Goal: Contribute content

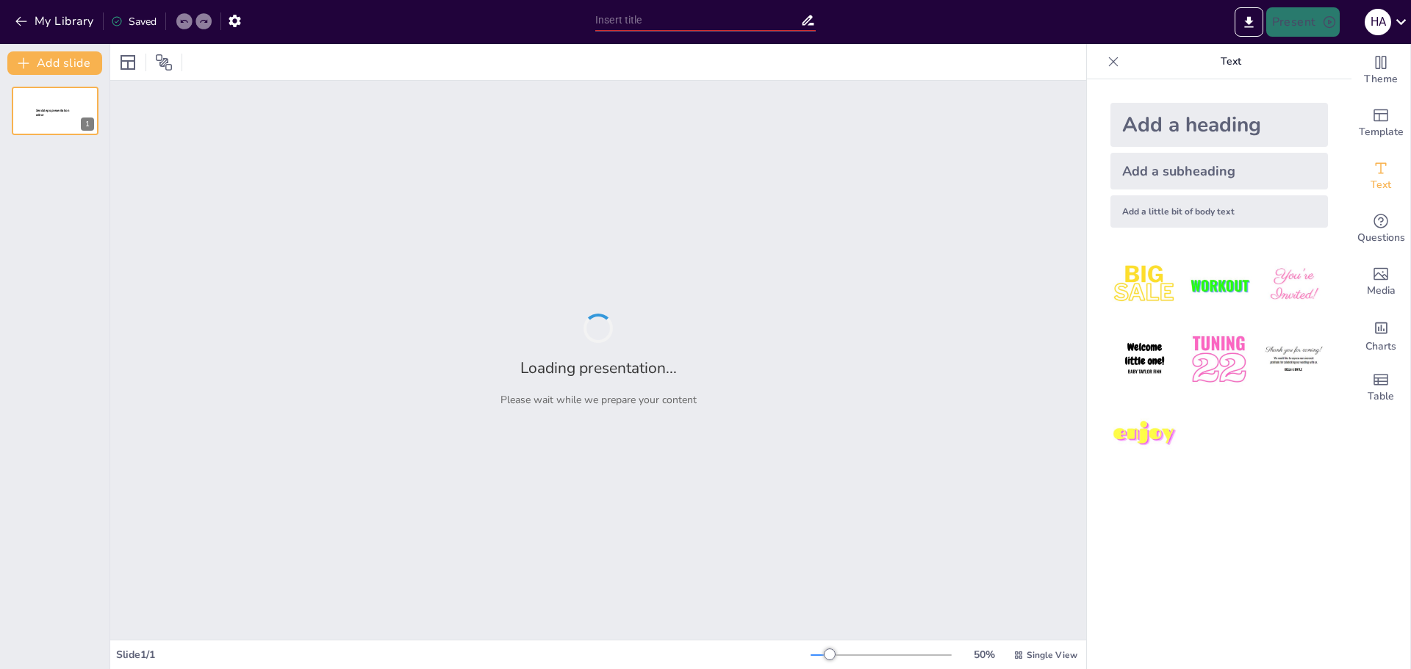
type input "Ciberseguridad 2025: Avances y Compromisos en la Protección de Datos"
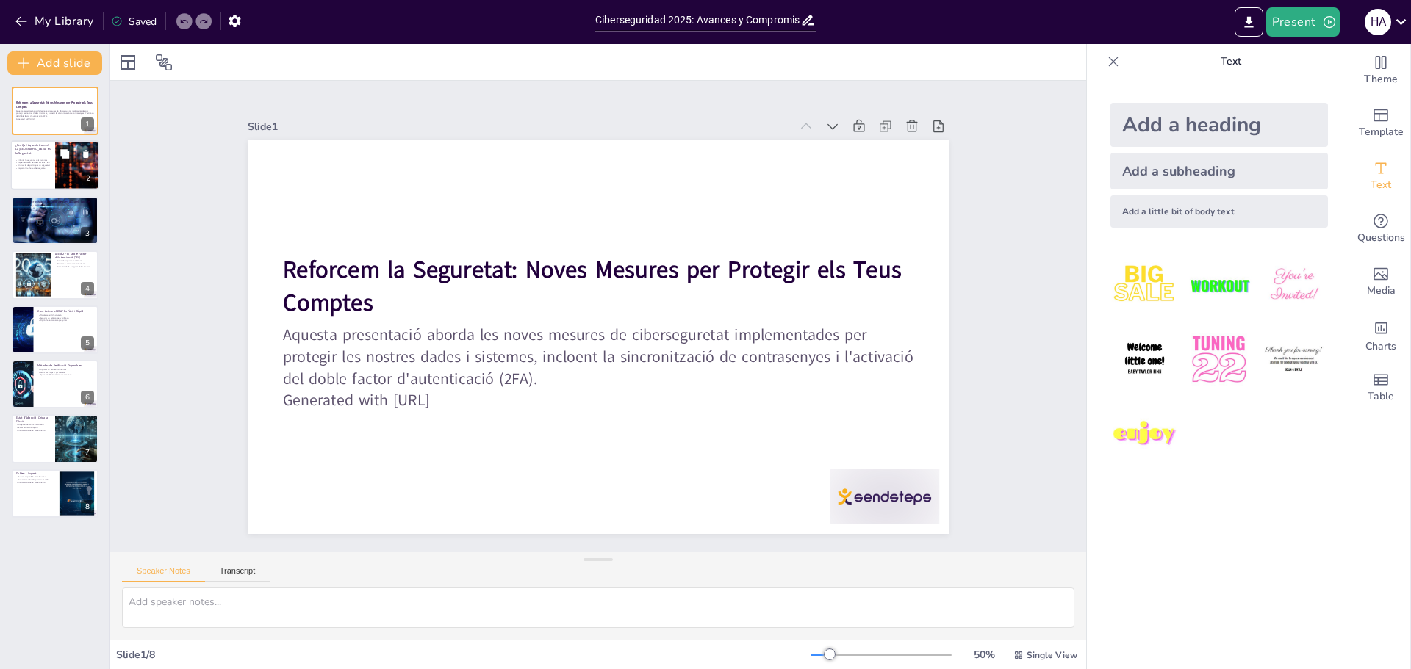
click at [71, 159] on button at bounding box center [65, 154] width 18 height 18
type textarea "Enfortir la seguretat dels sistemes és crucial per garantir la integritat de le…"
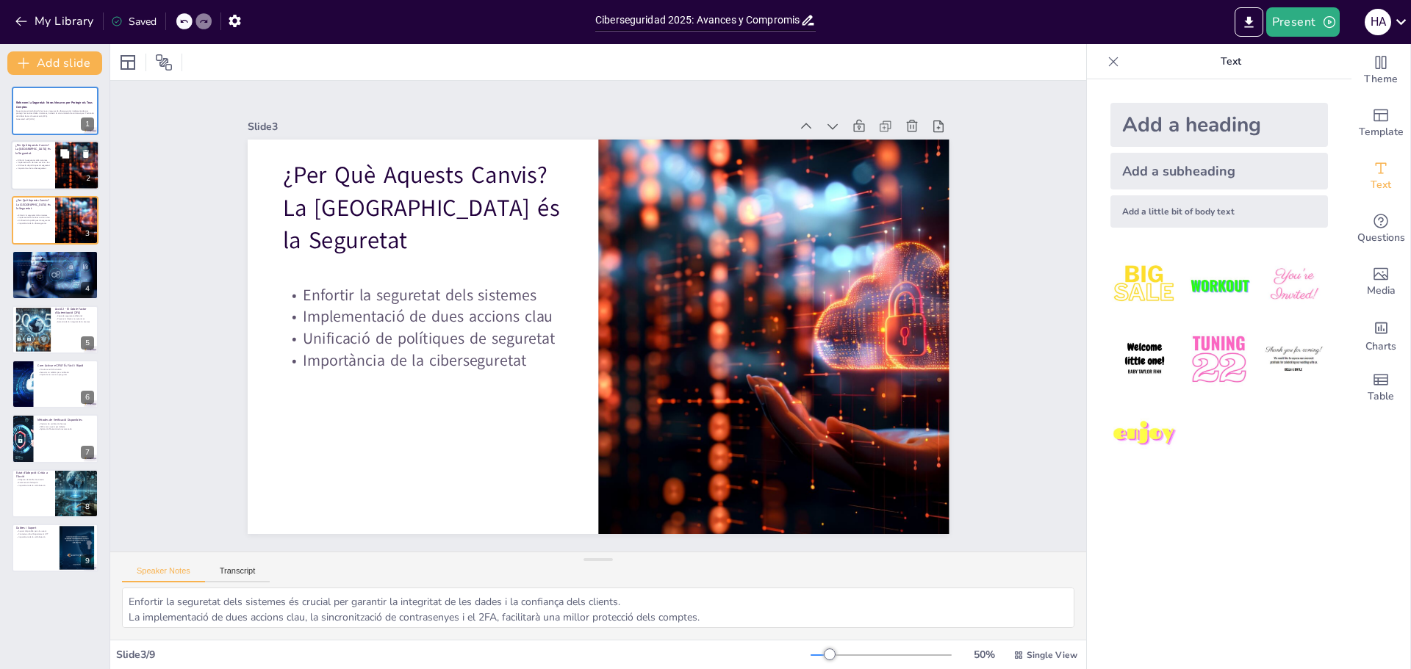
click at [65, 157] on icon at bounding box center [64, 154] width 9 height 9
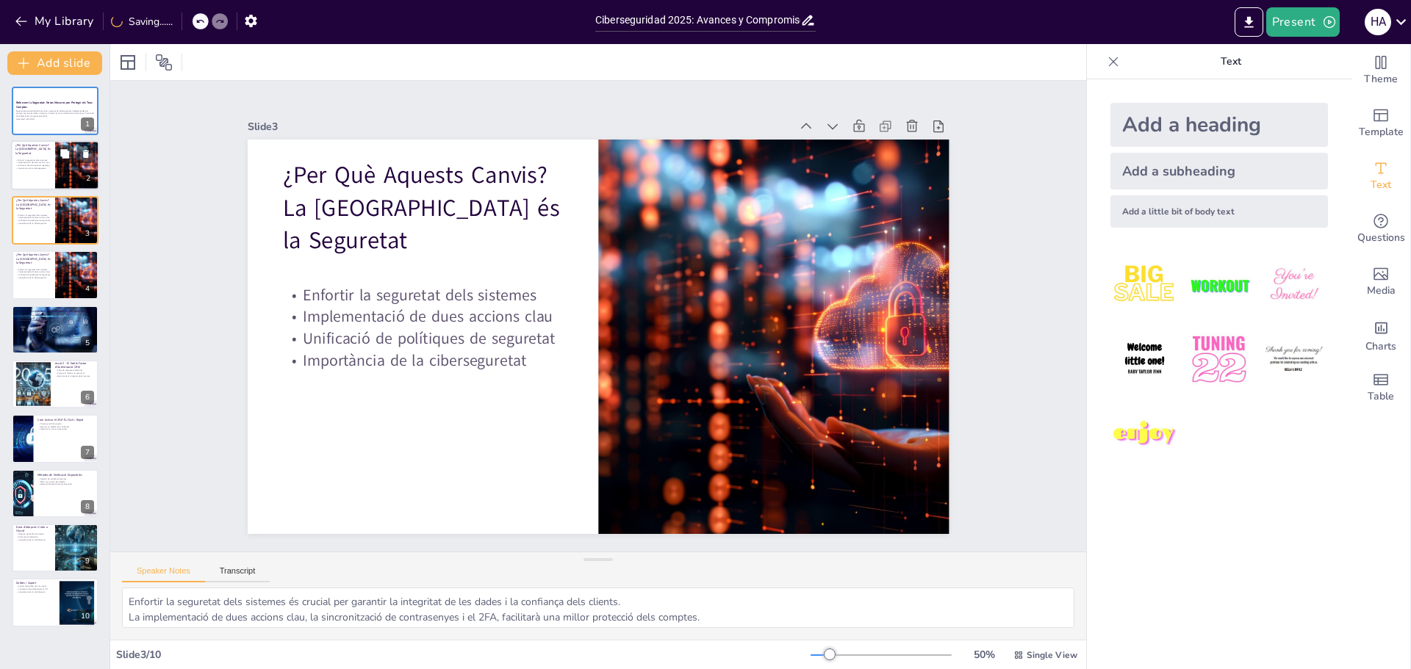
click at [55, 162] on div at bounding box center [77, 166] width 88 height 50
click at [43, 118] on p "Generated with [URL]" at bounding box center [54, 119] width 79 height 3
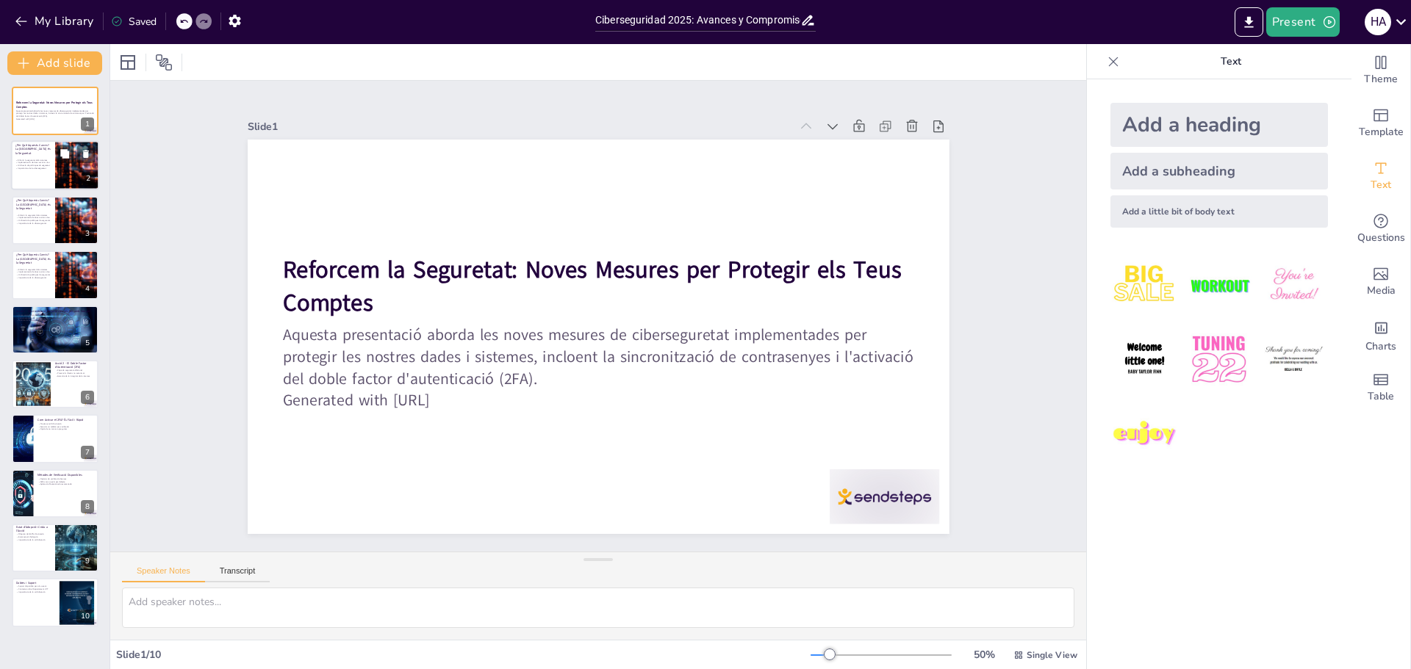
click at [39, 170] on div "Enfortir la seguretat dels sistemes Implementació de dues accions clau Unificac…" at bounding box center [32, 164] width 35 height 16
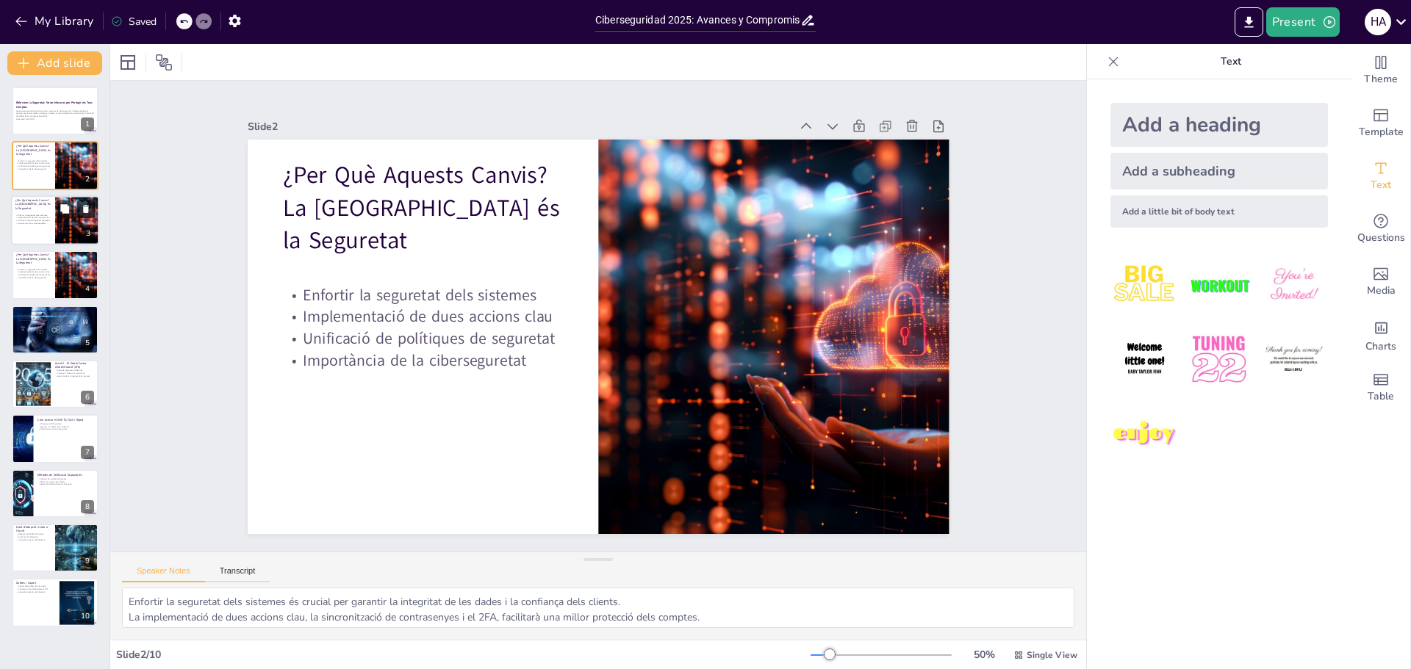
click at [87, 208] on icon at bounding box center [86, 209] width 6 height 8
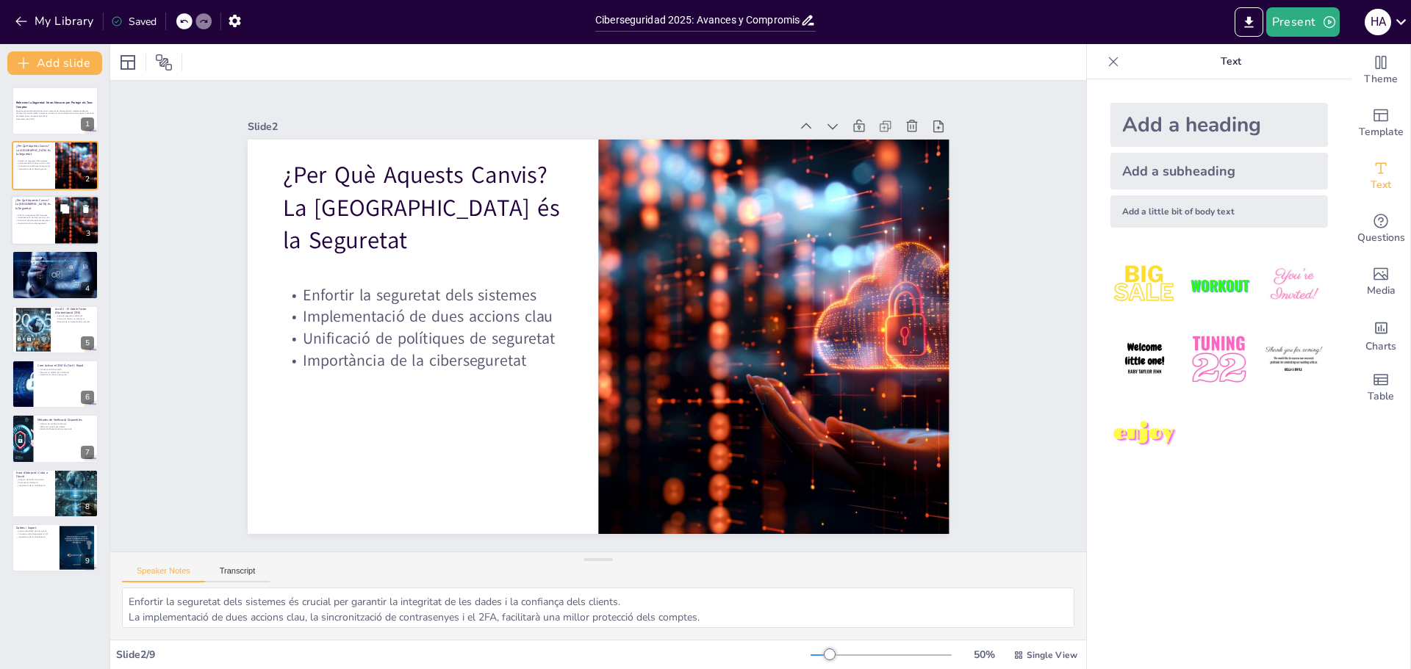
click at [24, 210] on p "¿Per Què Aquests Canvis? La [GEOGRAPHIC_DATA] és la Seguretat" at bounding box center [32, 204] width 35 height 12
click at [87, 210] on icon at bounding box center [86, 209] width 6 height 8
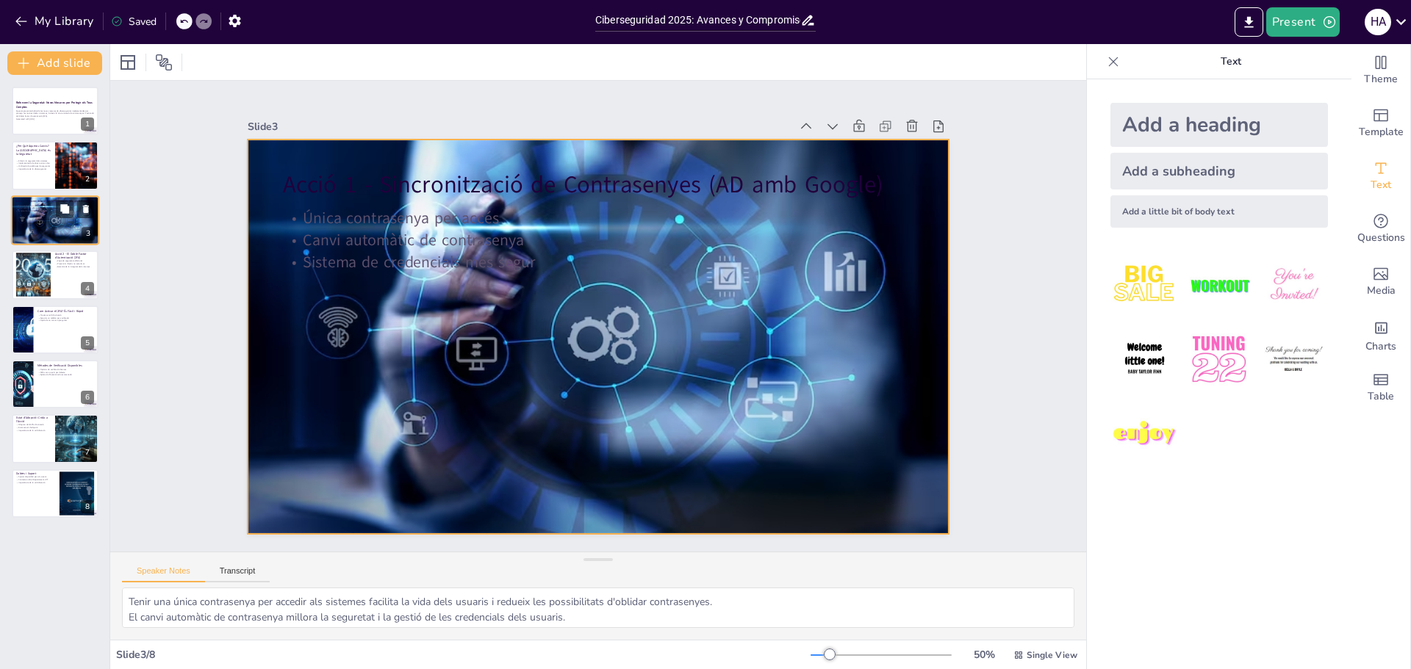
click at [49, 227] on div at bounding box center [55, 220] width 88 height 59
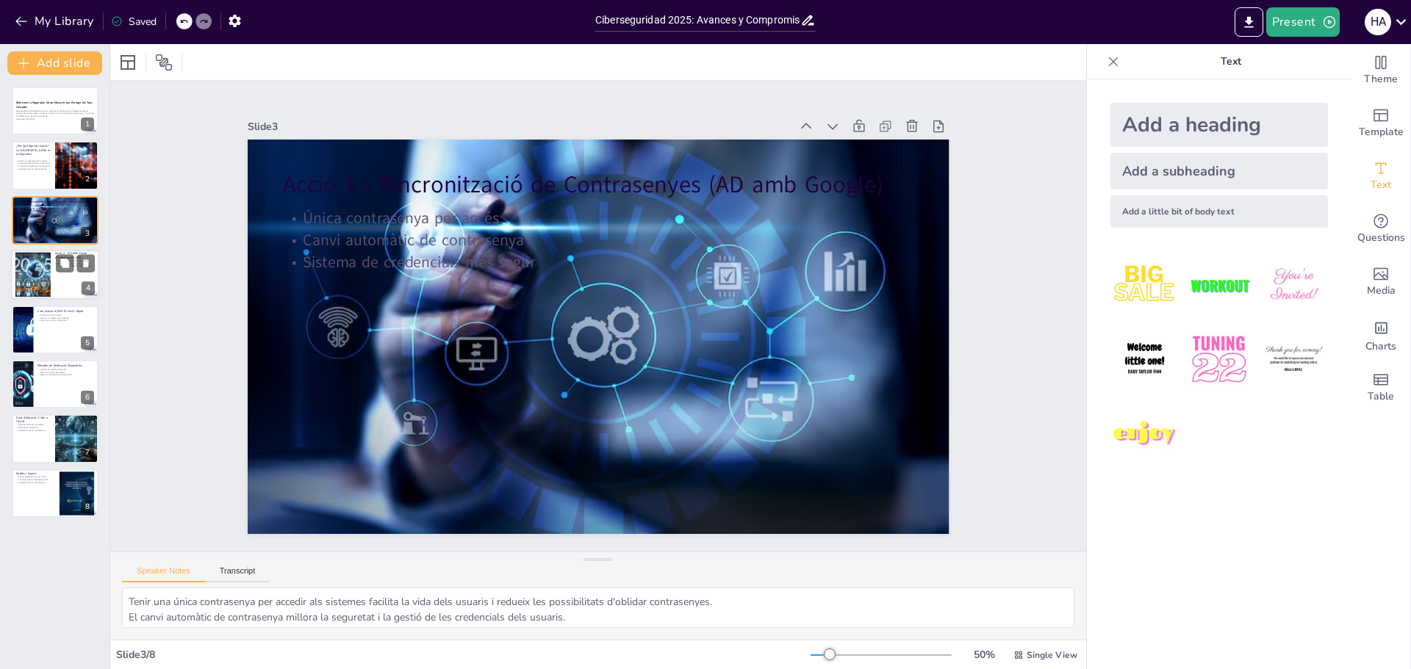
click at [36, 270] on div at bounding box center [33, 275] width 79 height 45
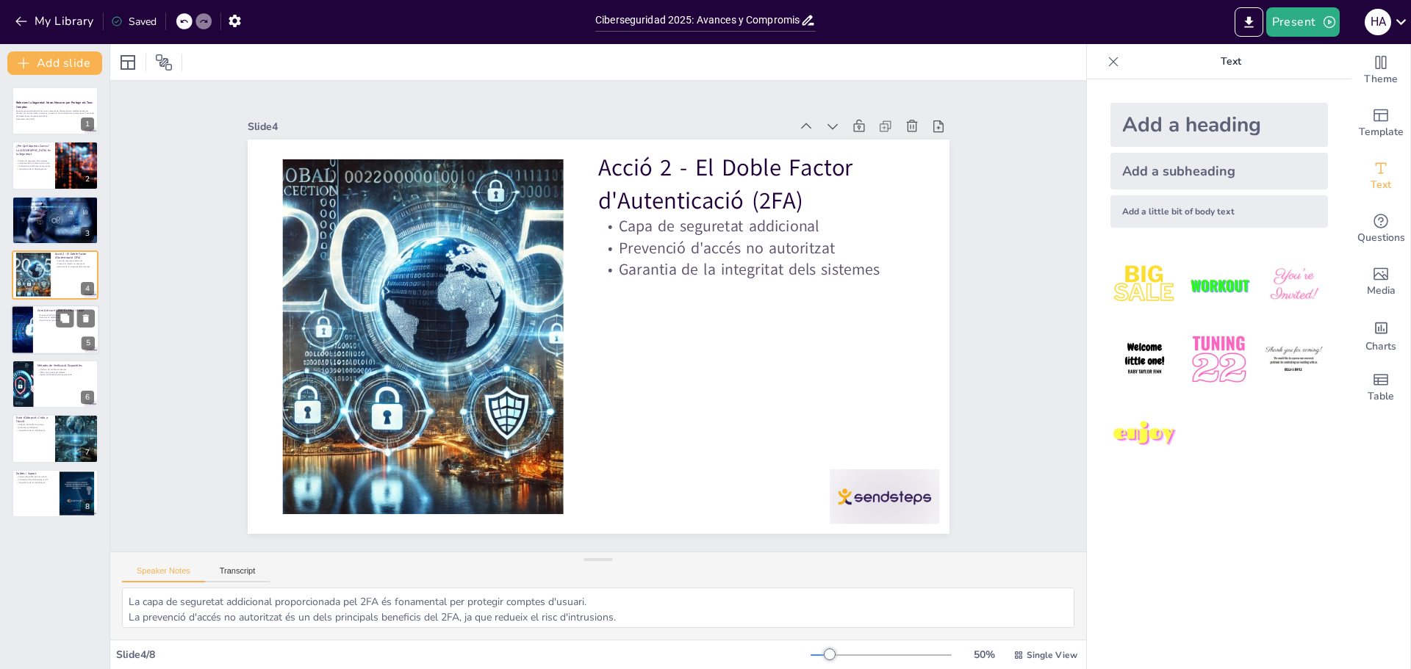
click at [33, 325] on div at bounding box center [55, 330] width 88 height 50
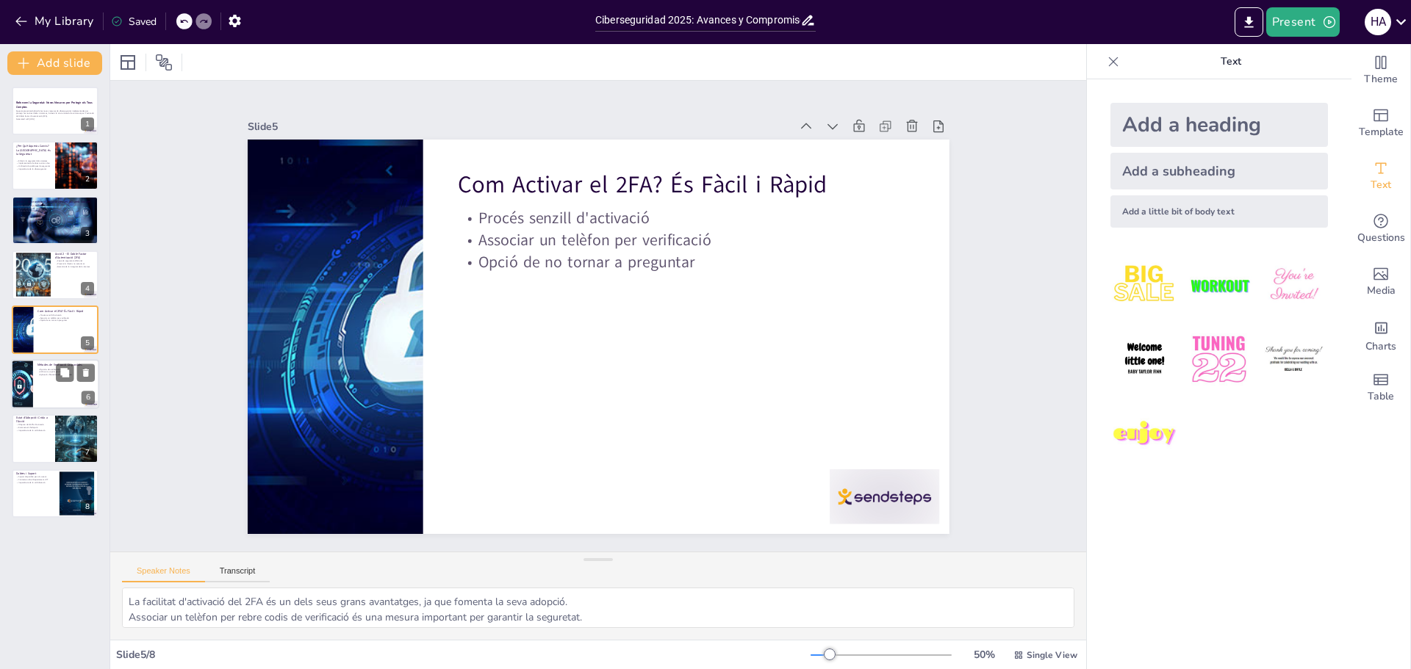
click at [37, 383] on div at bounding box center [55, 384] width 88 height 50
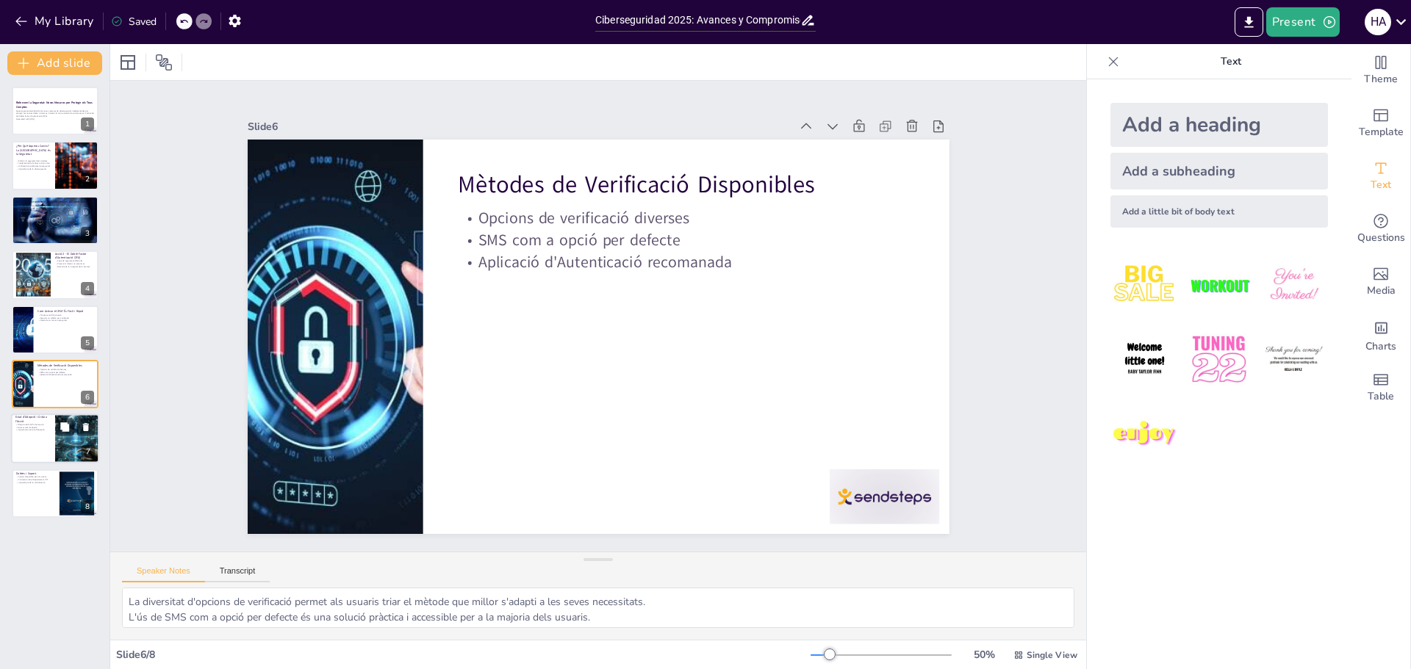
click at [26, 451] on div at bounding box center [55, 439] width 88 height 50
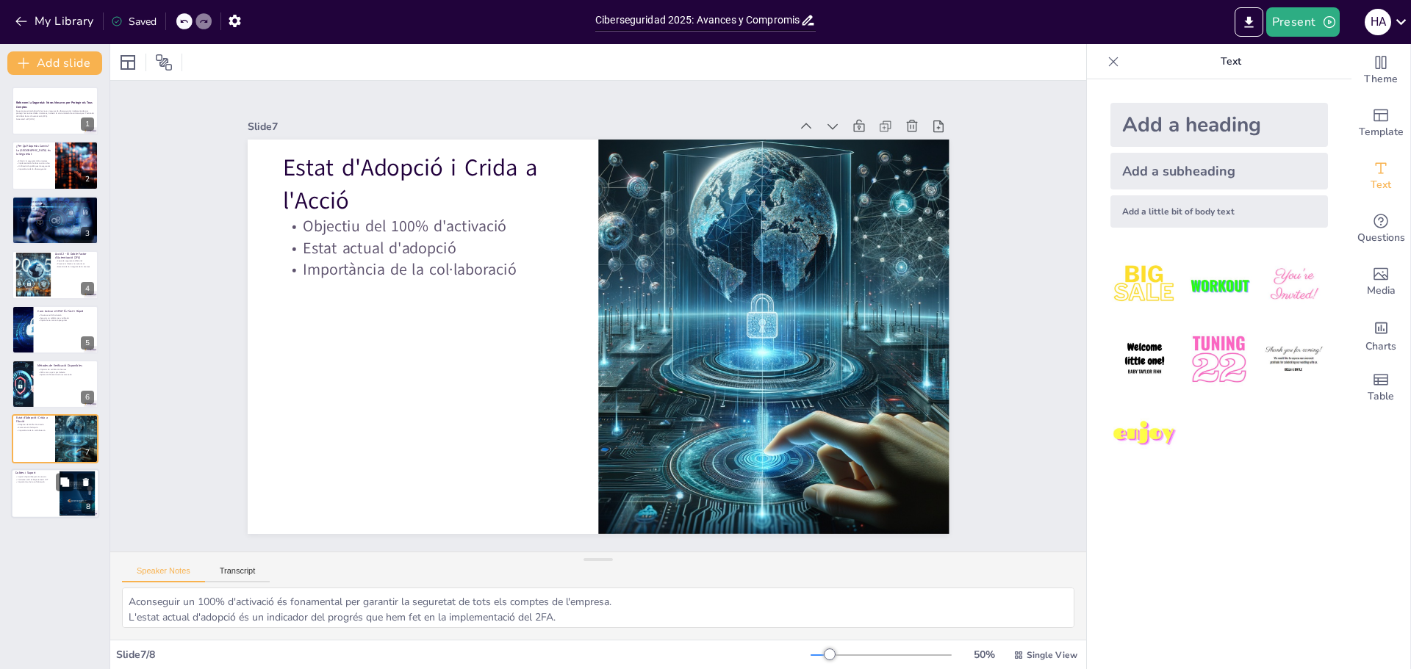
click at [42, 498] on div at bounding box center [55, 494] width 88 height 50
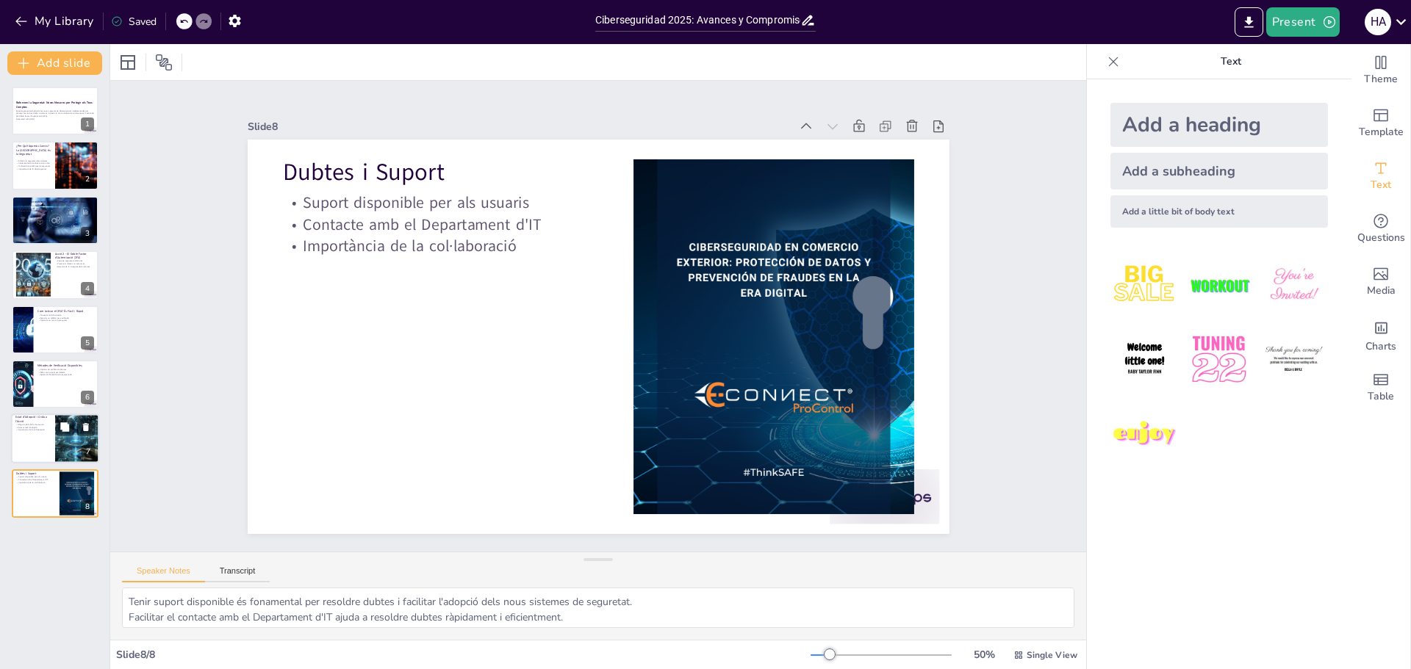
click at [44, 450] on div at bounding box center [55, 439] width 88 height 50
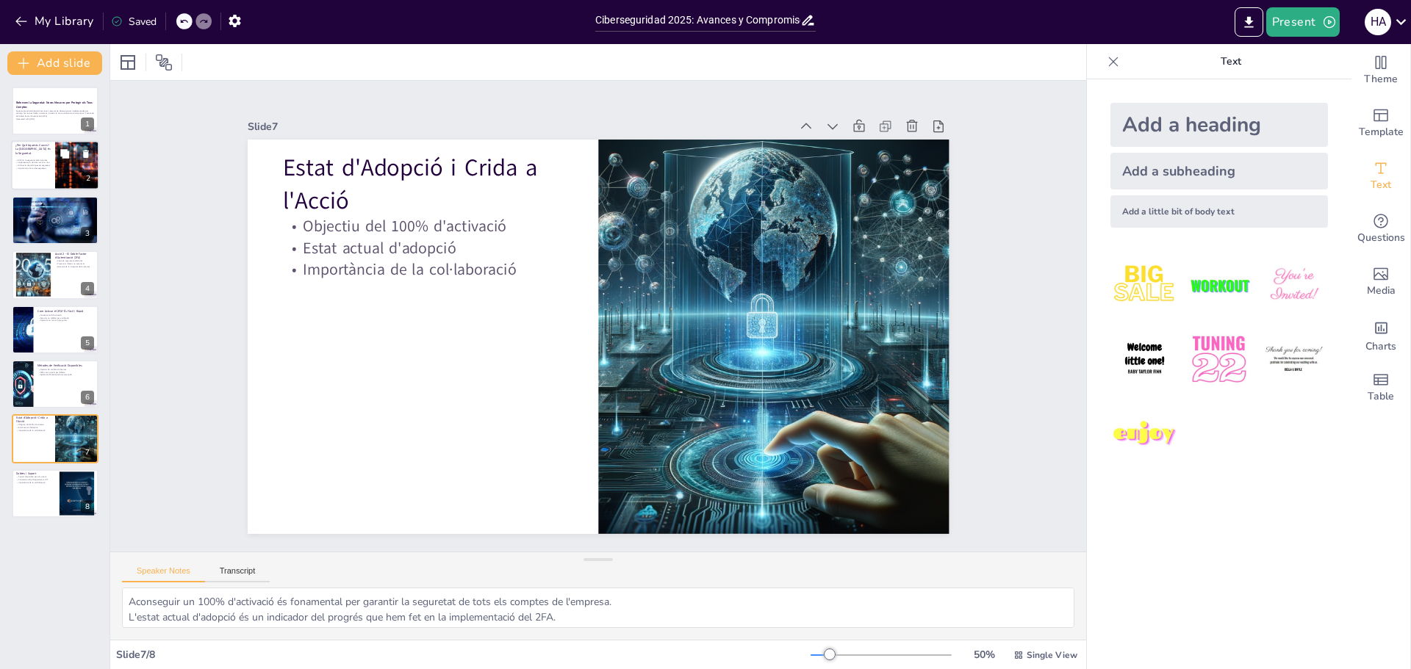
click at [43, 186] on div at bounding box center [55, 166] width 88 height 50
type textarea "Enfortir la seguretat dels sistemes és crucial per garantir la integritat de le…"
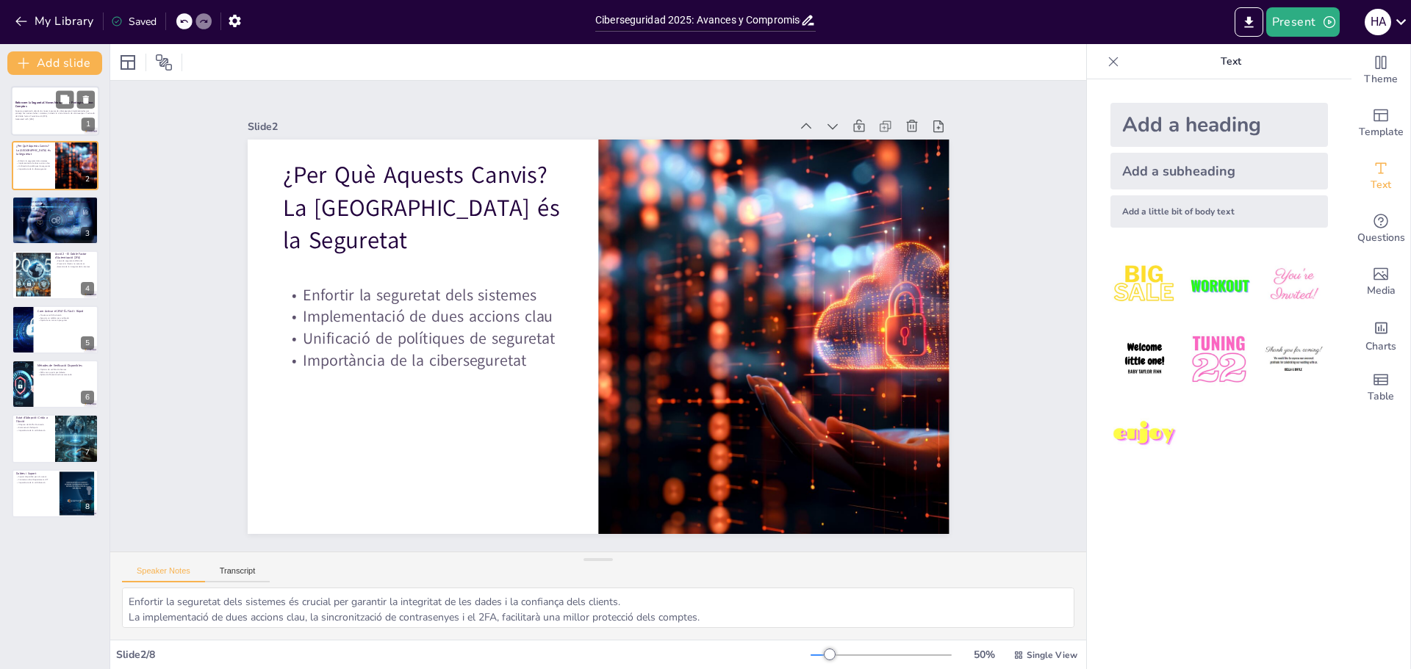
click at [44, 118] on p "Generated with [URL]" at bounding box center [54, 119] width 79 height 3
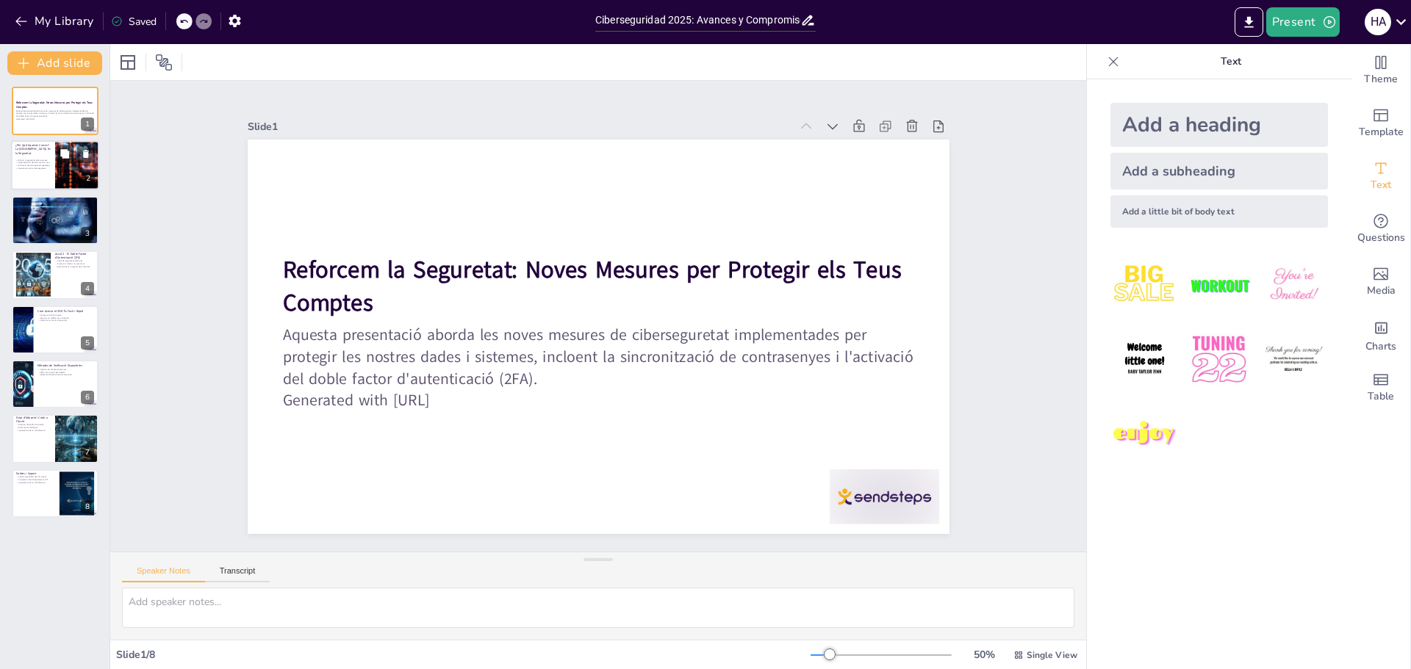
click at [32, 165] on p "Unificació de polítiques de seguretat" at bounding box center [32, 166] width 35 height 3
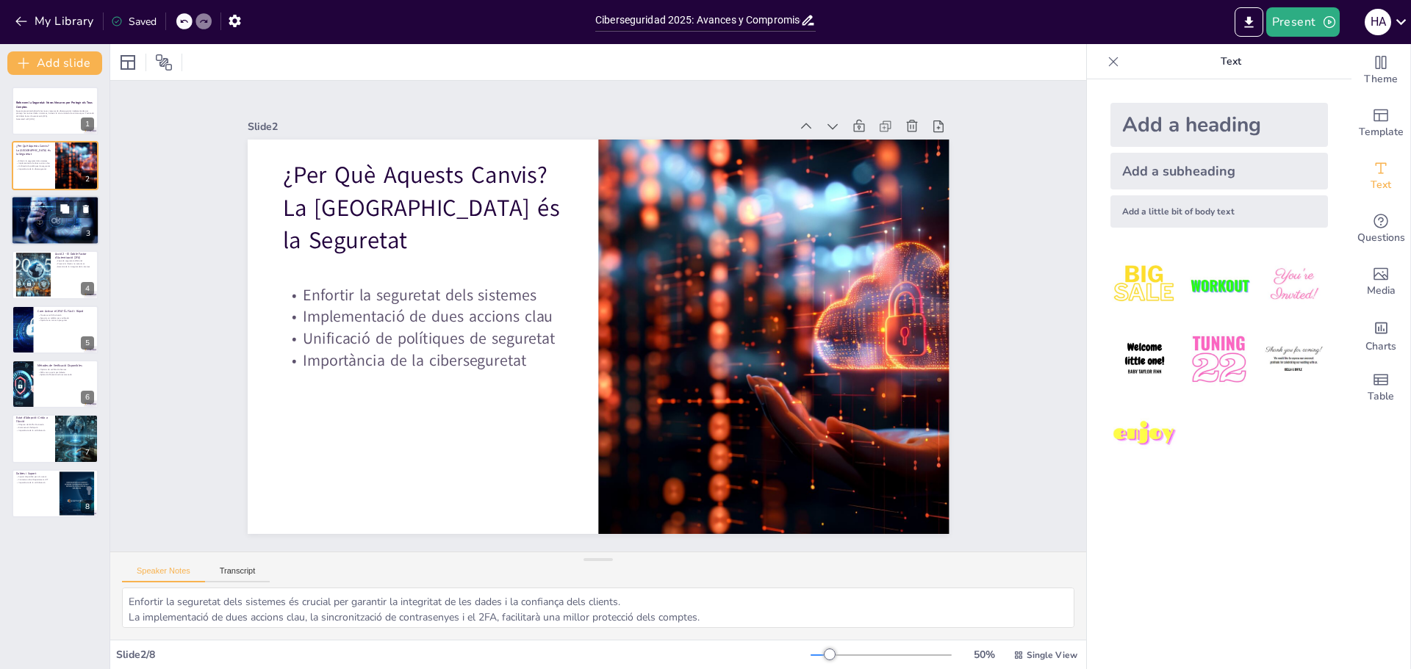
click at [28, 229] on div at bounding box center [55, 220] width 88 height 59
type textarea "Tenir una única contrasenya per accedir als sistemes facilita la vida dels usua…"
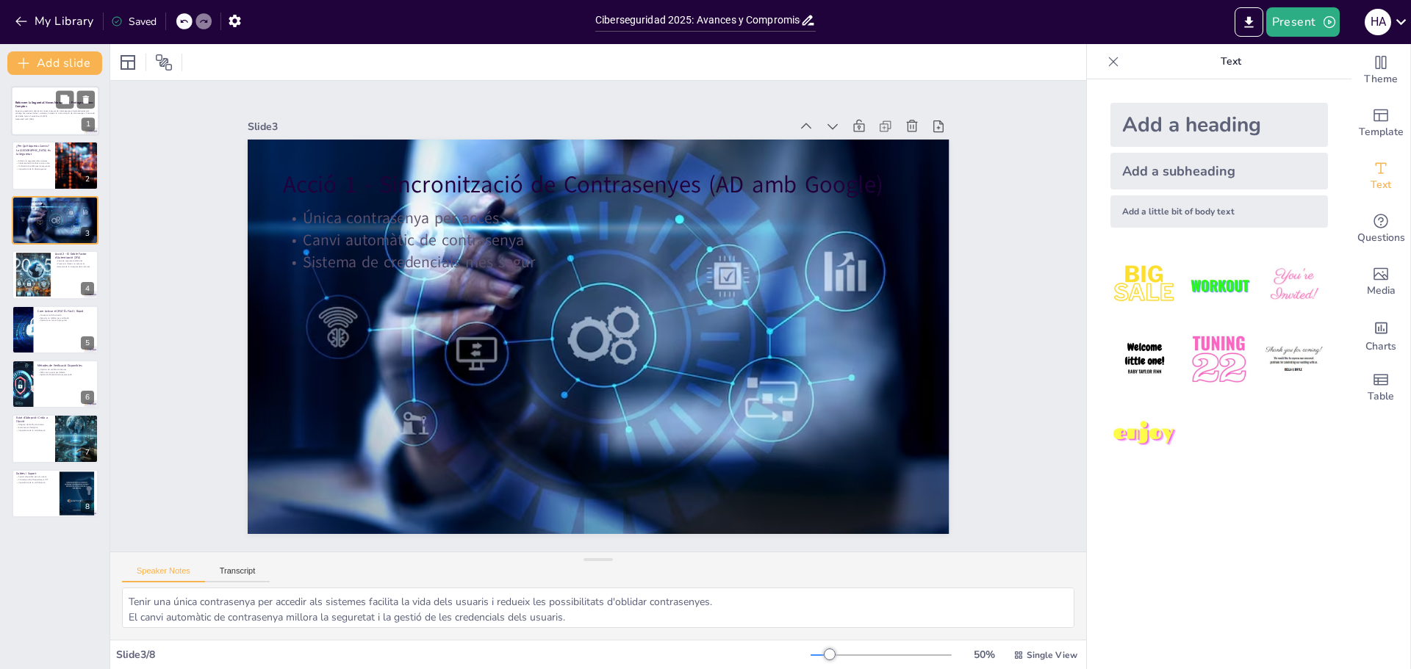
click at [39, 120] on div "Aquesta presentació aborda les noves mesures de ciberseguretat implementades pe…" at bounding box center [54, 115] width 79 height 12
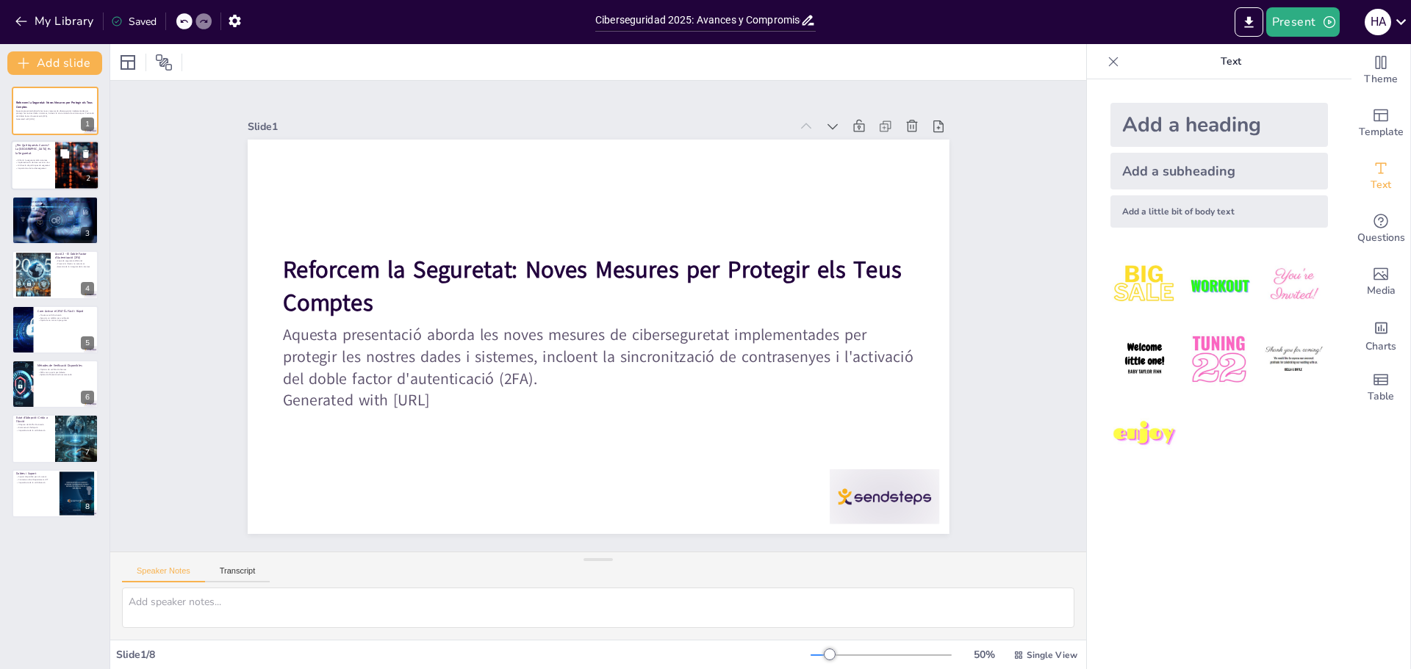
click at [40, 181] on div at bounding box center [55, 166] width 88 height 50
type textarea "Enfortir la seguretat dels sistemes és crucial per garantir la integritat de le…"
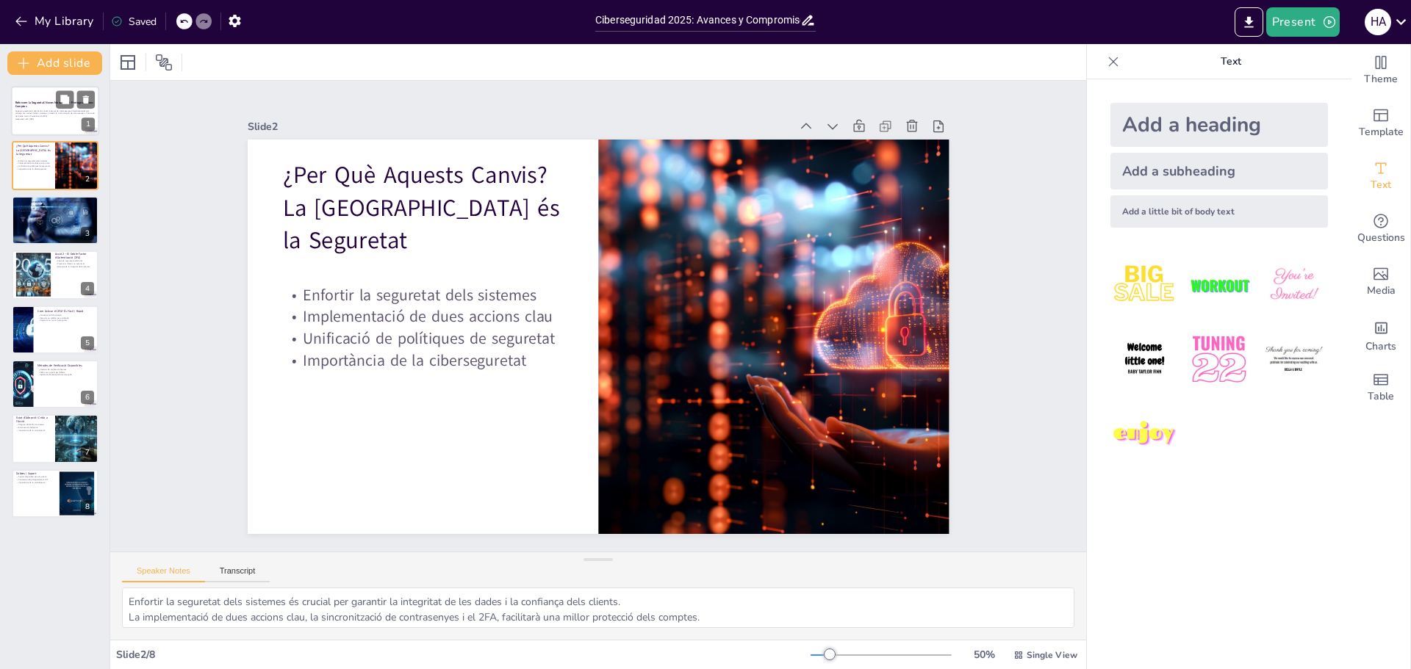
click at [48, 130] on div at bounding box center [55, 111] width 88 height 50
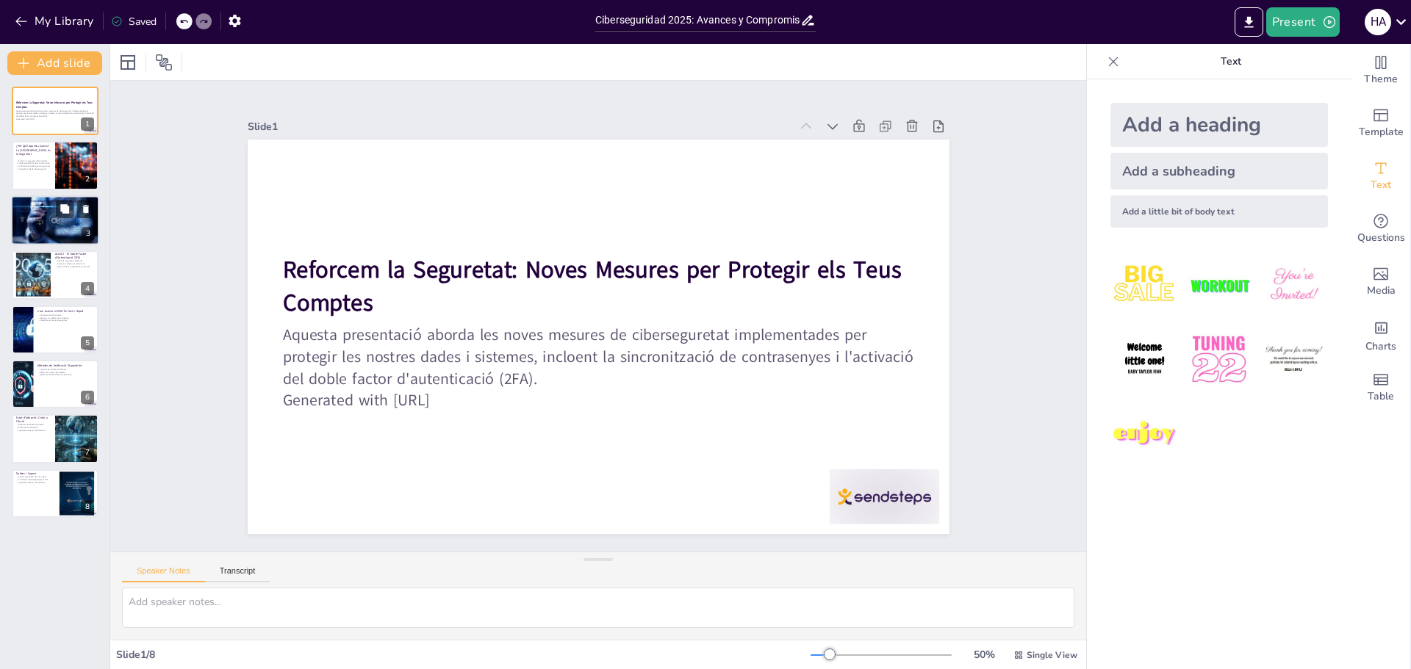
click at [73, 228] on div at bounding box center [55, 220] width 88 height 59
type textarea "Tenir una única contrasenya per accedir als sistemes facilita la vida dels usua…"
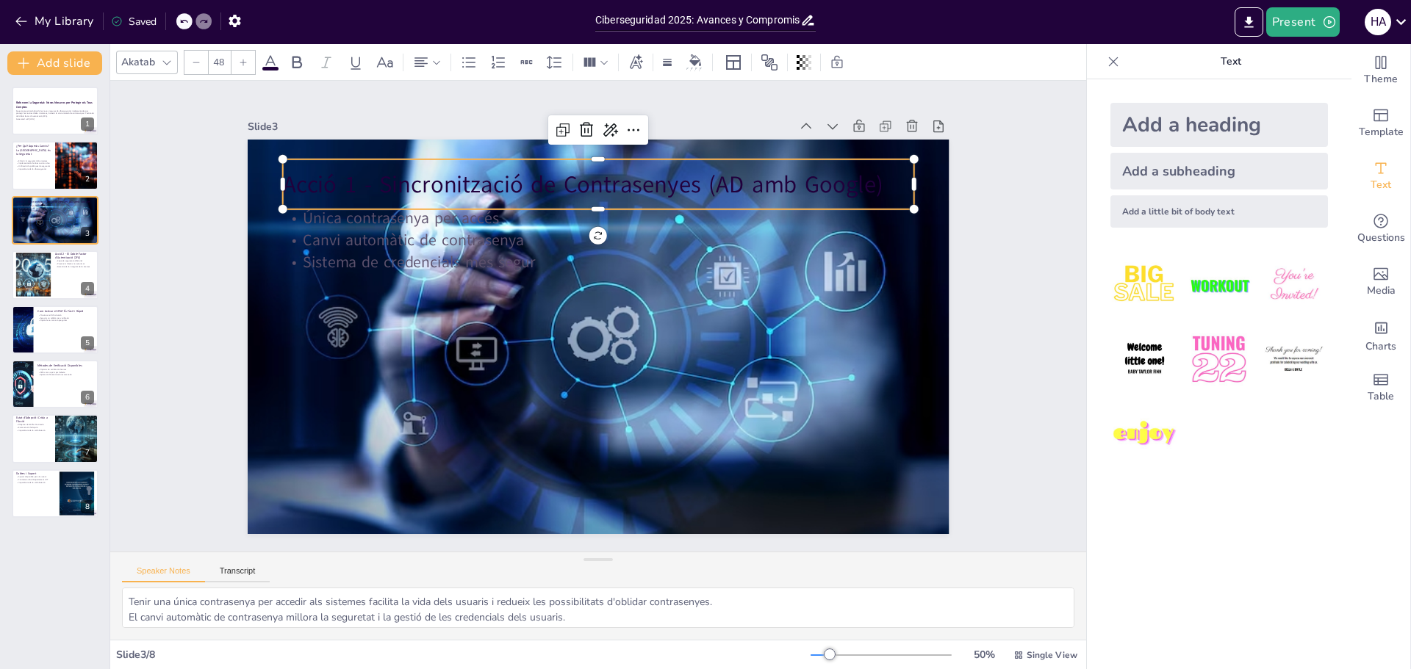
click at [424, 167] on p "Acció 1 - Sincronització de Contrasenyes (AD amb Google)" at bounding box center [664, 202] width 563 height 344
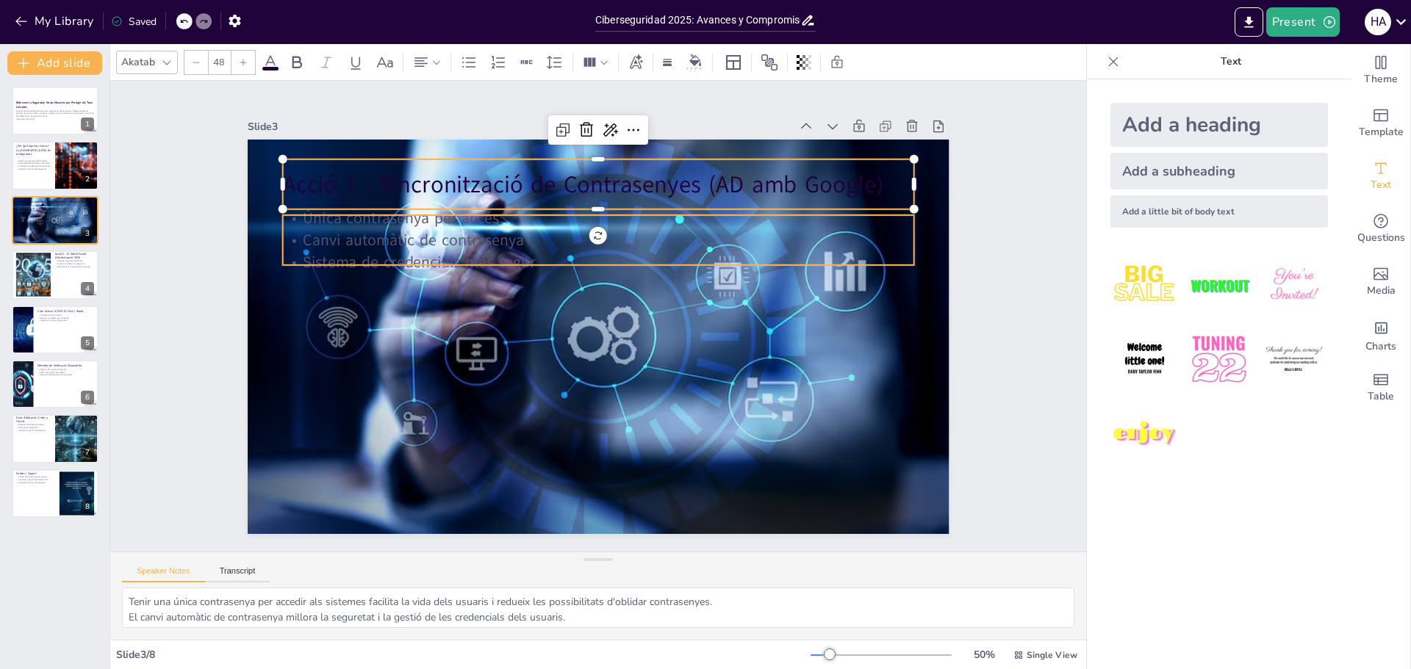
type input "--"
click at [316, 234] on p "Canvi automàtic de contrasenya" at bounding box center [597, 240] width 631 height 22
click at [270, 64] on icon at bounding box center [271, 63] width 18 height 18
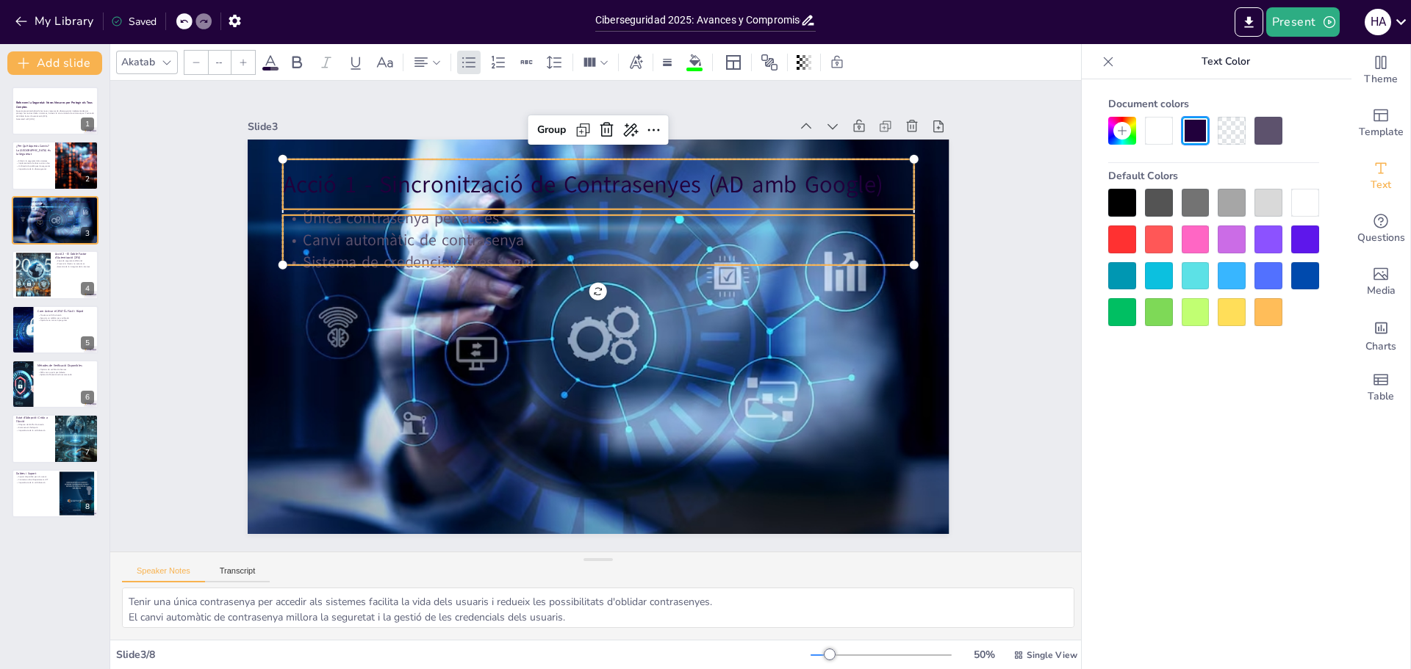
click at [1306, 205] on div at bounding box center [1305, 203] width 28 height 28
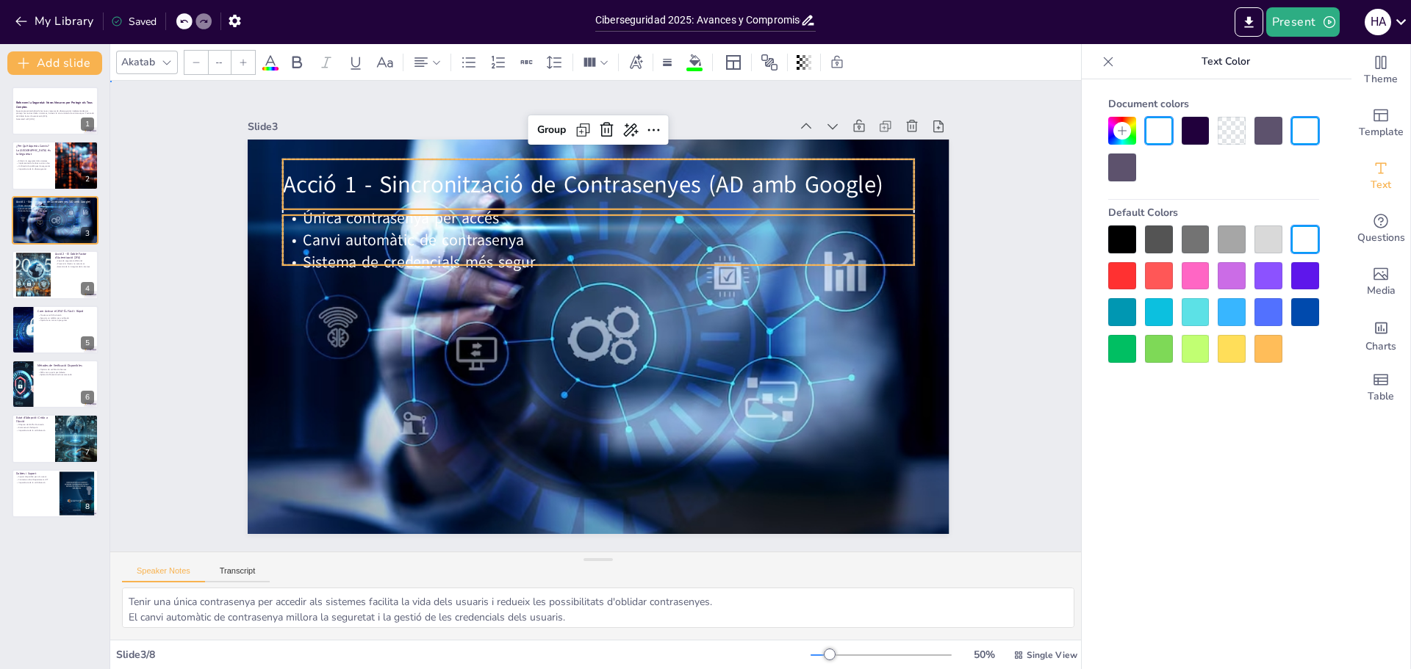
click at [1032, 472] on div "Slide 1 Reforcem la Seguretat: Noves Mesures per Protegir els Teus Comptes Aque…" at bounding box center [598, 316] width 976 height 471
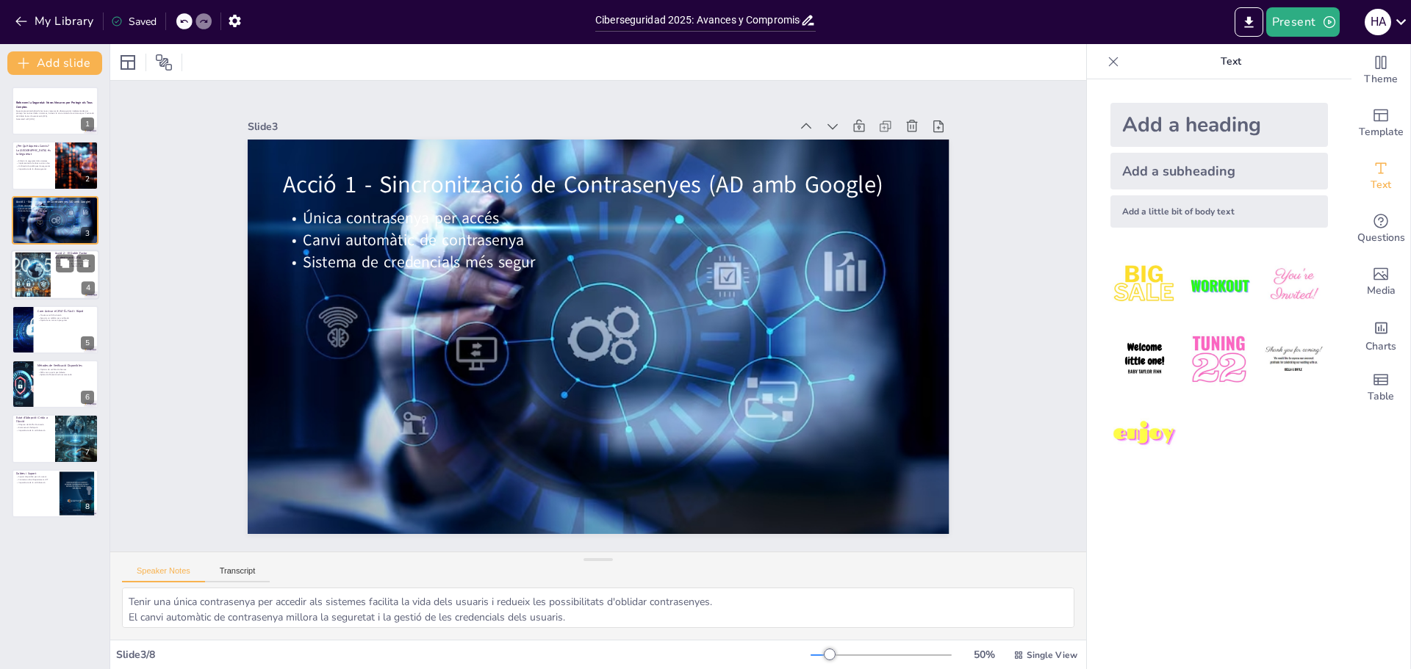
click at [65, 292] on div at bounding box center [55, 275] width 88 height 50
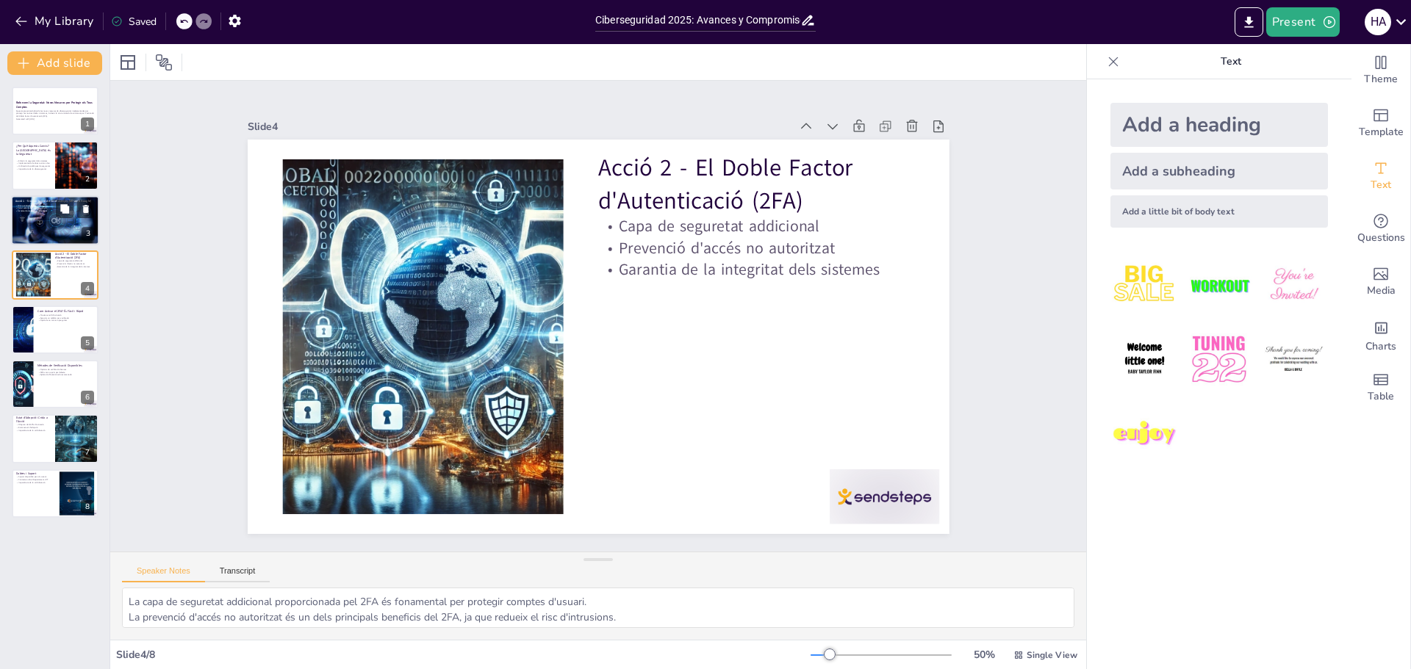
click at [40, 240] on div at bounding box center [55, 220] width 88 height 59
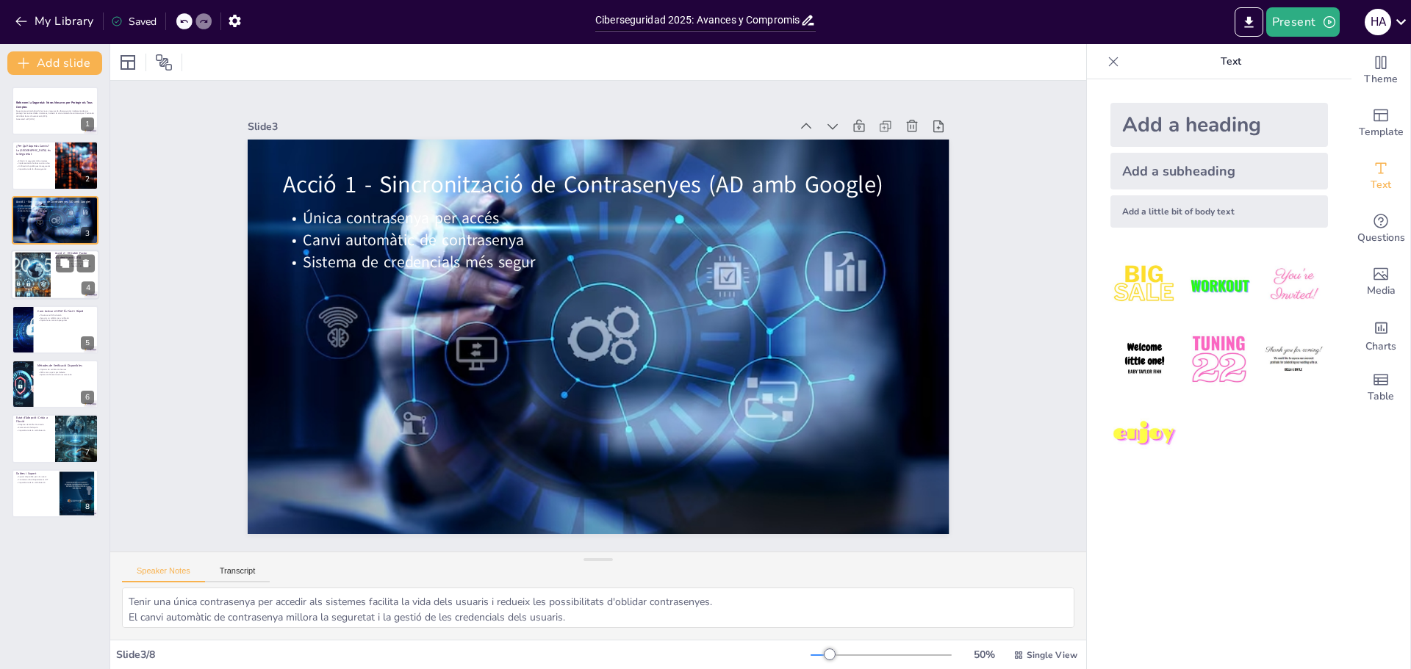
click at [66, 293] on div at bounding box center [55, 275] width 88 height 50
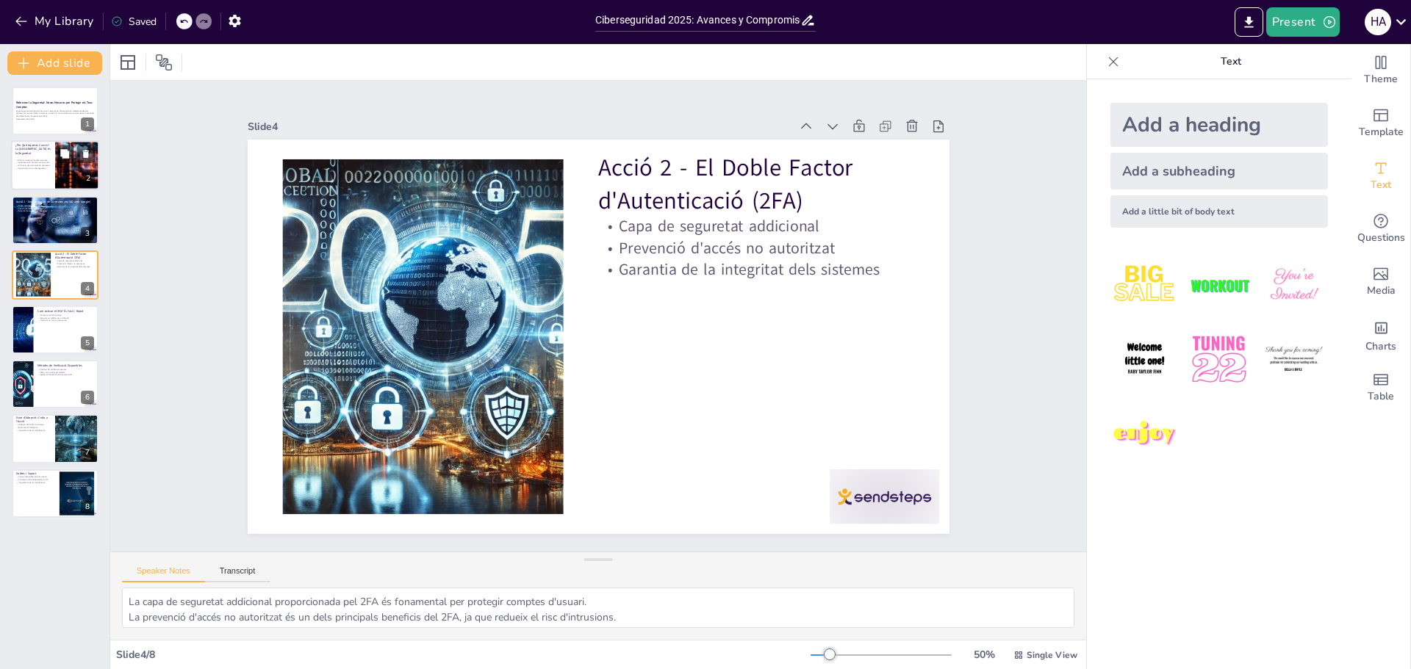
click at [36, 182] on div at bounding box center [55, 166] width 88 height 50
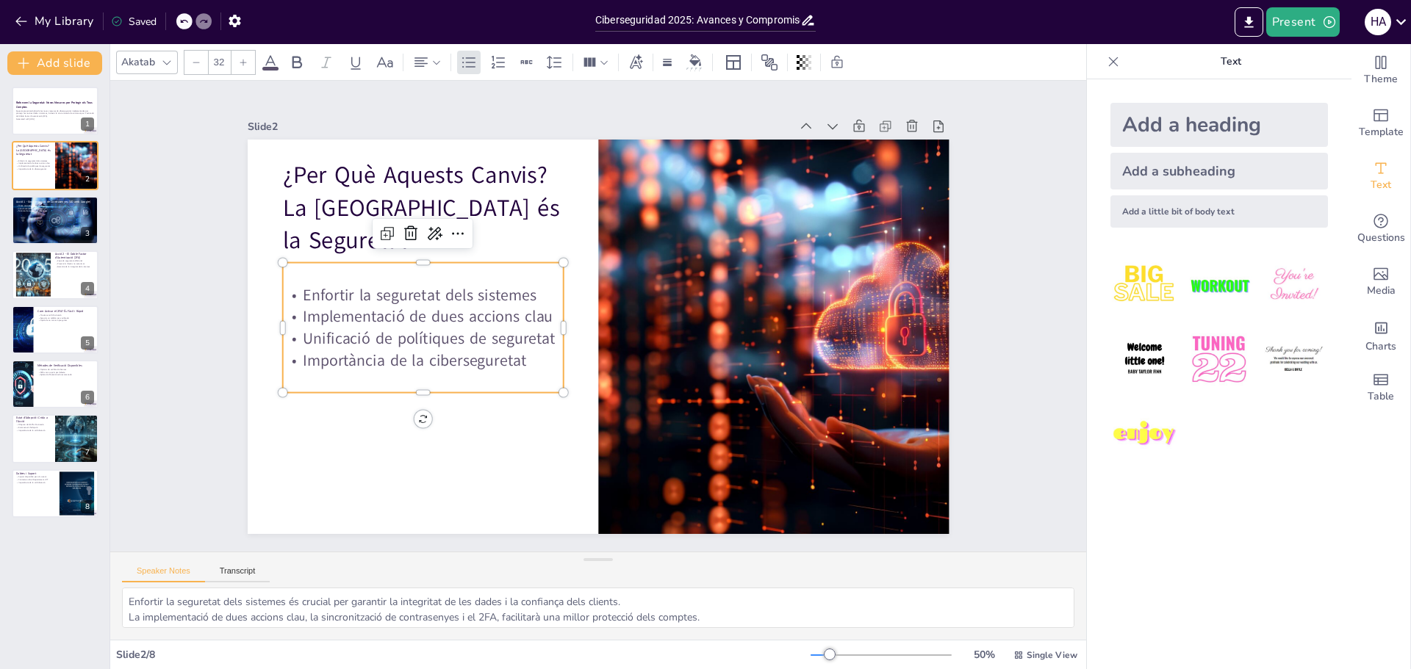
click at [518, 355] on p "Importància de la ciberseguretat" at bounding box center [417, 323] width 279 height 80
click at [516, 358] on p "Importància de la ciberseguretat" at bounding box center [422, 361] width 281 height 22
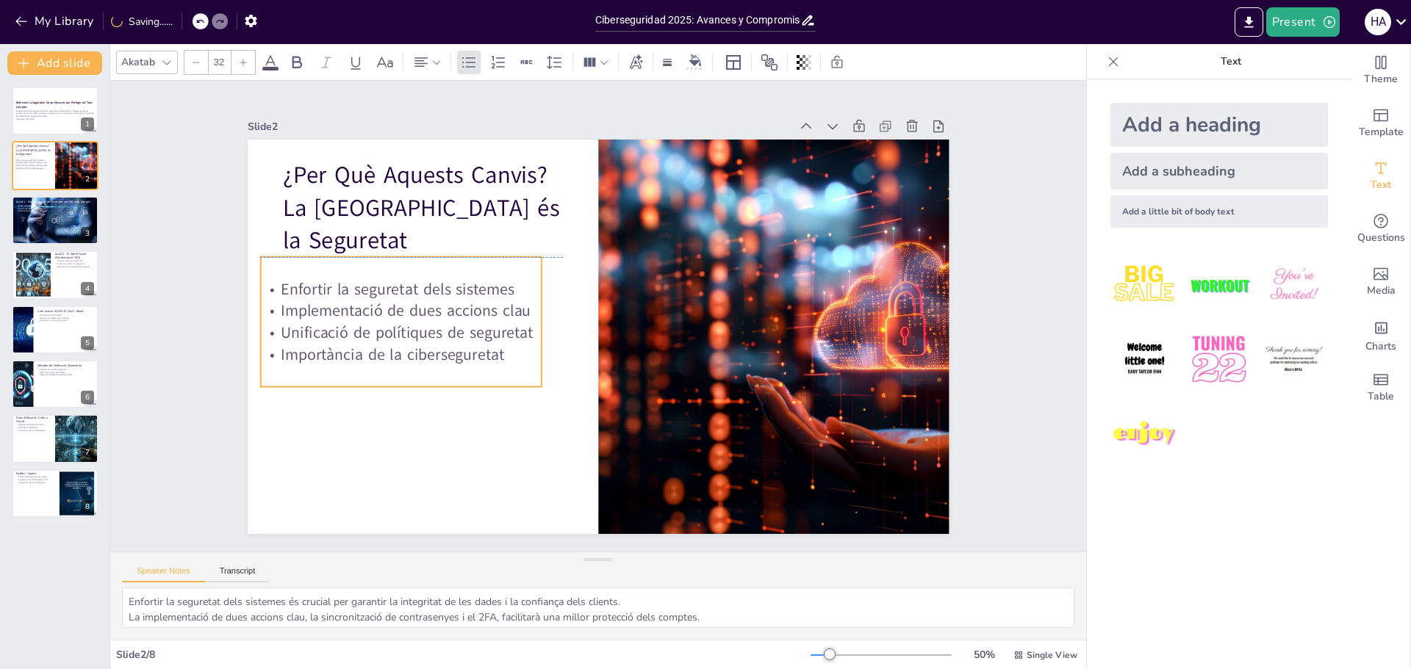
drag, startPoint x: 516, startPoint y: 358, endPoint x: 527, endPoint y: 360, distance: 11.2
click at [527, 359] on p "Importància de la ciberseguretat" at bounding box center [397, 334] width 281 height 51
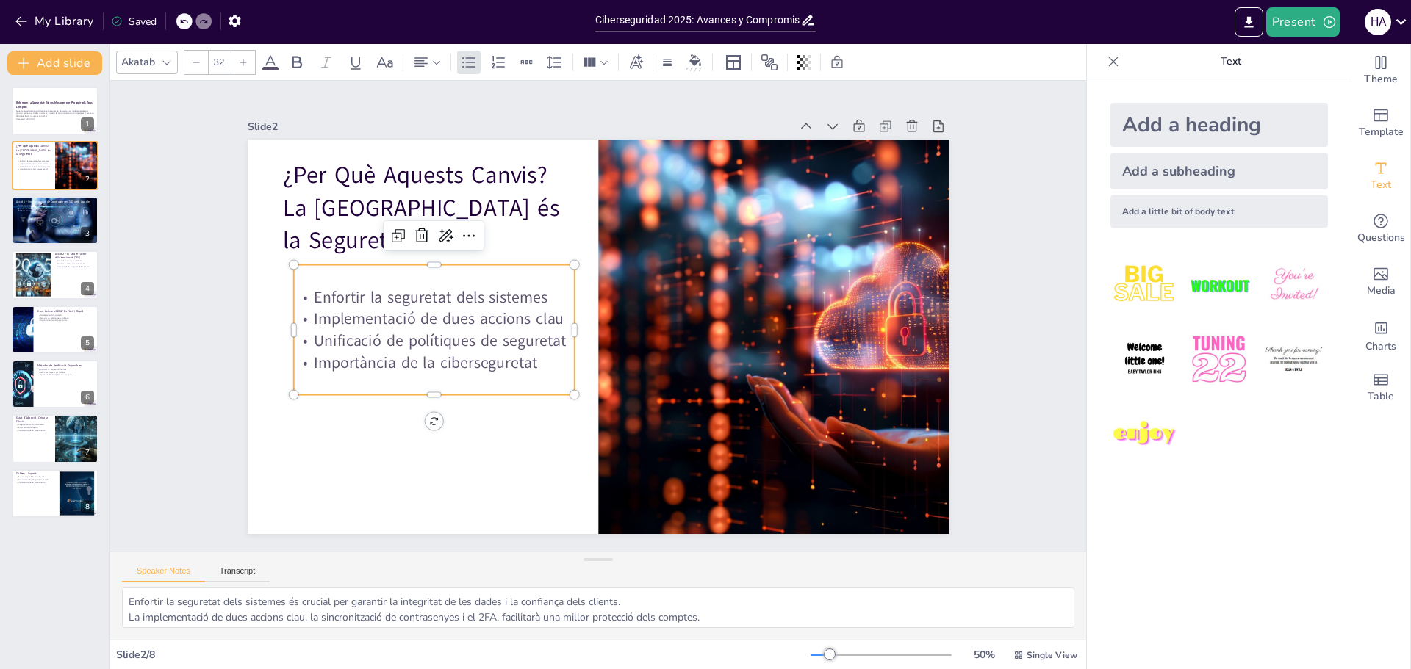
click at [325, 286] on p "Enfortir la seguretat dels sistemes" at bounding box center [436, 279] width 281 height 51
click at [318, 294] on p "Enfortir la seguretat dels sistemes" at bounding box center [433, 298] width 281 height 22
click at [318, 294] on p "Enfortir la seguretat dels sistemes" at bounding box center [436, 280] width 281 height 51
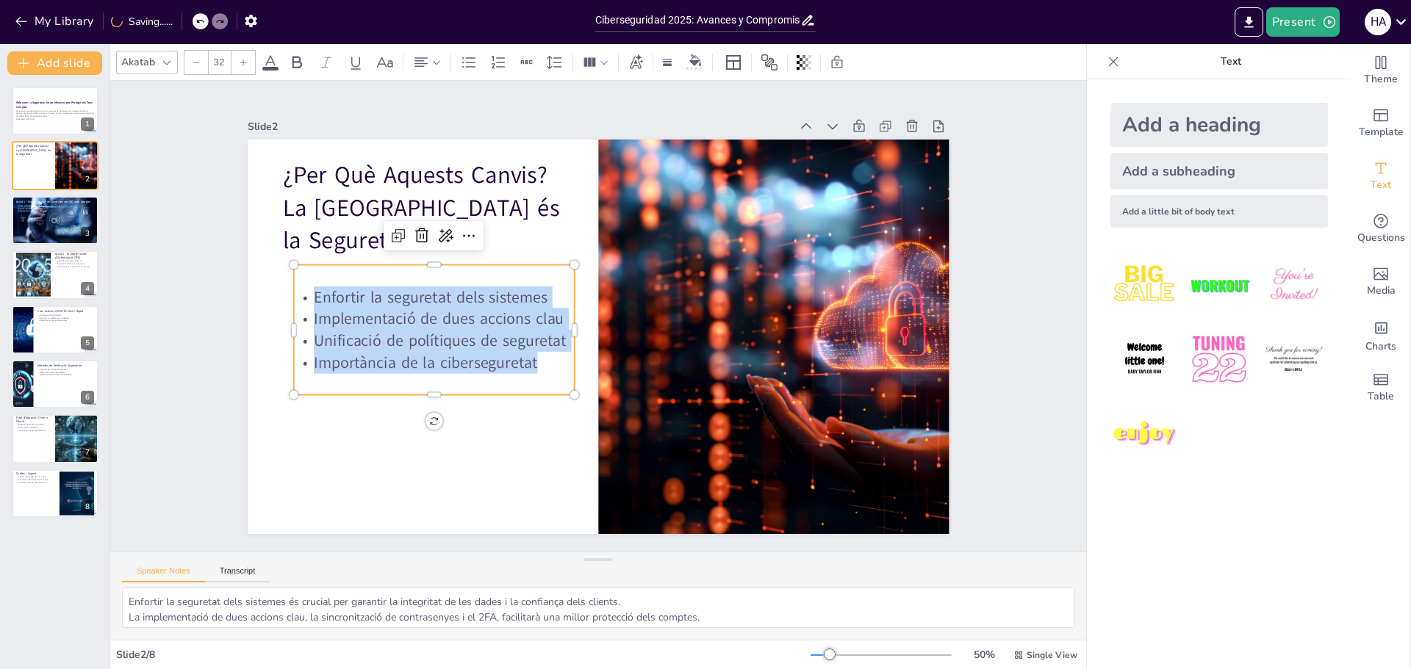
click at [527, 359] on p "Importància de la ciberseguretat" at bounding box center [427, 309] width 273 height 107
copy div "Enfortir la seguretat dels sistemes Implementació de dues accions clau Unificac…"
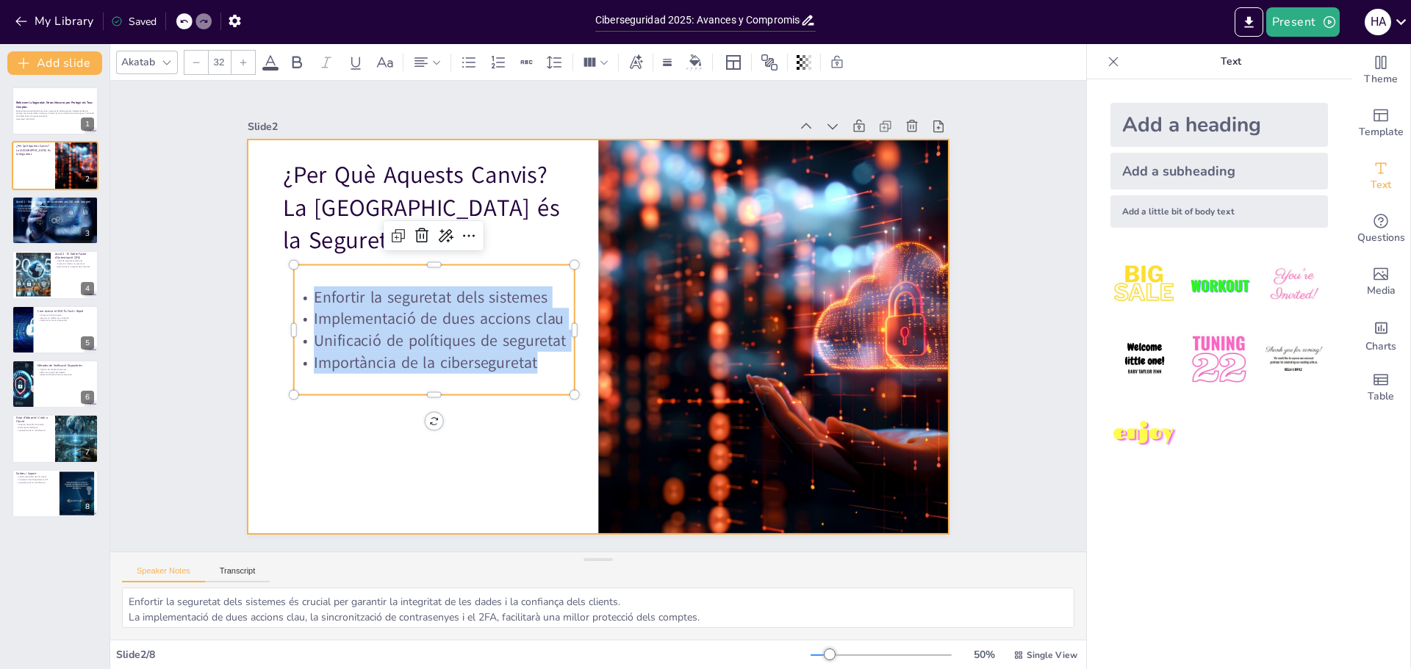
click at [313, 489] on div at bounding box center [595, 336] width 738 height 465
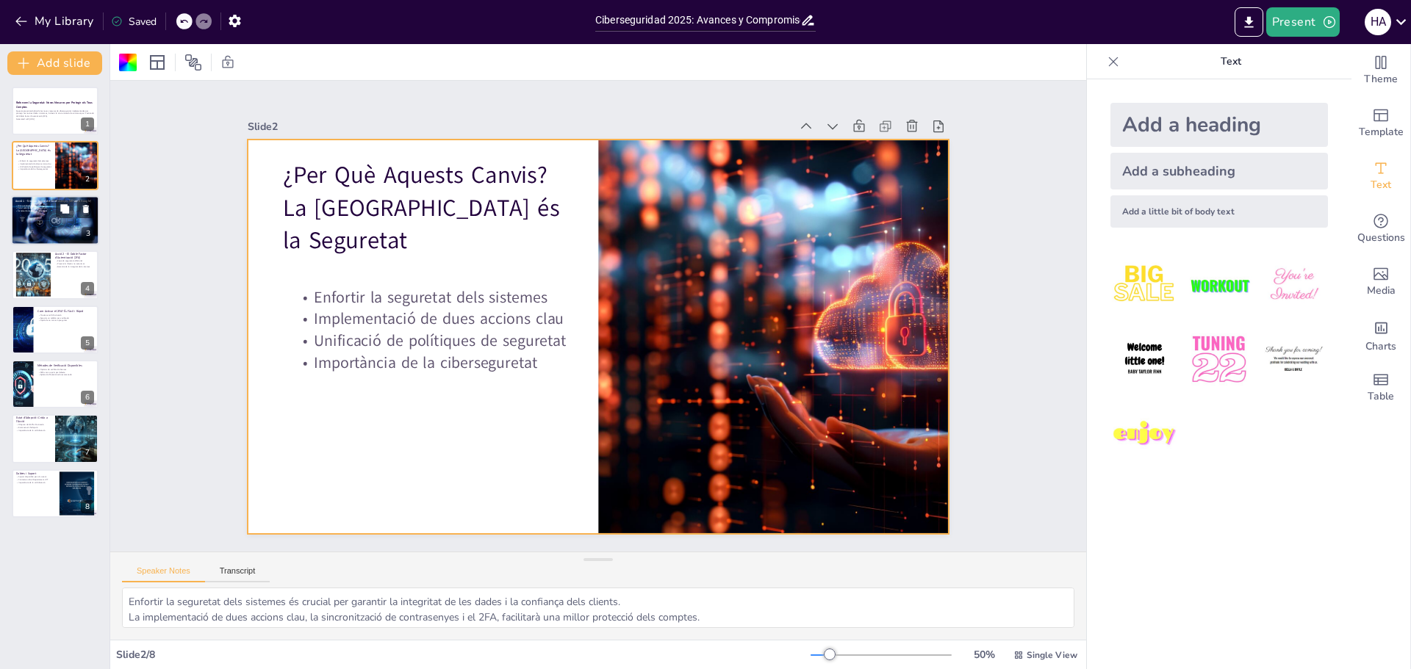
click at [71, 241] on div at bounding box center [55, 220] width 88 height 59
type textarea "Tenir una única contrasenya per accedir als sistemes facilita la vida dels usua…"
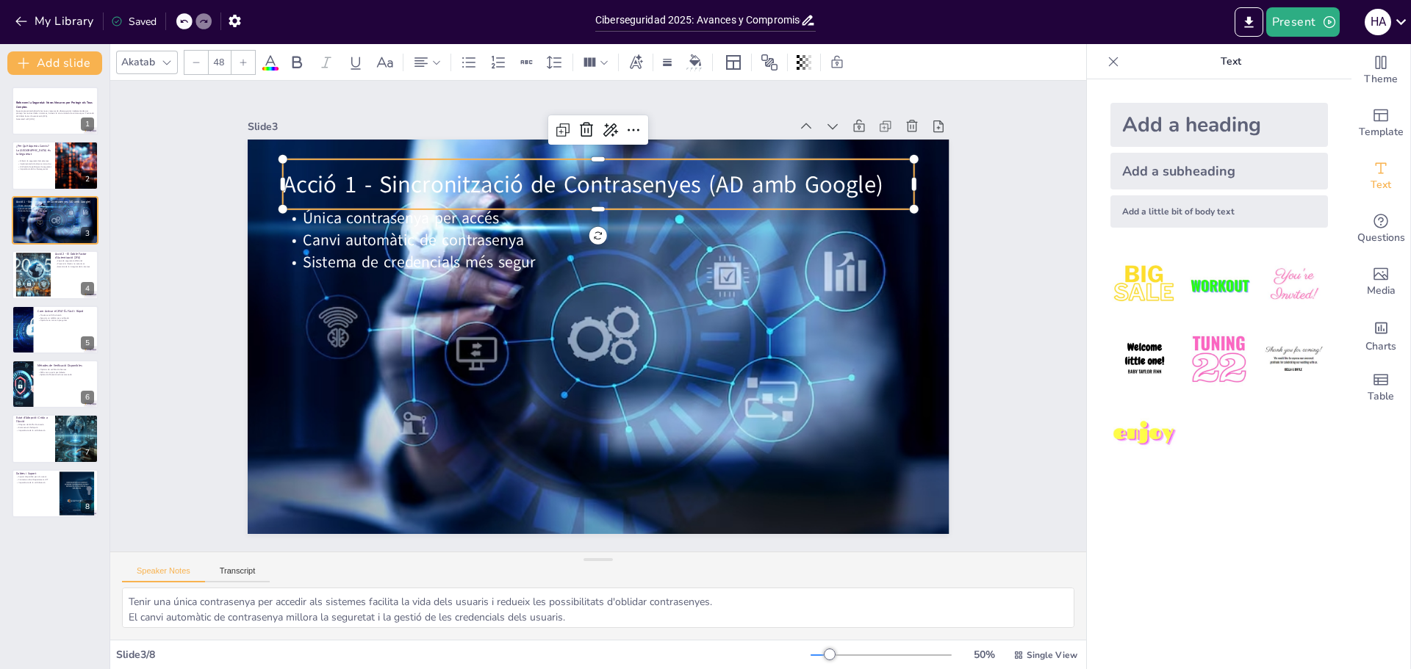
click at [296, 177] on span "Acció 1 - Sincronització de Contrasenyes (AD amb Google)" at bounding box center [596, 184] width 600 height 94
click at [383, 177] on span "Acció 1 - Sincronització de Contrasenyes (AD amb Google)" at bounding box center [651, 194] width 536 height 328
click at [314, 181] on span "Acció 1 - Sincronització de Contrasenyes (AD amb Google)" at bounding box center [611, 184] width 594 height 156
click at [316, 184] on span "Acció 1 - Sincronització de Contrasenyes (AD amb Google)" at bounding box center [596, 183] width 600 height 94
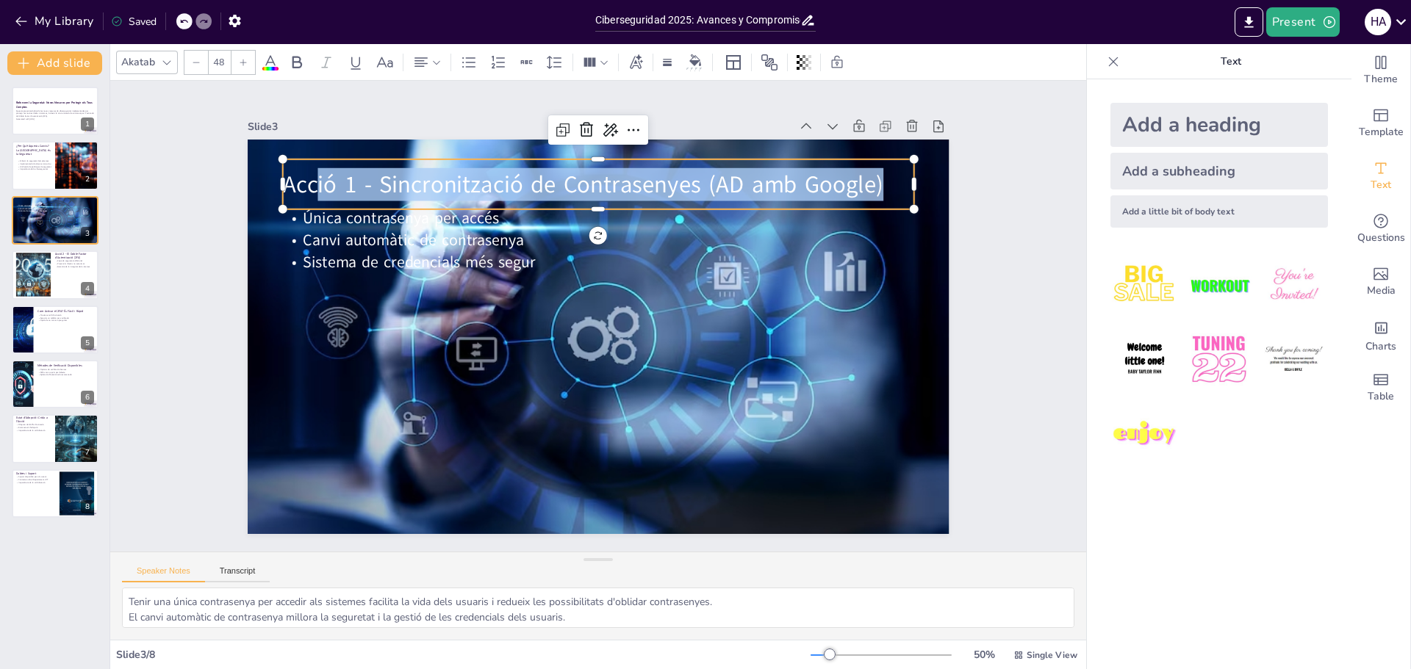
drag, startPoint x: 304, startPoint y: 179, endPoint x: 883, endPoint y: 187, distance: 579.0
click at [883, 187] on p "Acció 1 - Sincronització de Contrasenyes (AD amb Google)" at bounding box center [611, 185] width 631 height 98
click at [757, 188] on span "Acció 1 - Sincronització de Contrasenyes (AD amb Google)" at bounding box center [695, 226] width 379 height 505
drag, startPoint x: 871, startPoint y: 179, endPoint x: 272, endPoint y: 179, distance: 599.5
click at [611, 179] on p "Acció 1 - Sincronització de Contrasenyes (AD amb Google)" at bounding box center [724, 276] width 226 height 611
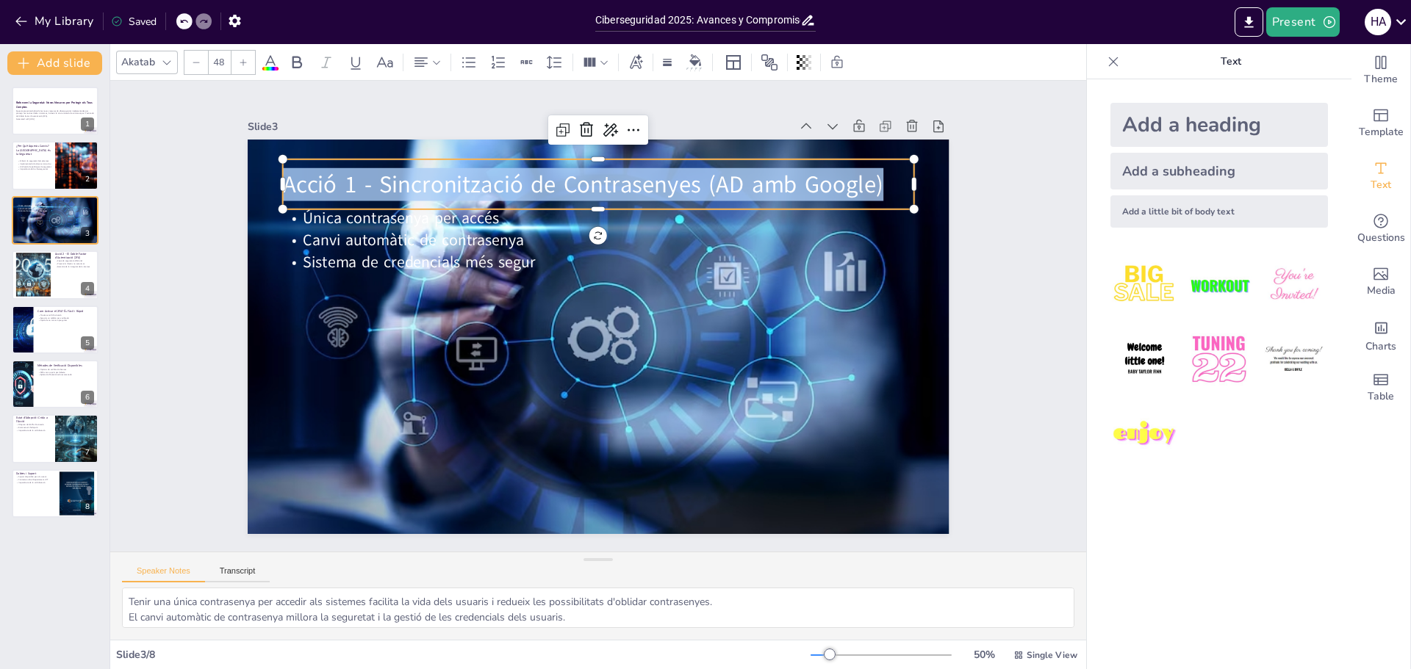
copy span "Acció 1 - Sincronització de Contrasenyes (AD amb Google)"
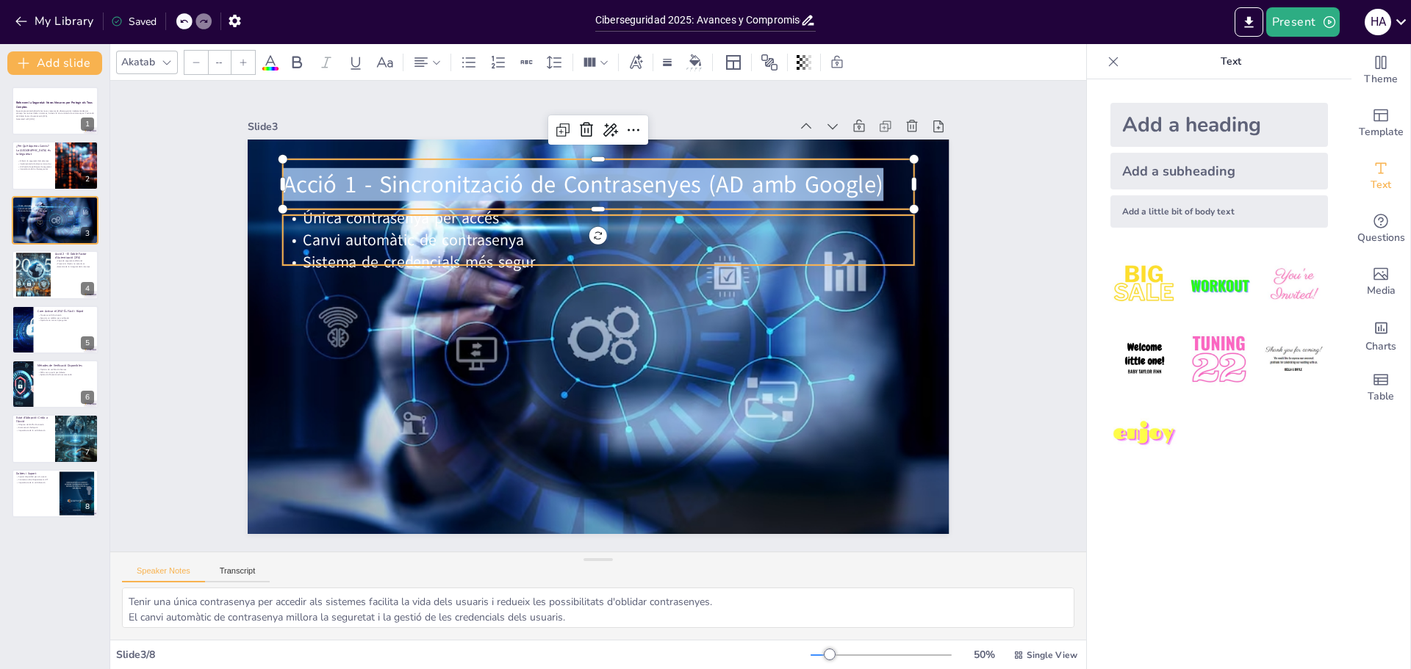
type input "32"
click at [289, 258] on p "Sistema de credencials més segur" at bounding box center [604, 262] width 630 height 88
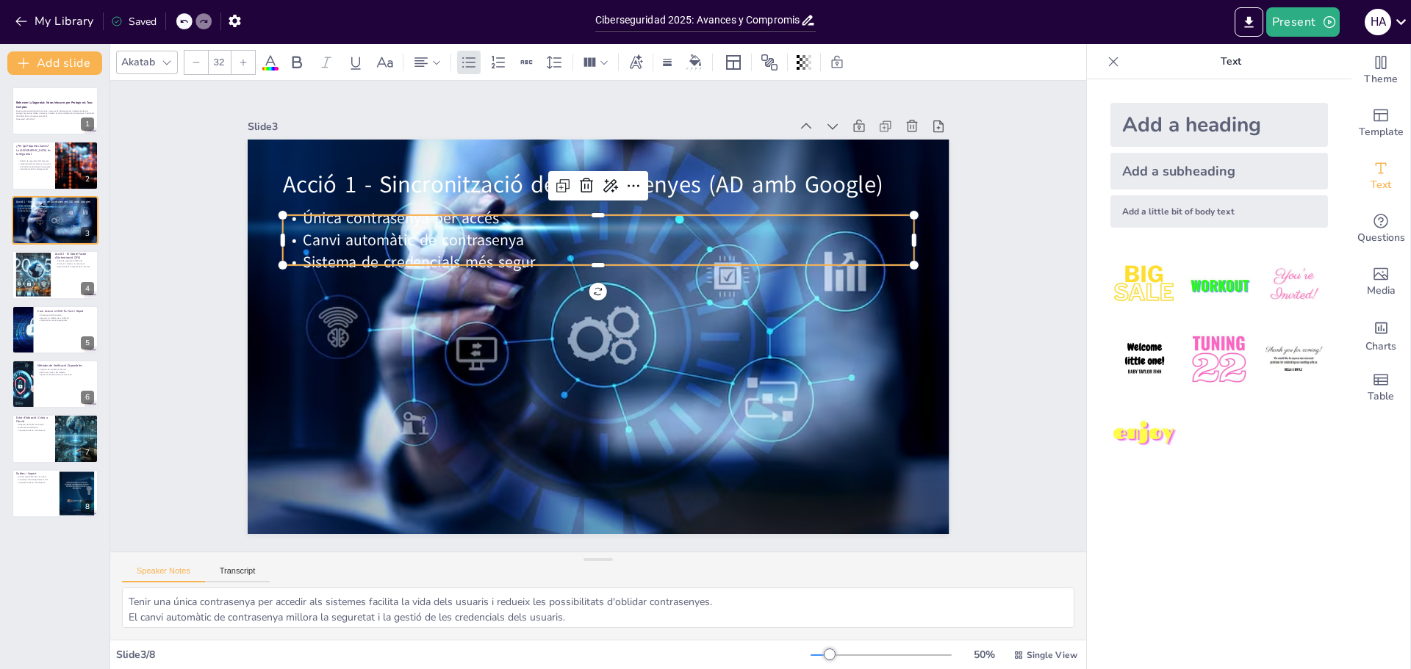
click at [337, 225] on span "Canvi automàtic de contrasenya" at bounding box center [445, 187] width 217 height 89
click at [323, 225] on span "Canvi automàtic de contrasenya" at bounding box center [433, 203] width 220 height 67
click at [314, 212] on span "Única contrasenya per accés" at bounding box center [412, 198] width 197 height 42
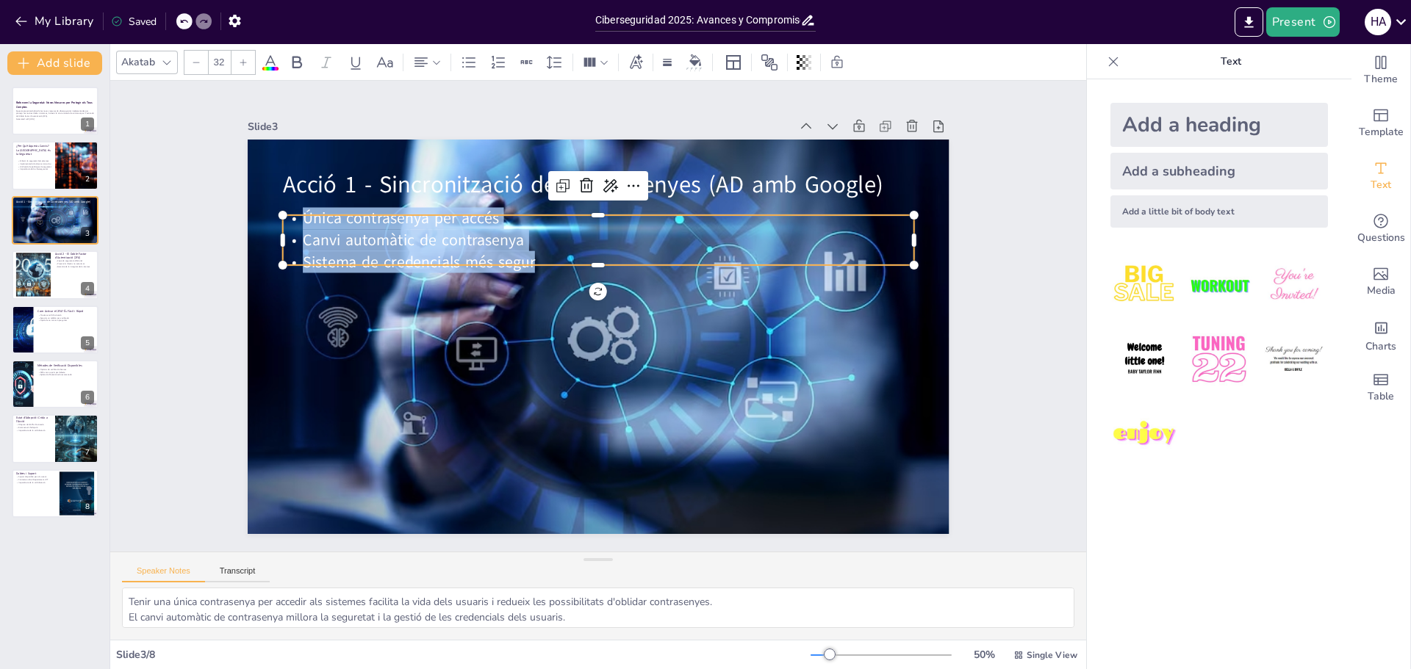
click at [539, 253] on p "Sistema de credencials més segur" at bounding box center [609, 263] width 622 height 153
copy div "Única contrasenya per accés Canvi automàtic de contrasenya Sistema de credencia…"
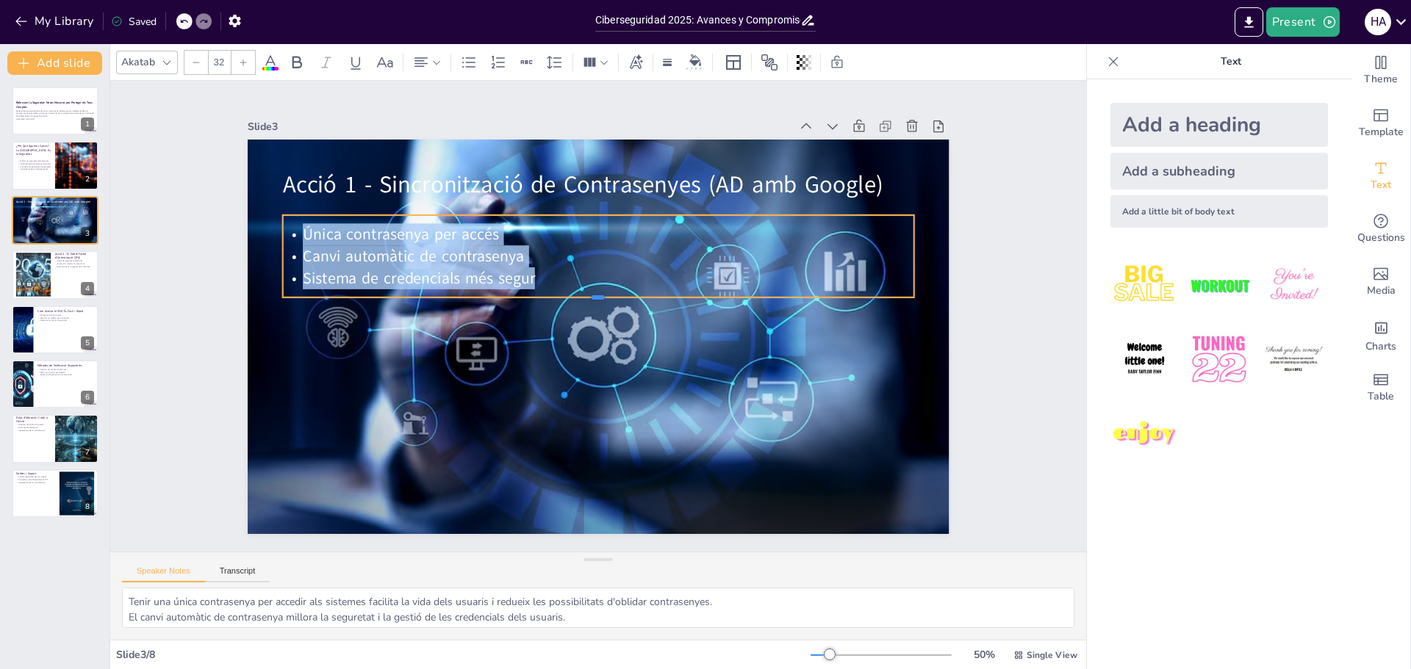
drag, startPoint x: 584, startPoint y: 259, endPoint x: 579, endPoint y: 292, distance: 32.7
click at [579, 292] on div at bounding box center [599, 303] width 629 height 78
click at [187, 308] on div "Slide 1 Reforcem la Seguretat: Noves Mesures per Protegir els Teus Comptes Aque…" at bounding box center [598, 316] width 1052 height 663
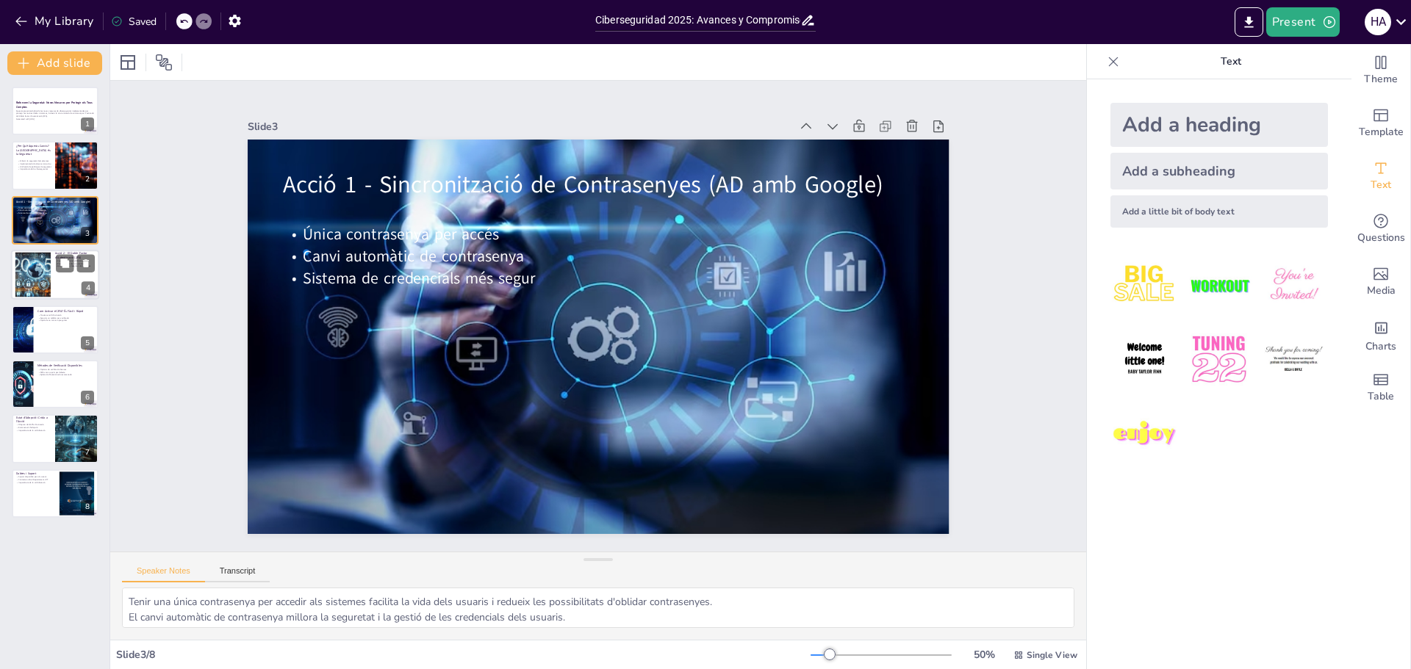
click at [60, 286] on div at bounding box center [55, 275] width 88 height 50
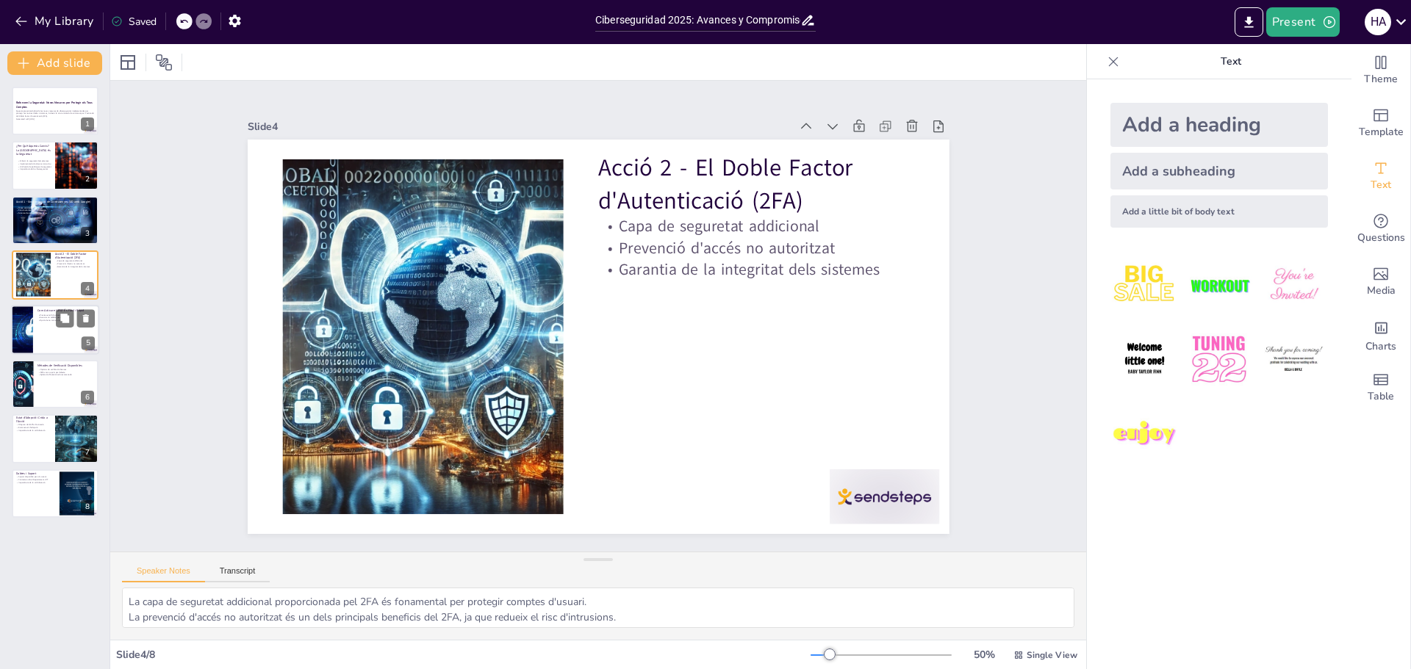
click at [41, 317] on p "Associar un telèfon per verificació" at bounding box center [65, 317] width 57 height 3
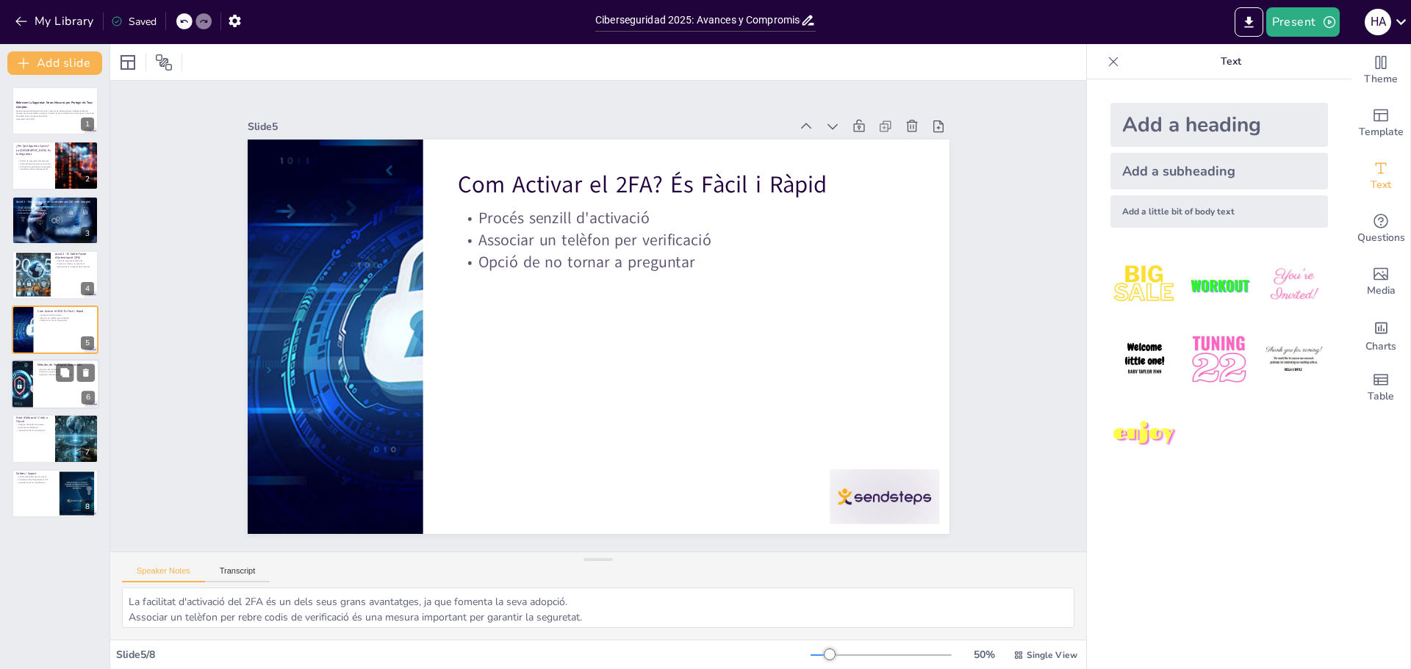
click at [37, 389] on div at bounding box center [55, 384] width 88 height 50
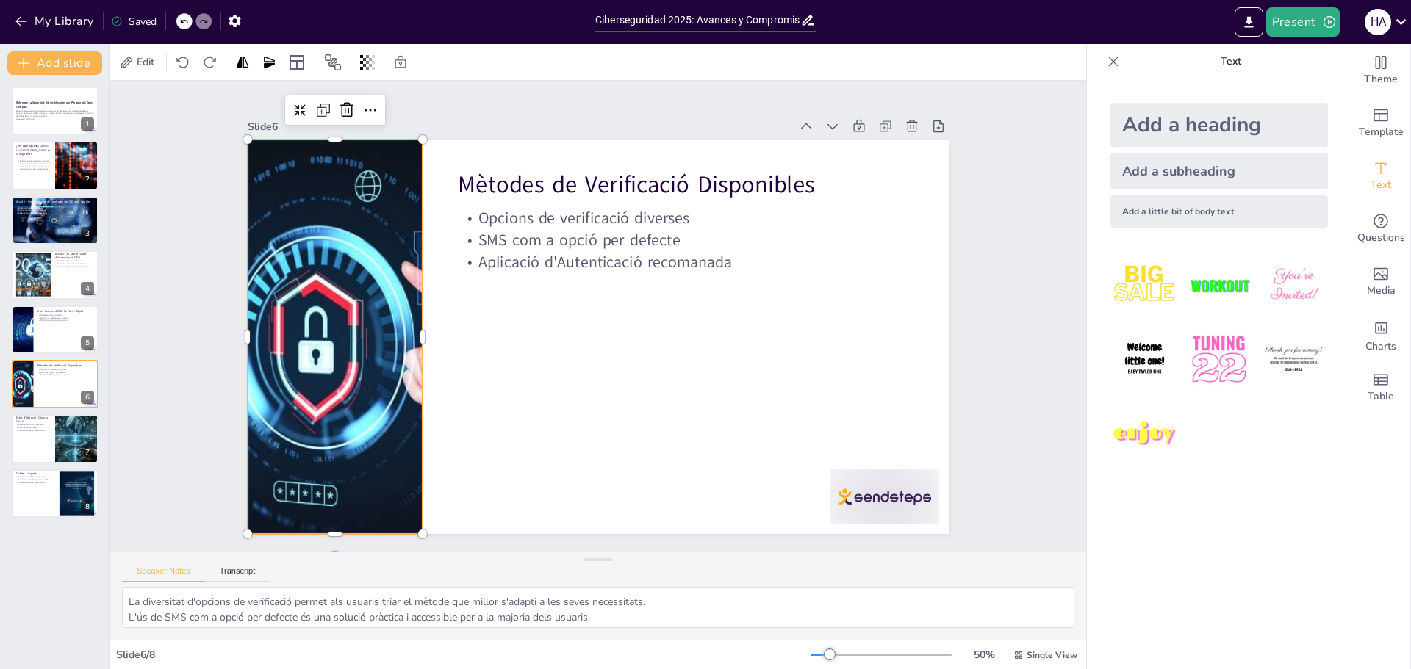
click at [353, 312] on div at bounding box center [341, 254] width 652 height 547
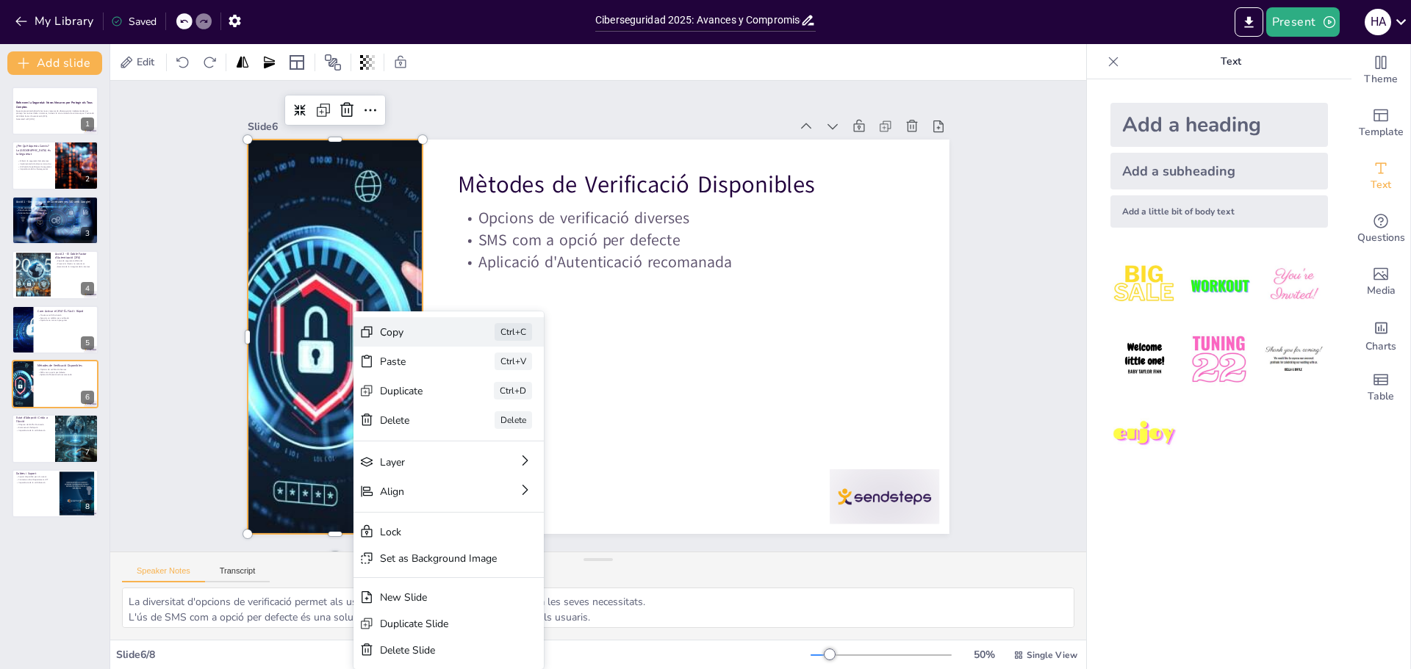
click at [494, 282] on div "Copy" at bounding box center [501, 245] width 14 height 73
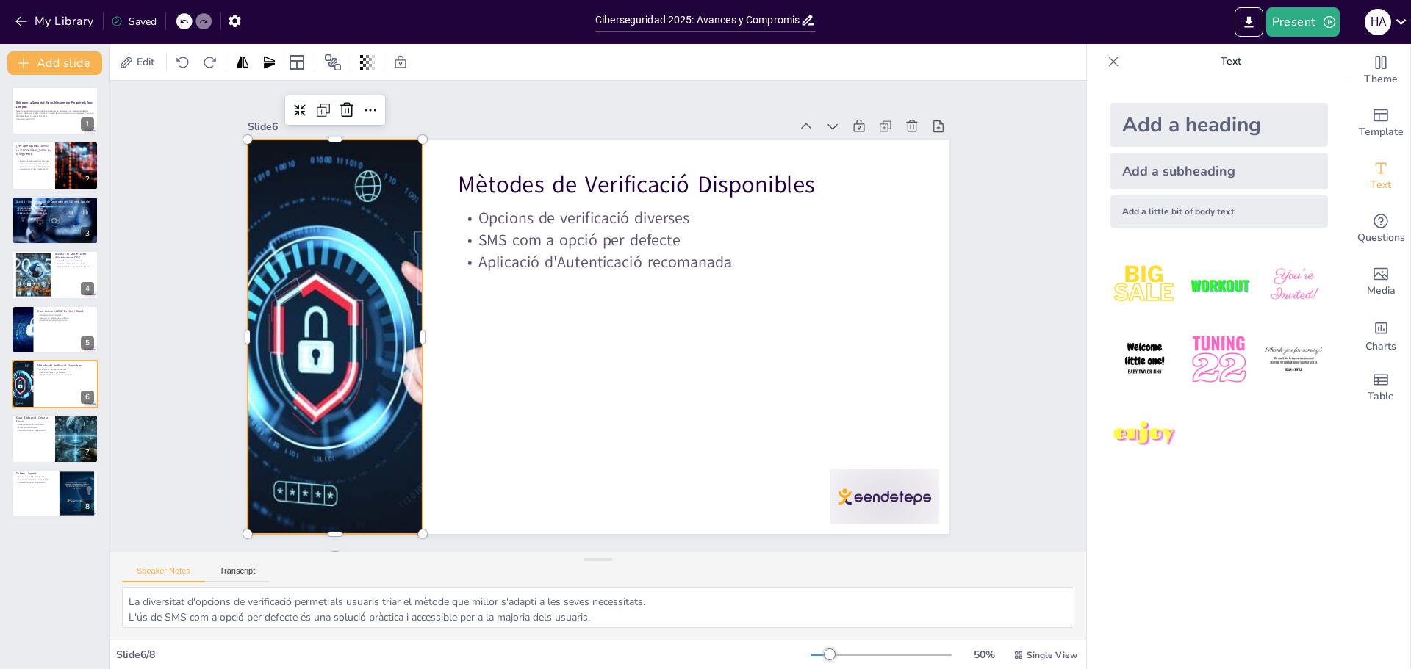
click at [312, 253] on div at bounding box center [334, 309] width 596 height 451
click at [312, 253] on div at bounding box center [335, 309] width 596 height 450
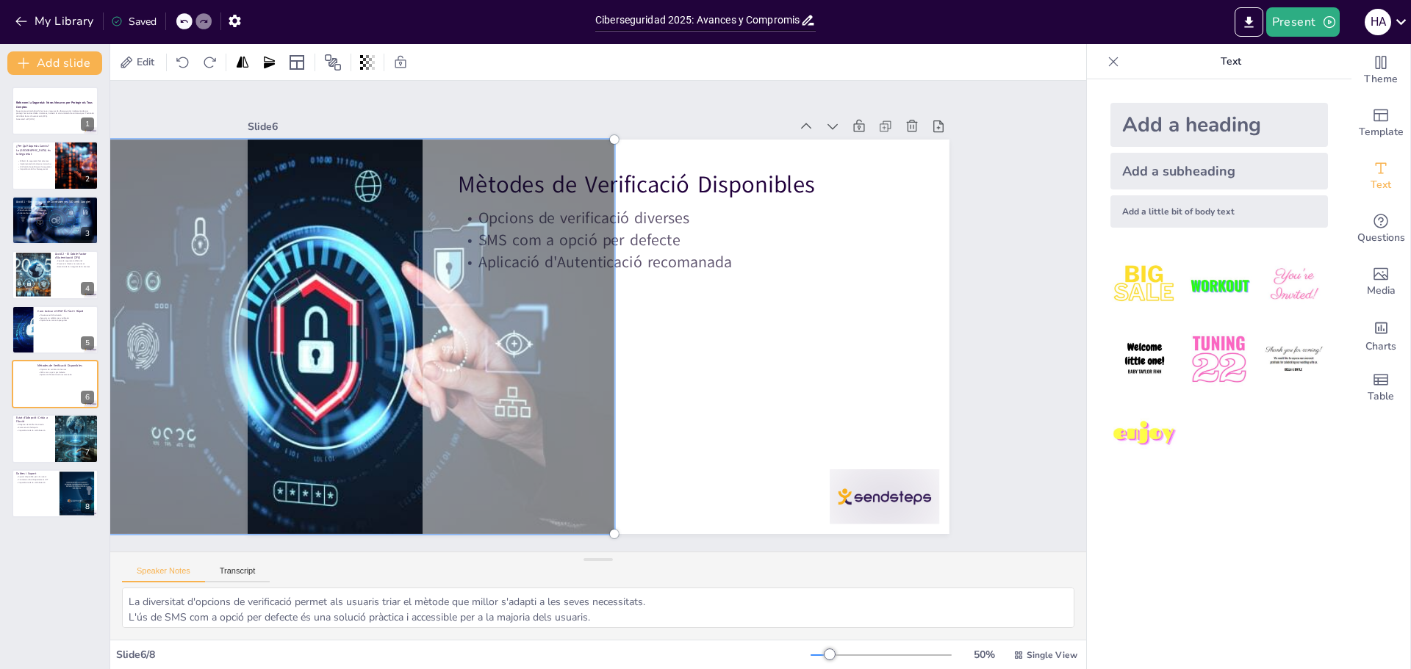
click at [373, 256] on div at bounding box center [336, 282] width 648 height 522
click at [373, 256] on div at bounding box center [333, 309] width 615 height 470
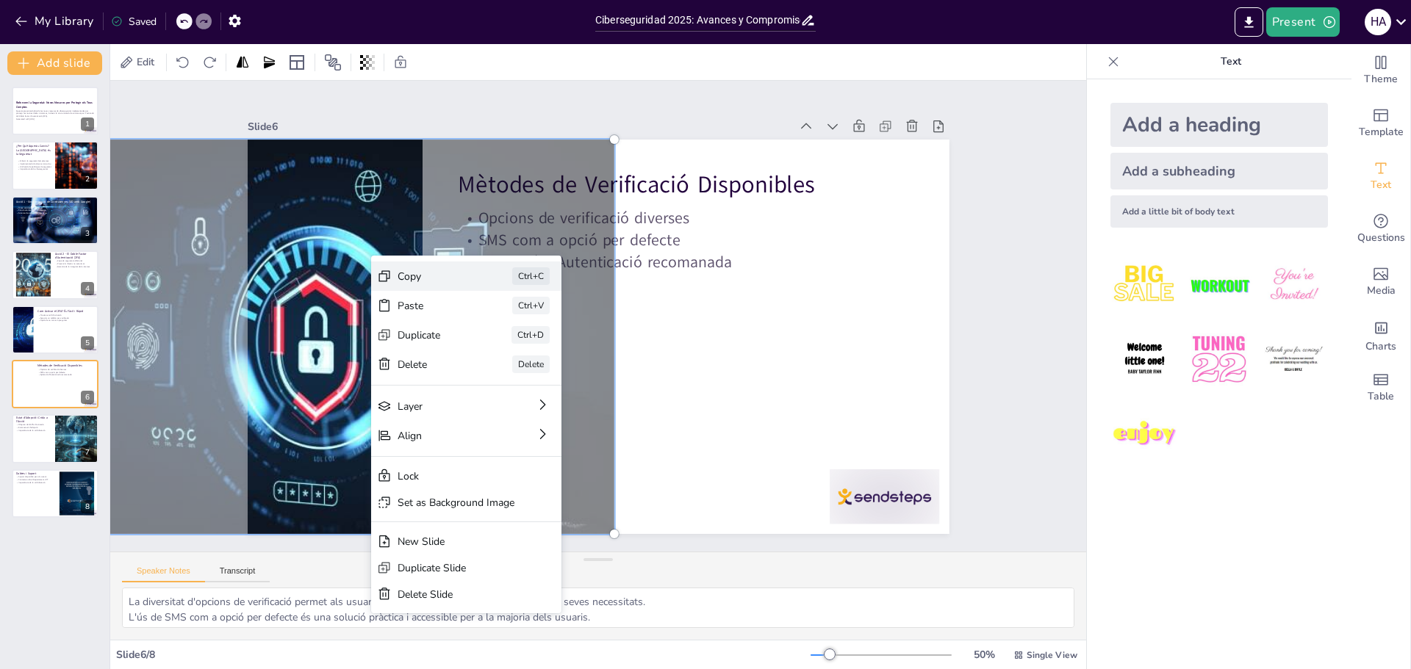
click at [511, 278] on div "Copy" at bounding box center [535, 290] width 48 height 71
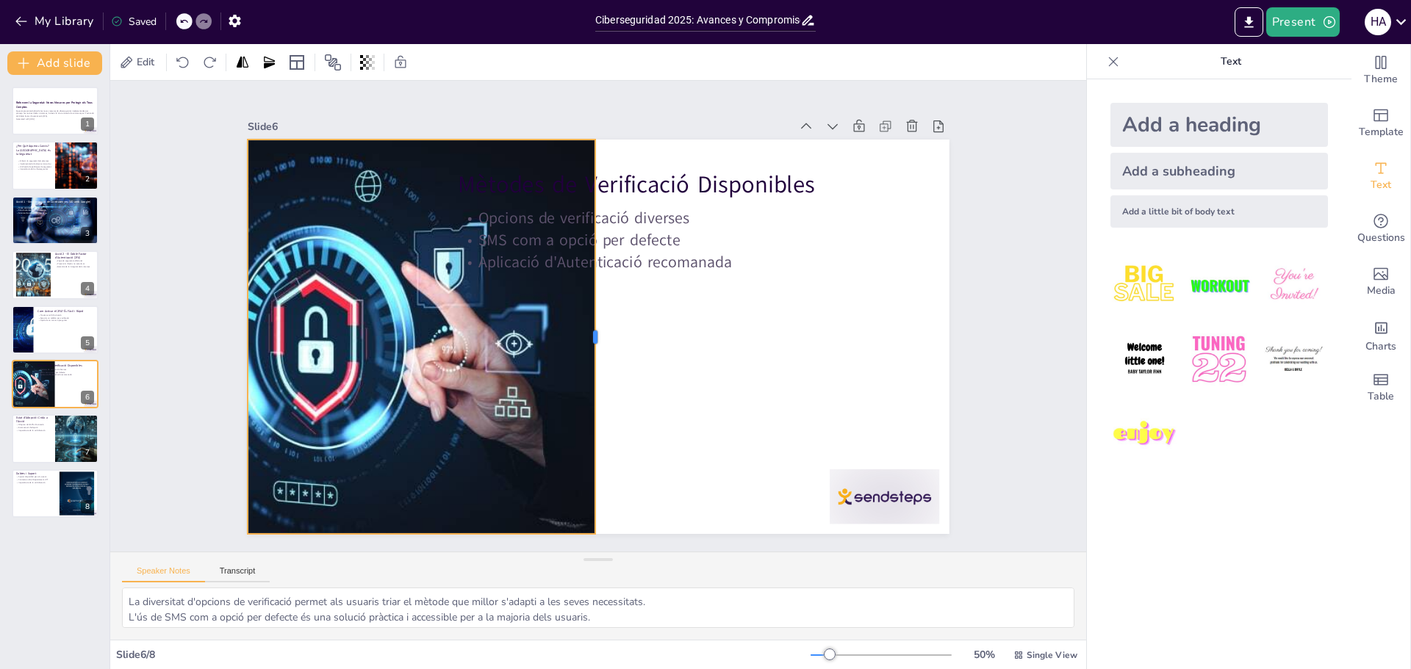
drag, startPoint x: 413, startPoint y: 334, endPoint x: 586, endPoint y: 292, distance: 177.8
click at [586, 292] on div at bounding box center [598, 337] width 53 height 394
click at [381, 287] on div at bounding box center [335, 309] width 596 height 450
click at [381, 287] on div at bounding box center [334, 309] width 596 height 451
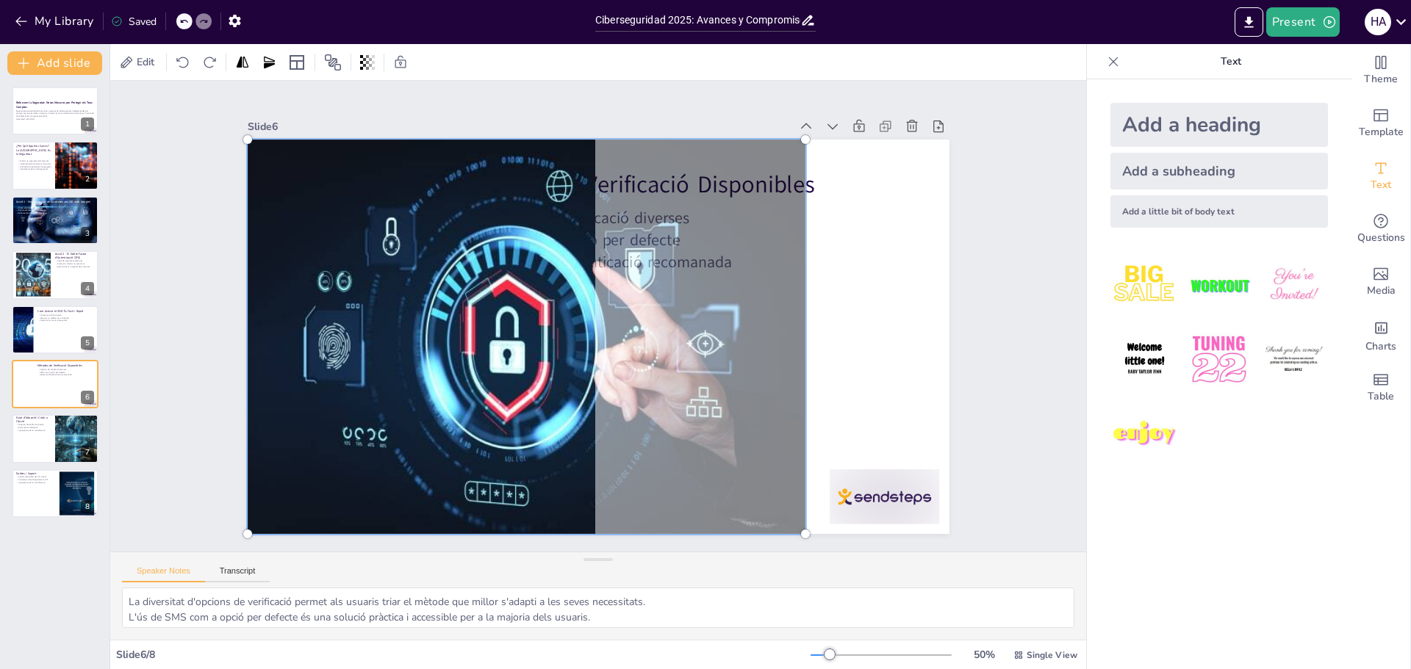
drag, startPoint x: 442, startPoint y: 175, endPoint x: 702, endPoint y: 181, distance: 260.2
click at [702, 181] on div at bounding box center [523, 314] width 674 height 570
click at [505, 286] on div at bounding box center [524, 329] width 615 height 470
click at [910, 280] on div at bounding box center [595, 337] width 739 height 466
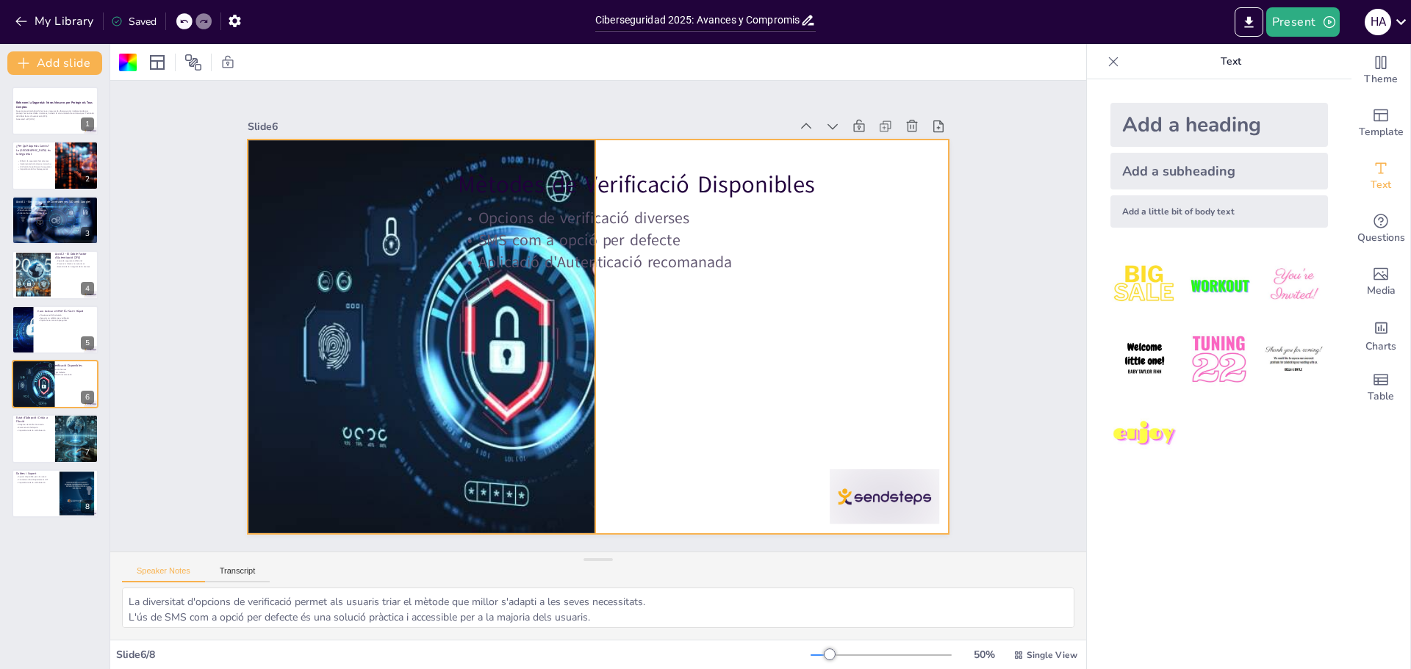
click at [514, 276] on div at bounding box center [524, 329] width 596 height 451
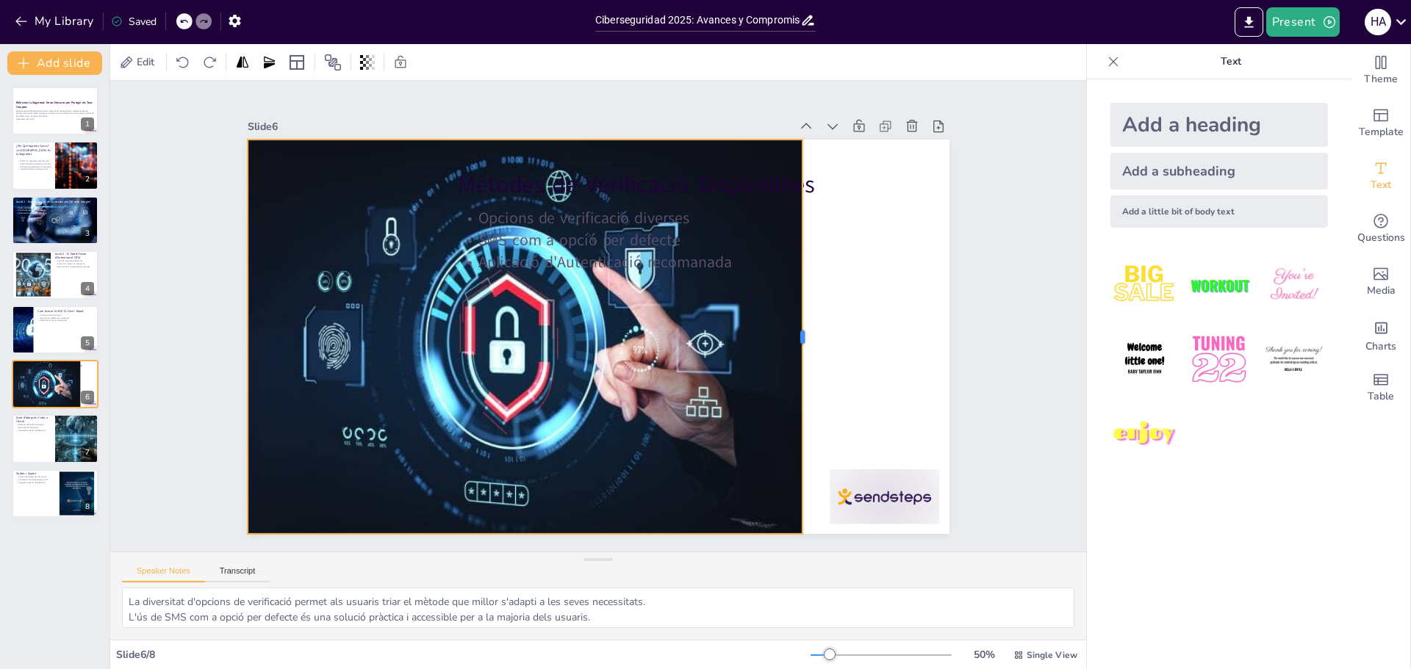
drag, startPoint x: 584, startPoint y: 331, endPoint x: 791, endPoint y: 319, distance: 207.5
click at [791, 319] on div at bounding box center [799, 380] width 93 height 389
click at [578, 326] on div at bounding box center [524, 329] width 596 height 450
click at [578, 326] on div at bounding box center [644, 257] width 683 height 647
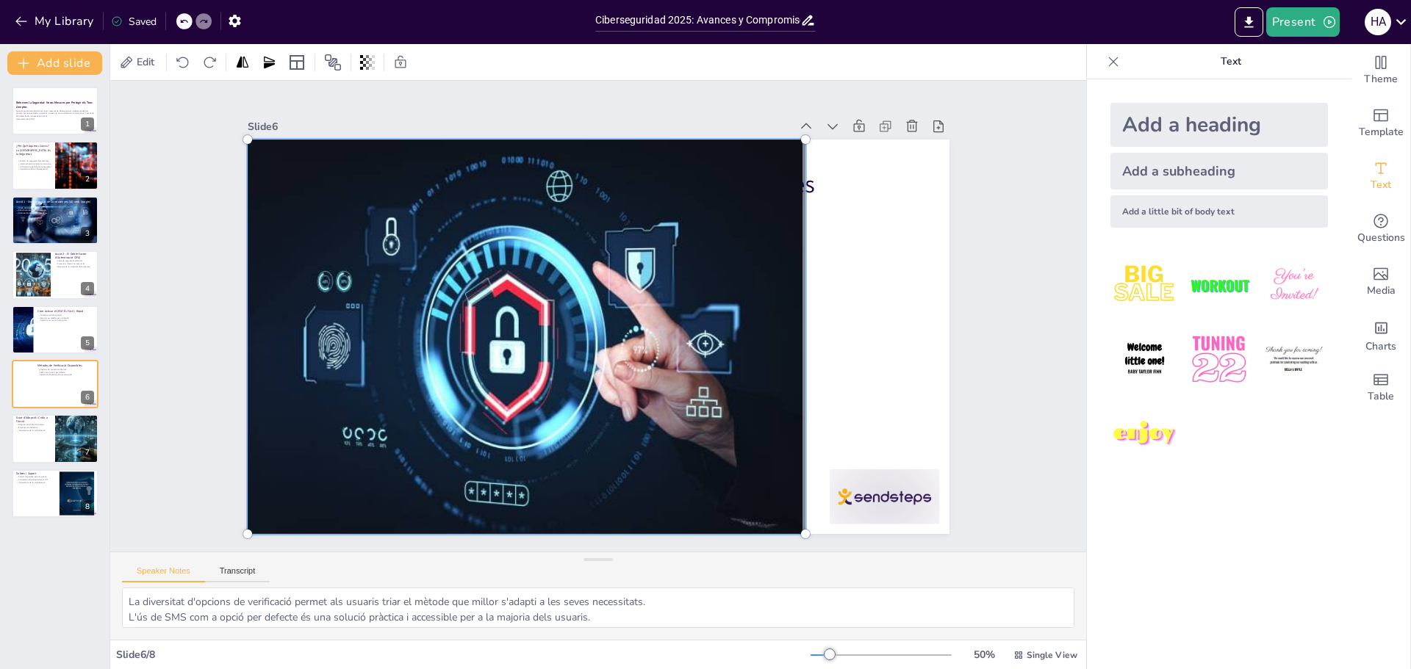
click at [578, 326] on div at bounding box center [526, 337] width 575 height 412
click at [578, 326] on div at bounding box center [525, 298] width 705 height 644
click at [578, 326] on div at bounding box center [524, 329] width 615 height 470
click at [578, 326] on div at bounding box center [523, 306] width 693 height 611
click at [391, 316] on div at bounding box center [524, 329] width 615 height 470
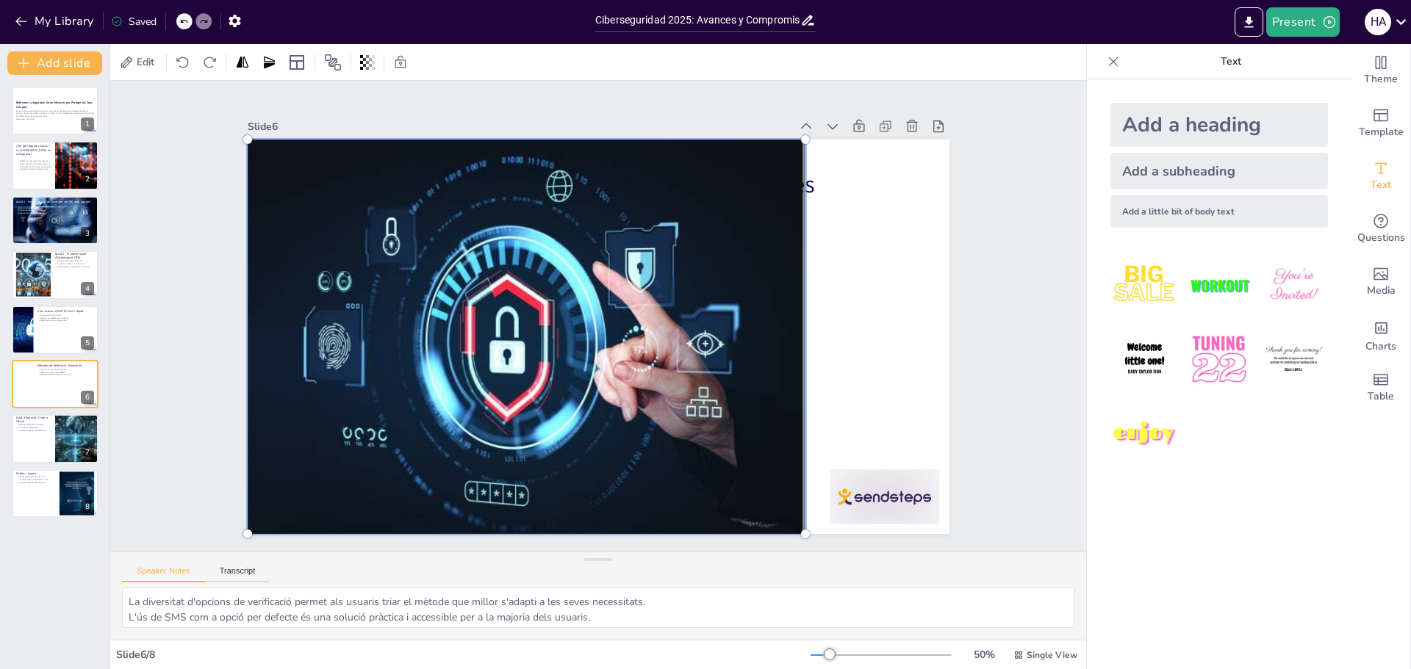
click at [554, 312] on div at bounding box center [523, 321] width 649 height 523
click at [840, 315] on div at bounding box center [595, 337] width 738 height 466
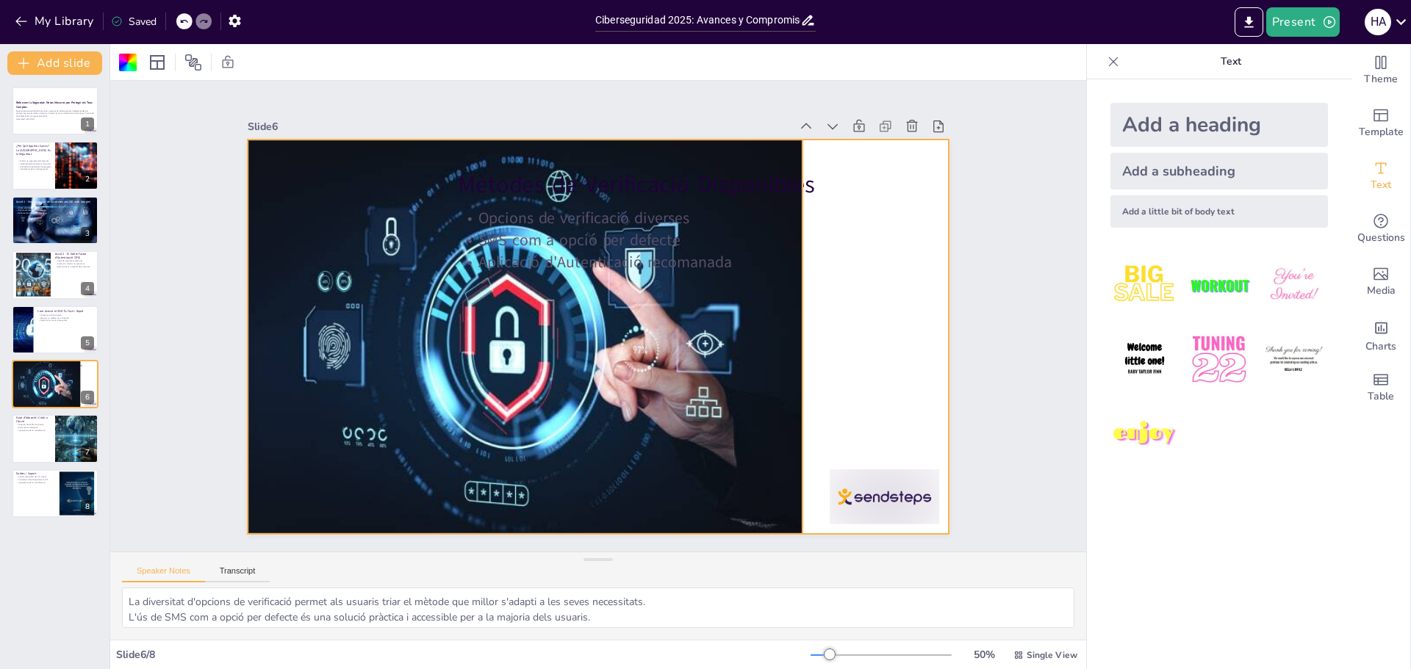
click at [772, 300] on div at bounding box center [524, 329] width 596 height 450
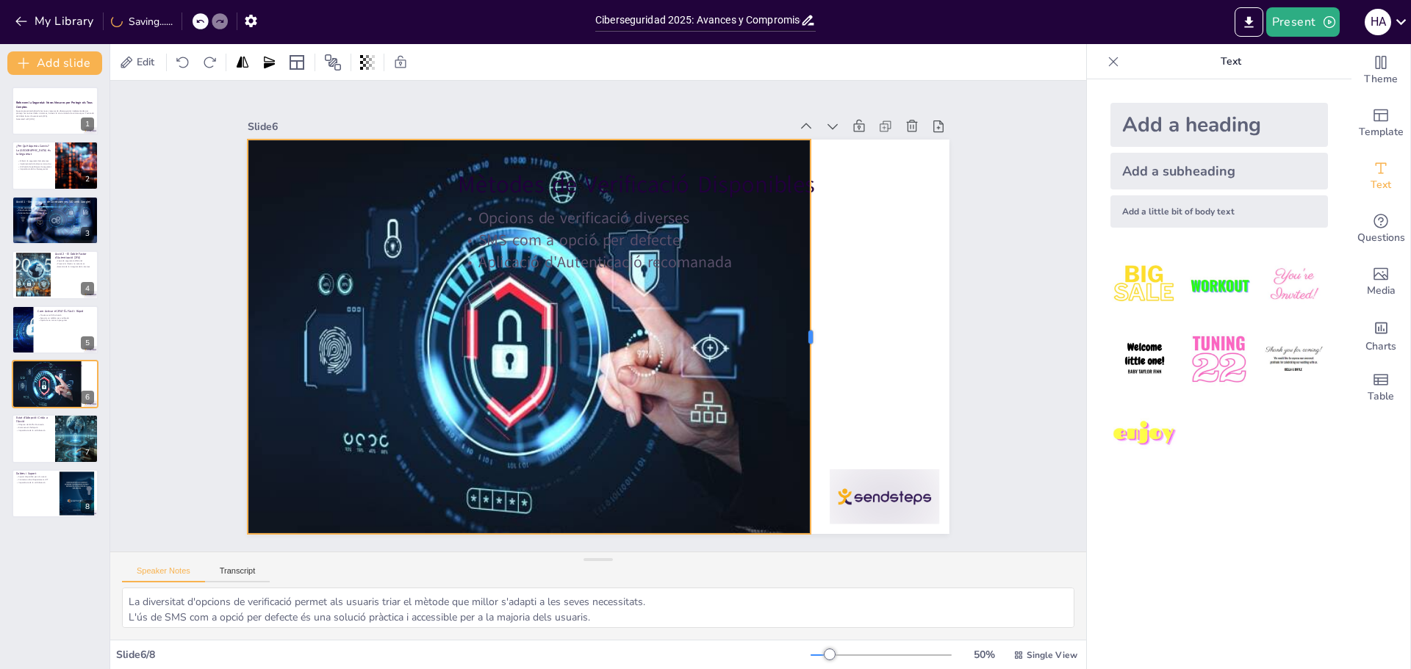
drag, startPoint x: 796, startPoint y: 331, endPoint x: 804, endPoint y: 331, distance: 8.1
click at [804, 331] on div at bounding box center [813, 359] width 53 height 394
click at [623, 514] on icon at bounding box center [632, 523] width 18 height 18
click at [375, 268] on div at bounding box center [527, 333] width 602 height 459
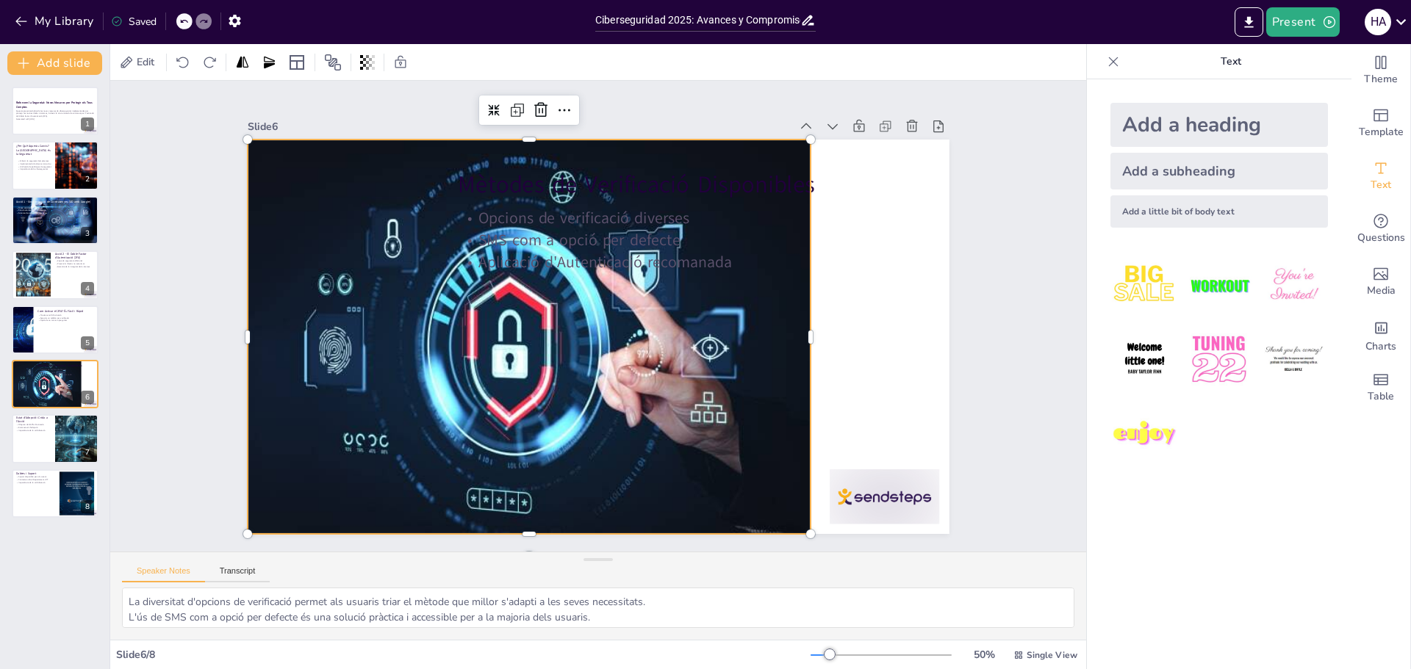
click at [375, 268] on div at bounding box center [527, 333] width 602 height 459
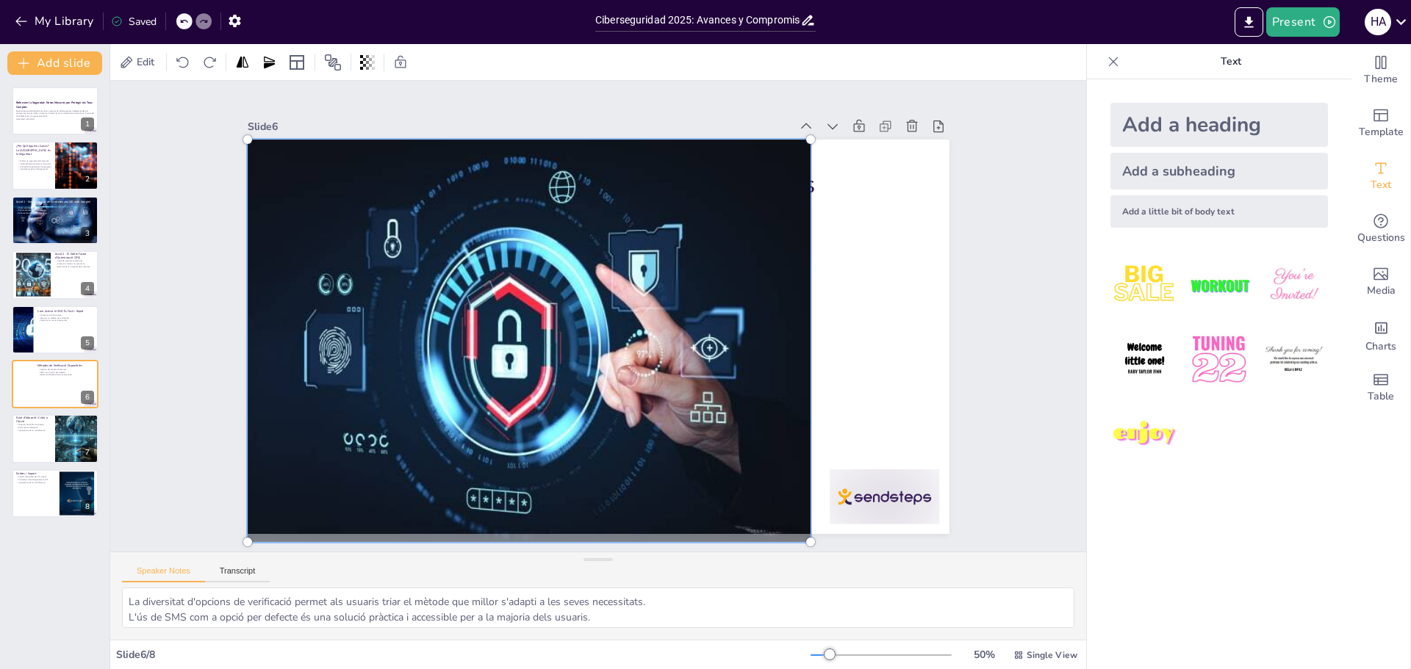
click at [375, 268] on div at bounding box center [525, 326] width 655 height 532
click at [375, 268] on div at bounding box center [527, 333] width 622 height 478
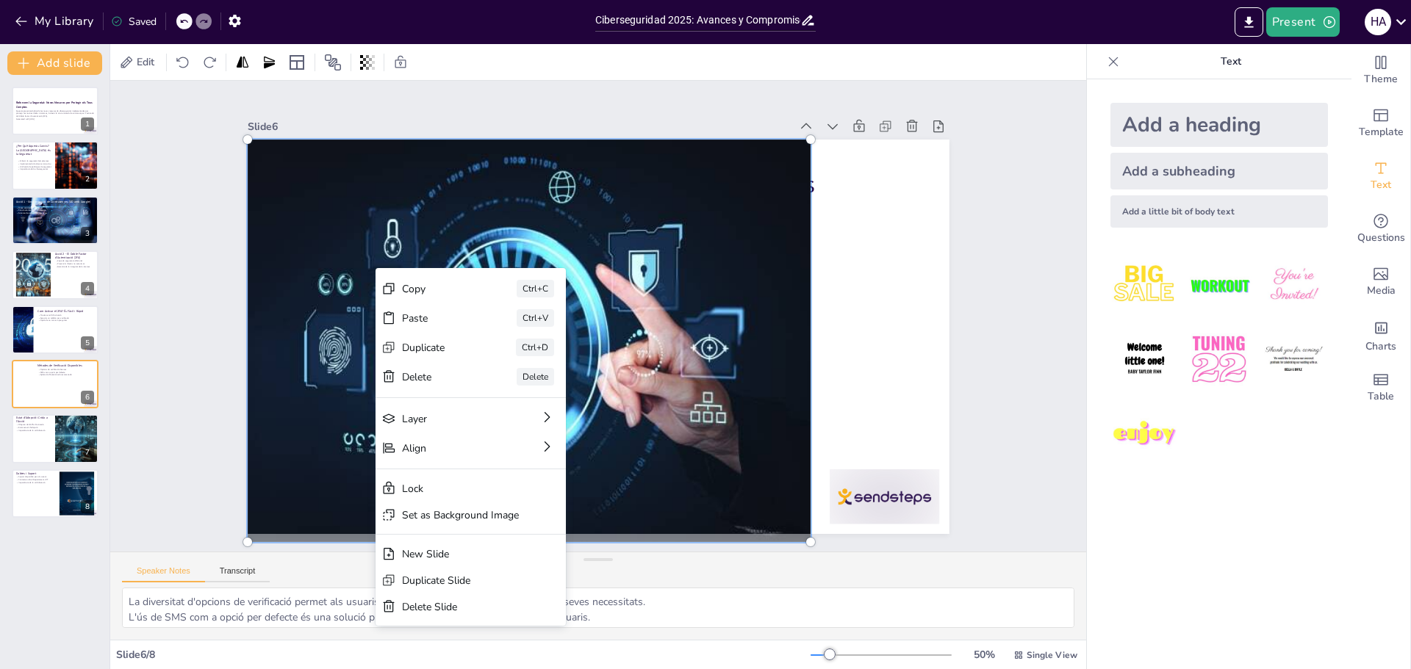
click at [719, 220] on div at bounding box center [525, 326] width 655 height 532
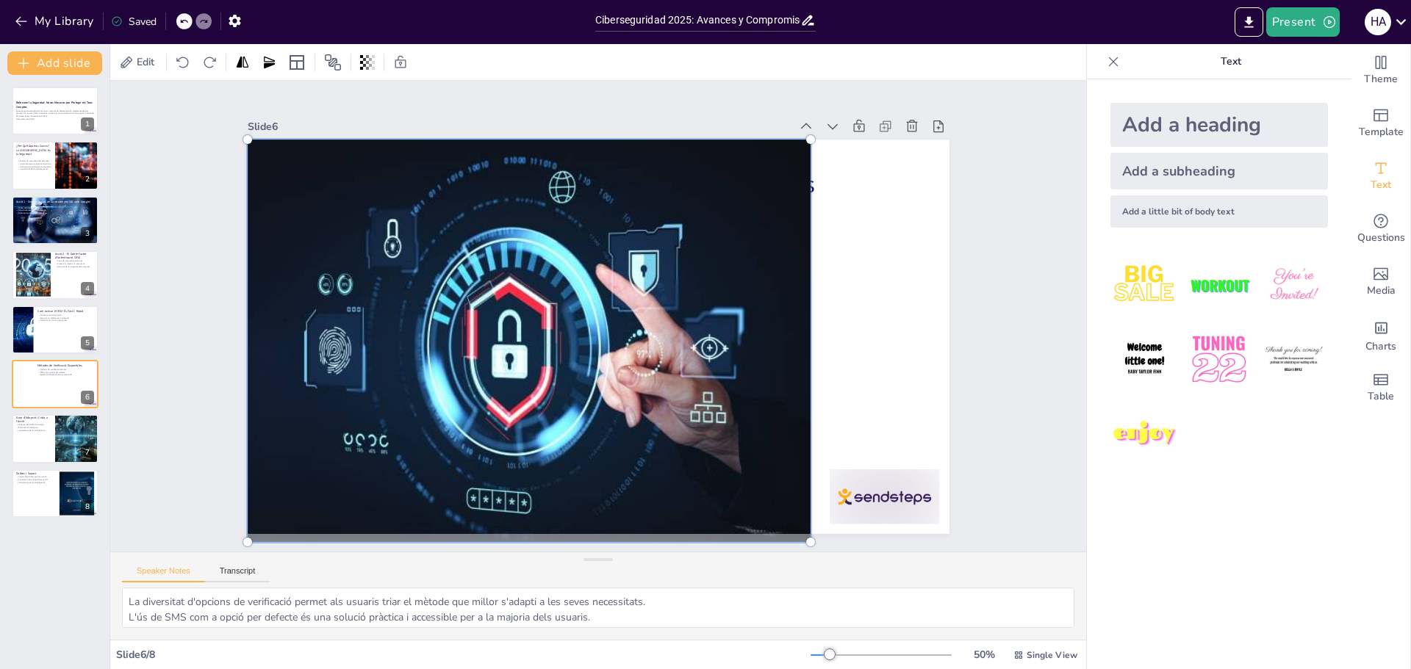
click at [719, 220] on div at bounding box center [527, 333] width 622 height 479
click at [719, 220] on div at bounding box center [525, 326] width 655 height 532
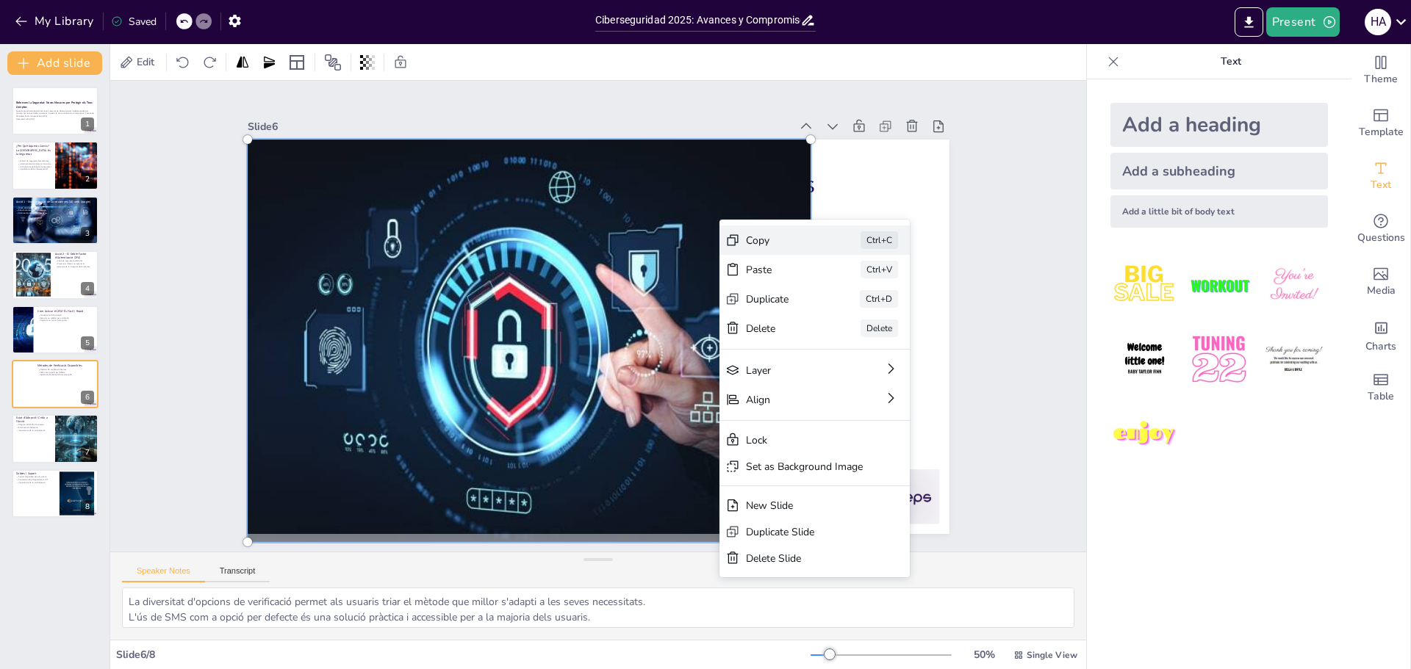
click at [448, 518] on div "Copy" at bounding box center [421, 552] width 54 height 68
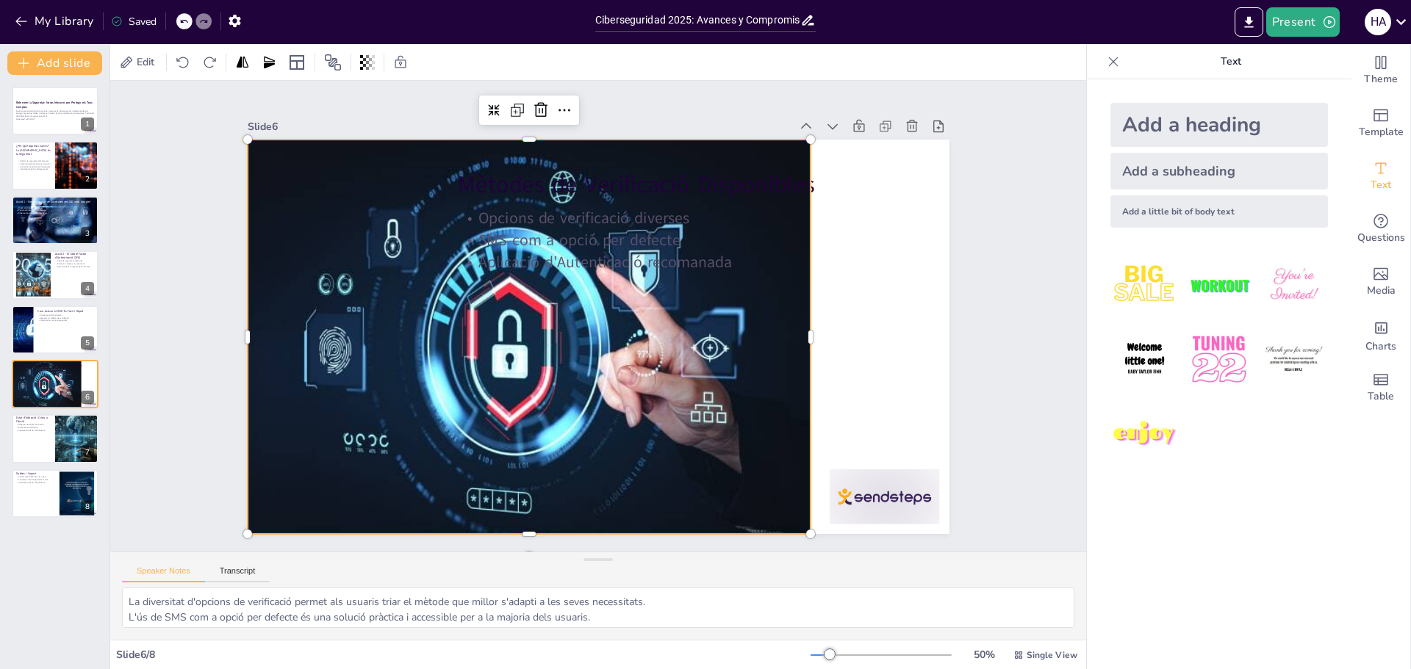
click at [431, 386] on div at bounding box center [525, 303] width 689 height 630
click at [431, 386] on div at bounding box center [527, 333] width 602 height 459
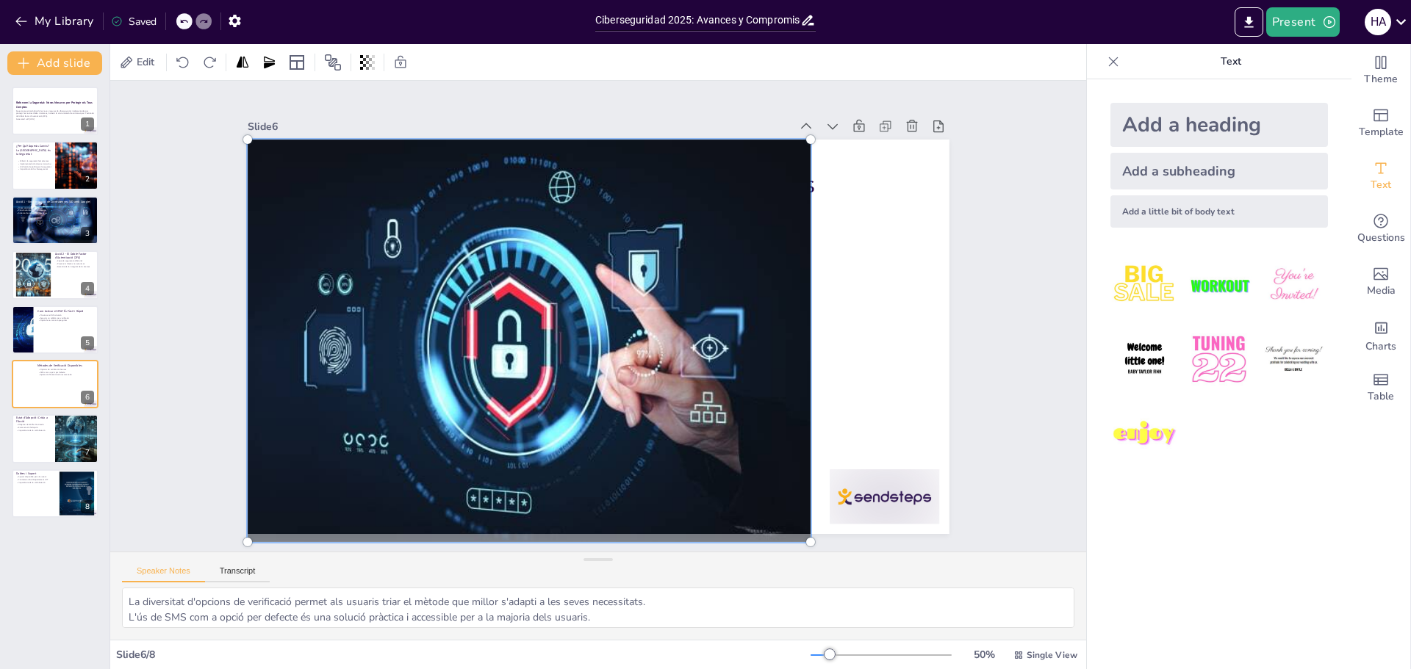
click at [431, 386] on div at bounding box center [525, 311] width 702 height 620
click at [431, 386] on div at bounding box center [525, 325] width 655 height 531
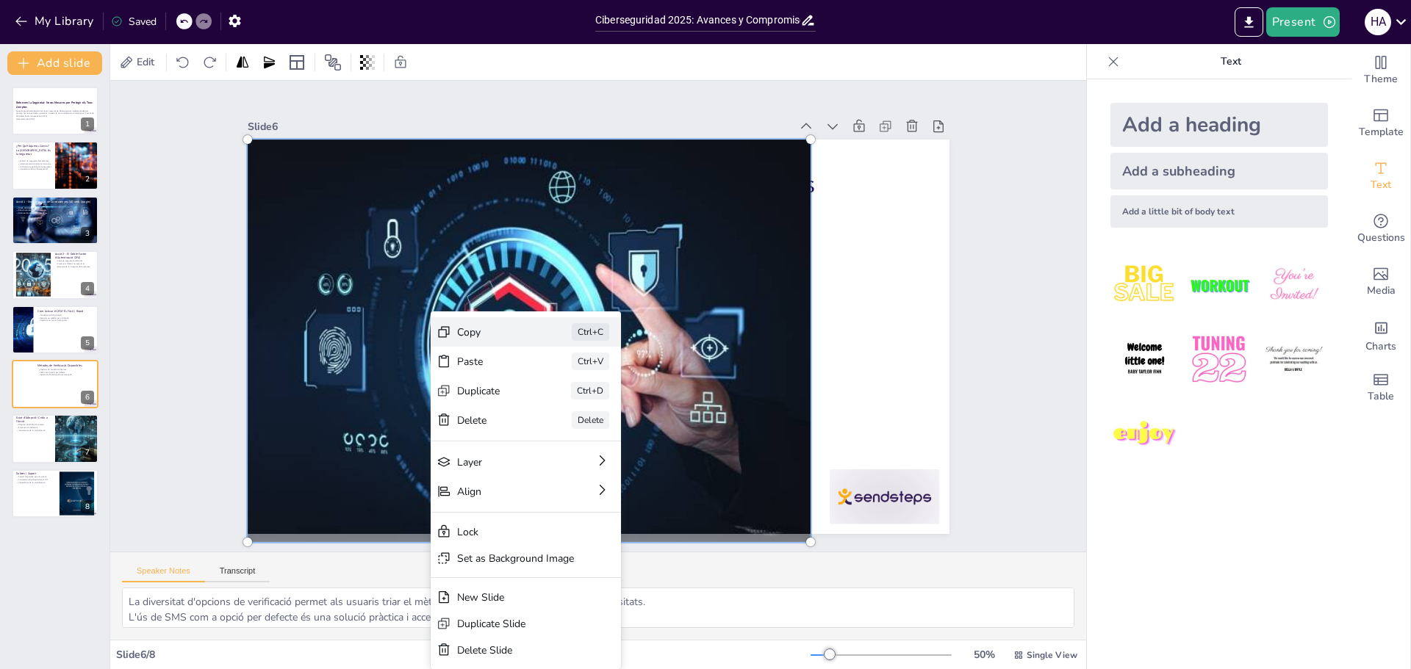
click at [557, 402] on div "Copy" at bounding box center [594, 412] width 74 height 21
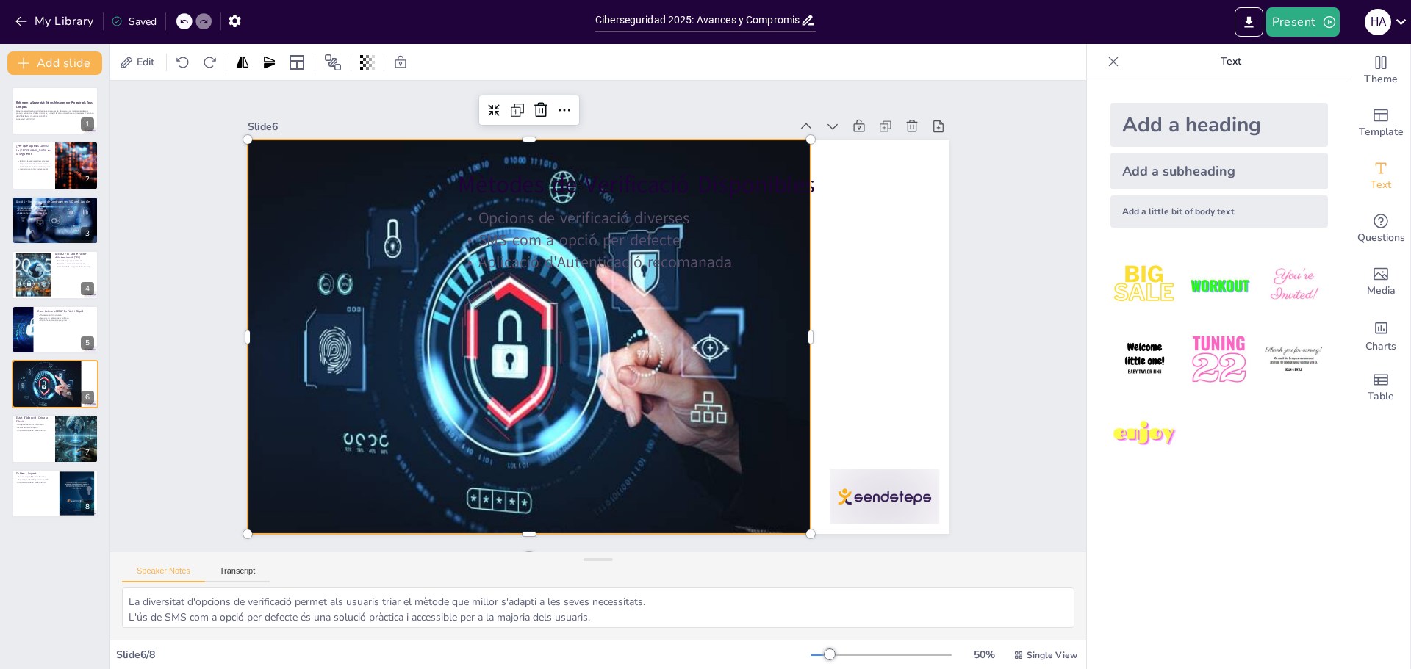
click at [965, 312] on div "Slide 1 Reforcem la Seguretat: Noves Mesures per Protegir els Teus Comptes Aque…" at bounding box center [598, 316] width 825 height 515
click at [728, 287] on div at bounding box center [525, 318] width 660 height 557
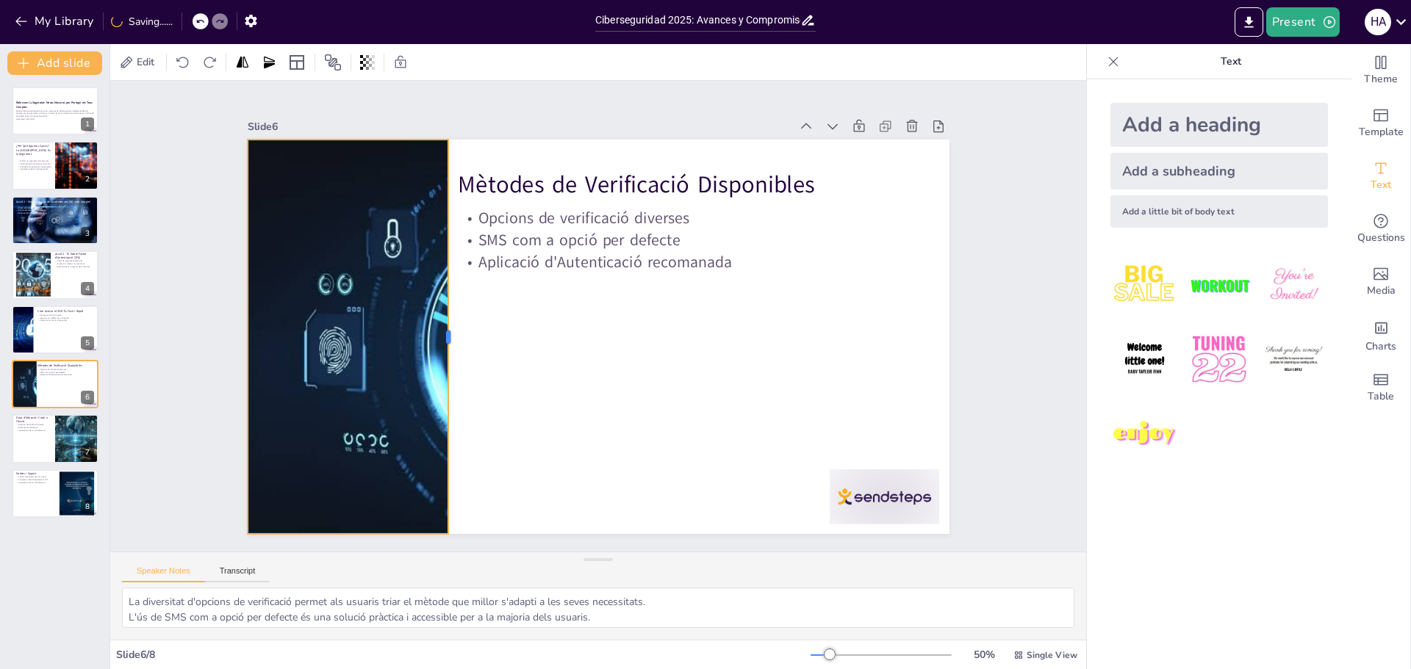
drag, startPoint x: 803, startPoint y: 333, endPoint x: 441, endPoint y: 268, distance: 367.9
click at [441, 268] on div at bounding box center [452, 322] width 53 height 394
click at [68, 165] on div at bounding box center [77, 166] width 88 height 50
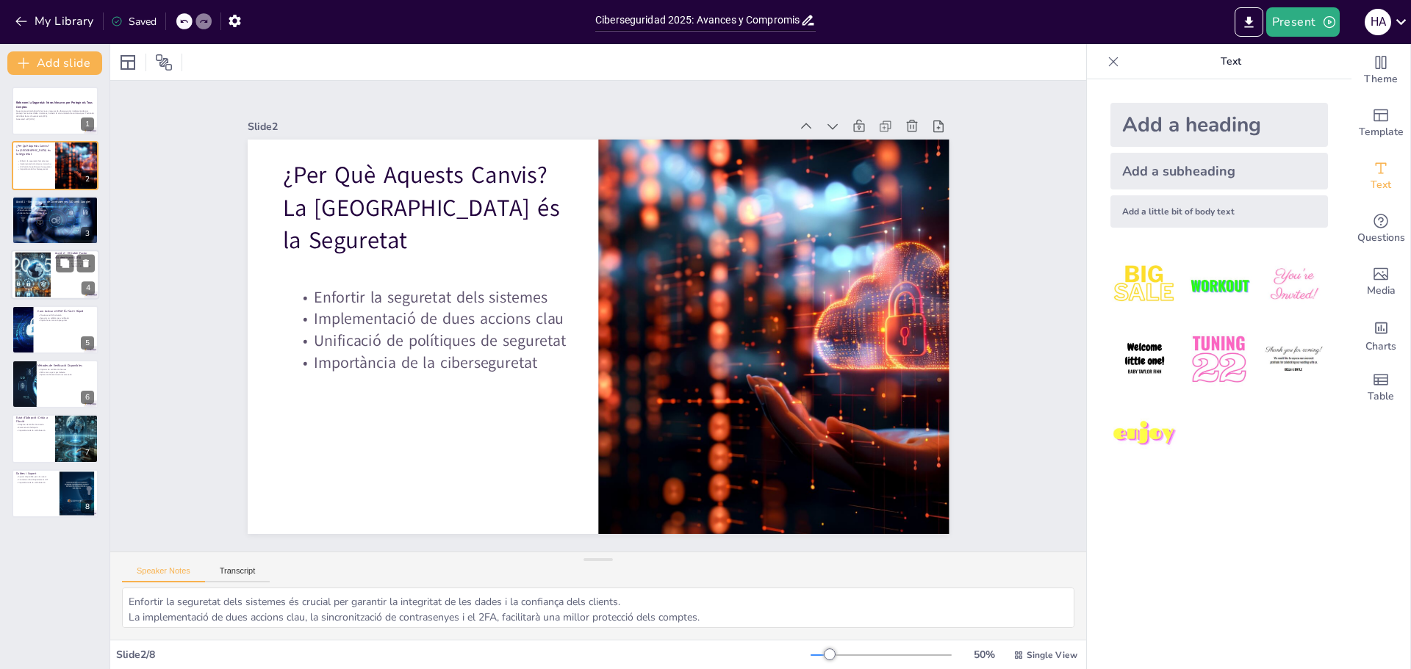
click at [50, 265] on div at bounding box center [33, 275] width 79 height 45
type textarea "La capa de seguretat addicional proporcionada pel 2FA és fonamental per protegi…"
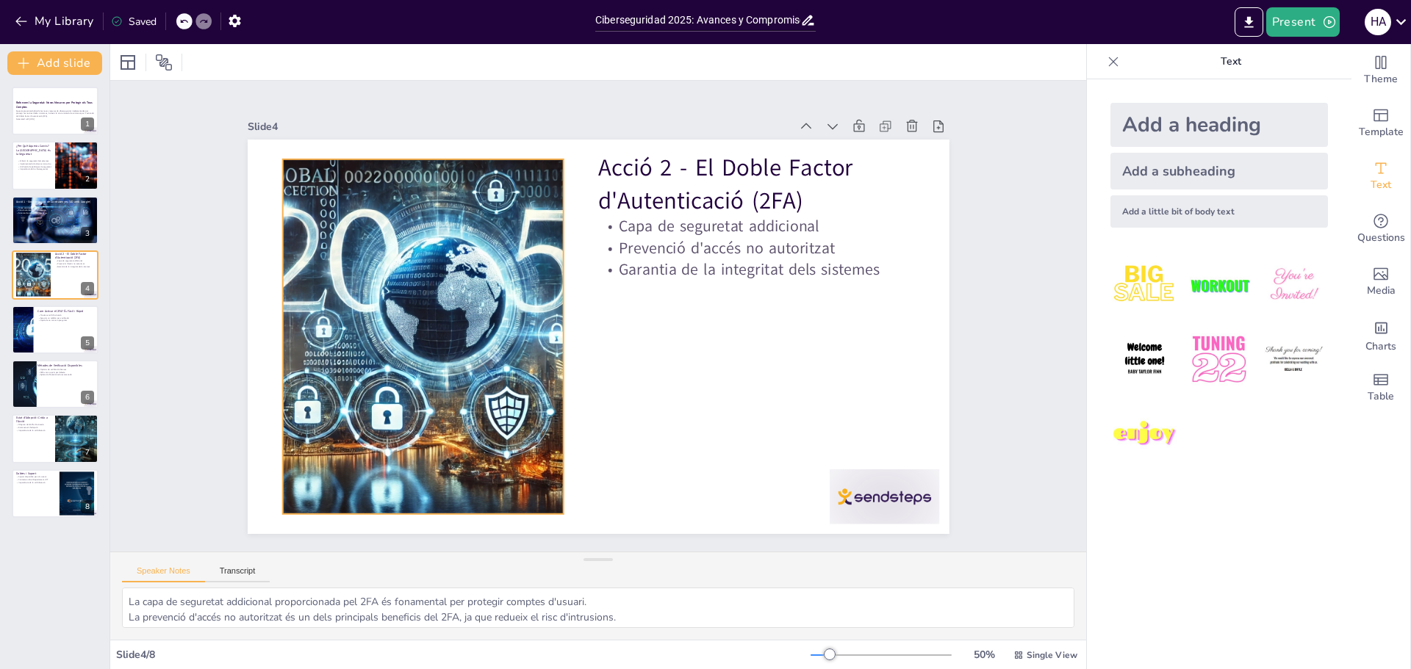
click at [364, 287] on div at bounding box center [508, 165] width 577 height 712
click at [364, 287] on div at bounding box center [421, 318] width 655 height 418
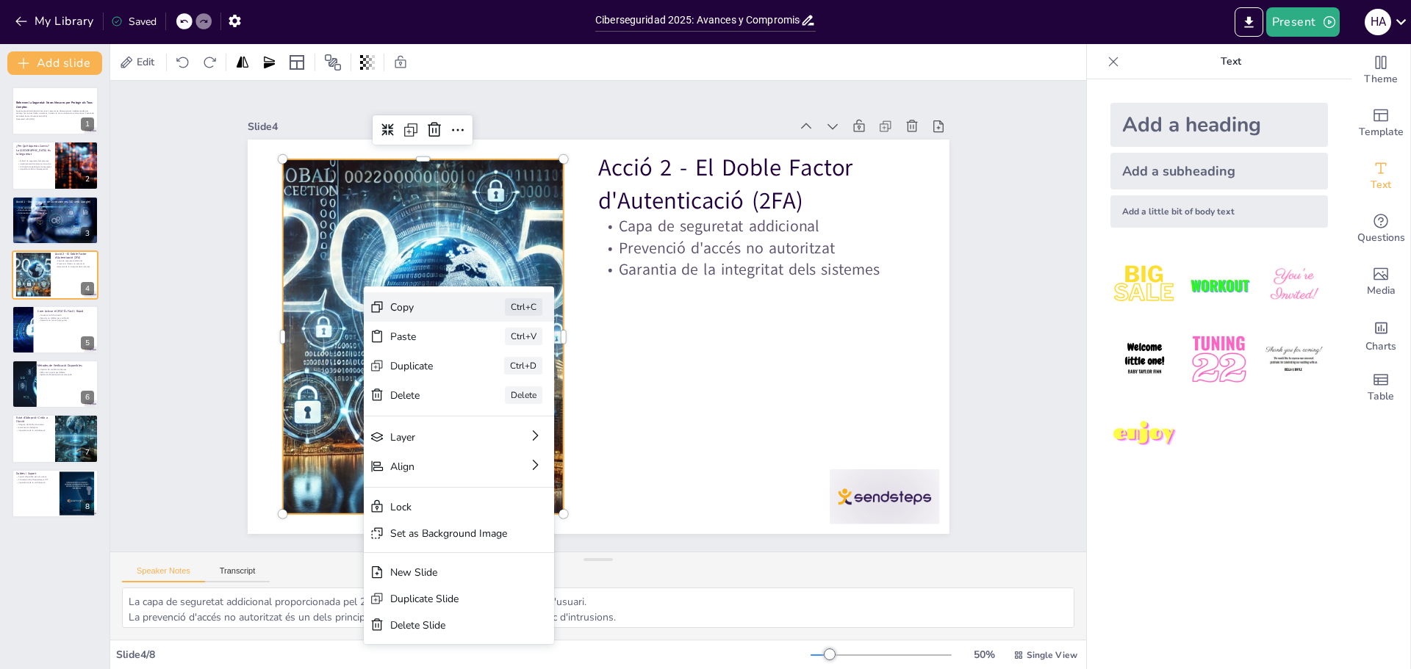
click at [493, 370] on div "Copy" at bounding box center [530, 380] width 74 height 21
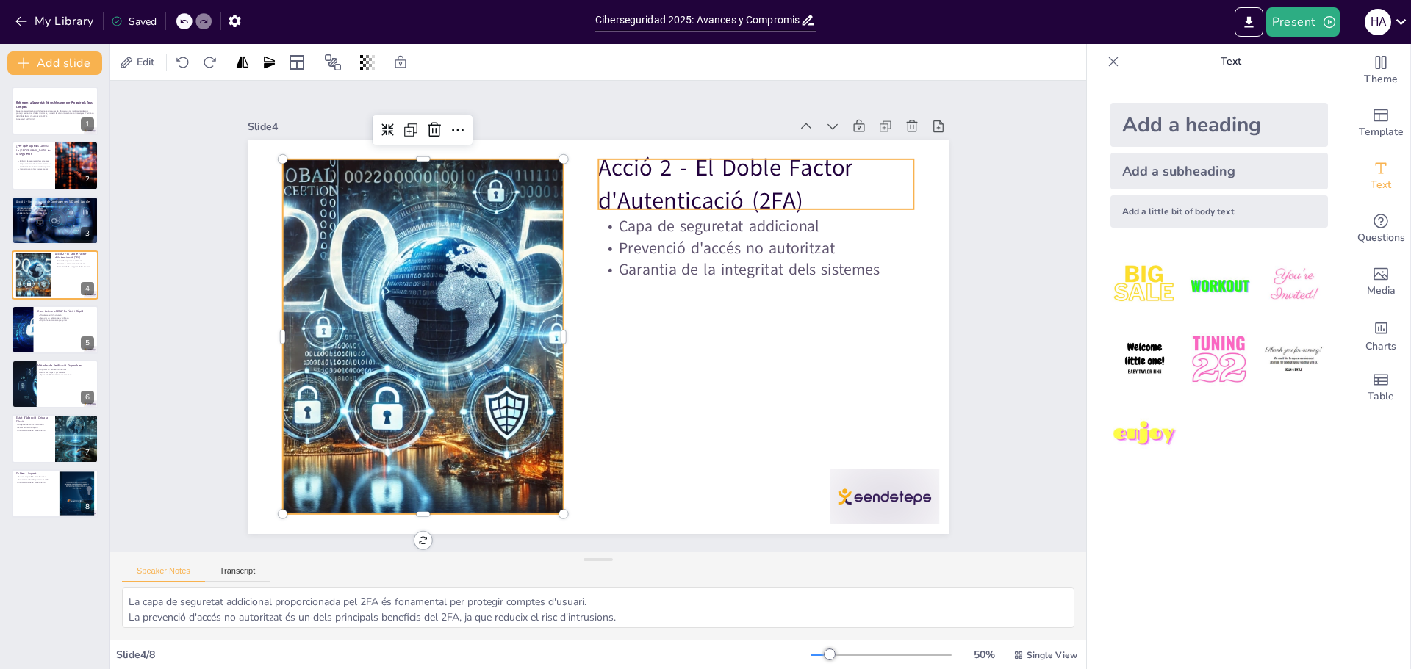
click at [608, 162] on p "Acció 2 - El Doble Factor d'Autenticació (2FA)" at bounding box center [768, 202] width 321 height 98
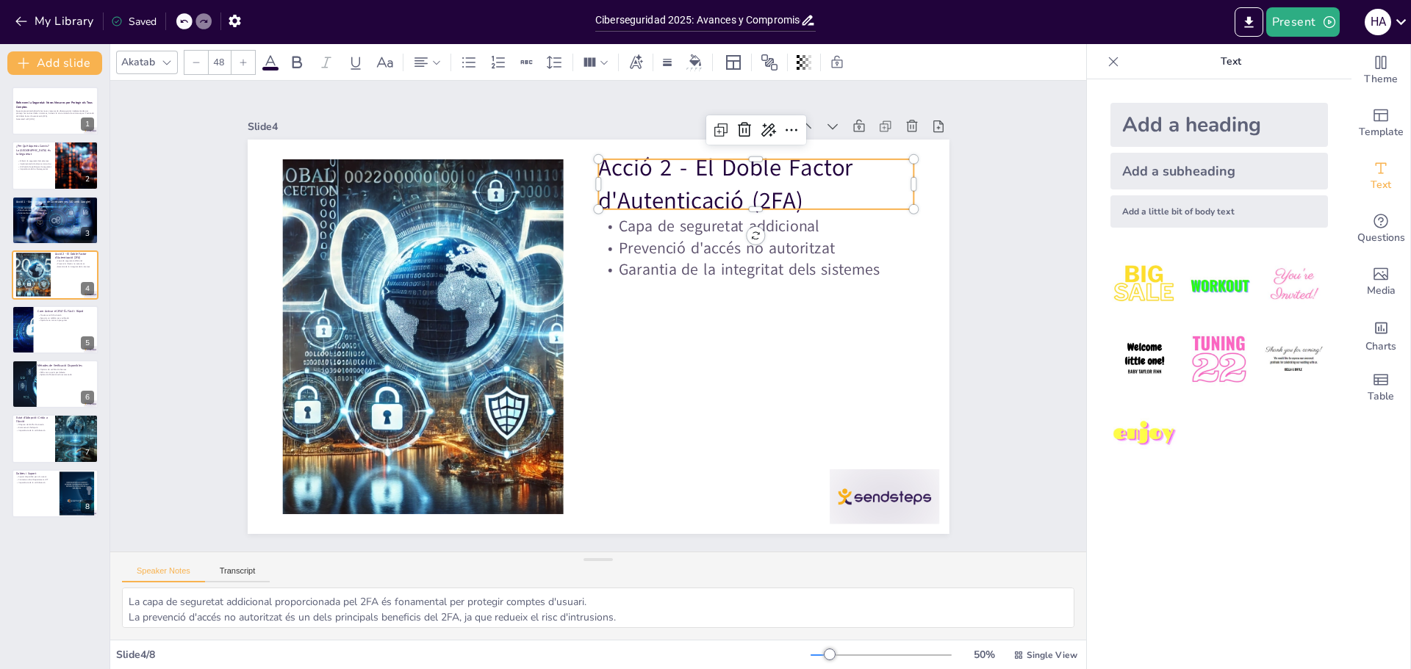
click at [608, 162] on p "Acció 2 - El Doble Factor d'Autenticació (2FA)" at bounding box center [768, 202] width 321 height 98
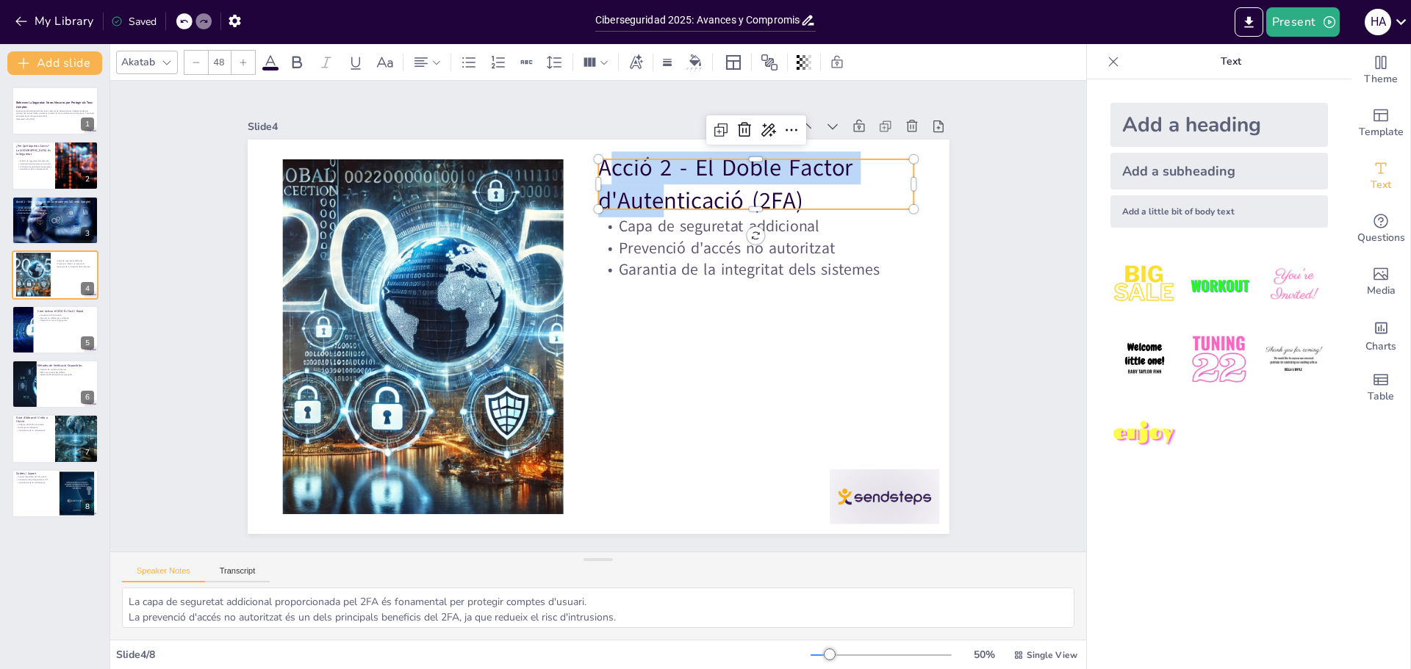
drag, startPoint x: 594, startPoint y: 165, endPoint x: 658, endPoint y: 181, distance: 65.8
click at [658, 180] on p "Acció 2 - El Doble Factor d'Autenticació (2FA)" at bounding box center [768, 202] width 321 height 98
drag, startPoint x: 591, startPoint y: 171, endPoint x: 791, endPoint y: 200, distance: 201.9
click at [791, 200] on p "Acció 2 - El Doble Factor d'Autenticació (2FA)" at bounding box center [780, 220] width 323 height 130
copy p "Acció 2 - El Doble Factor d'Autenticació (2FA)"
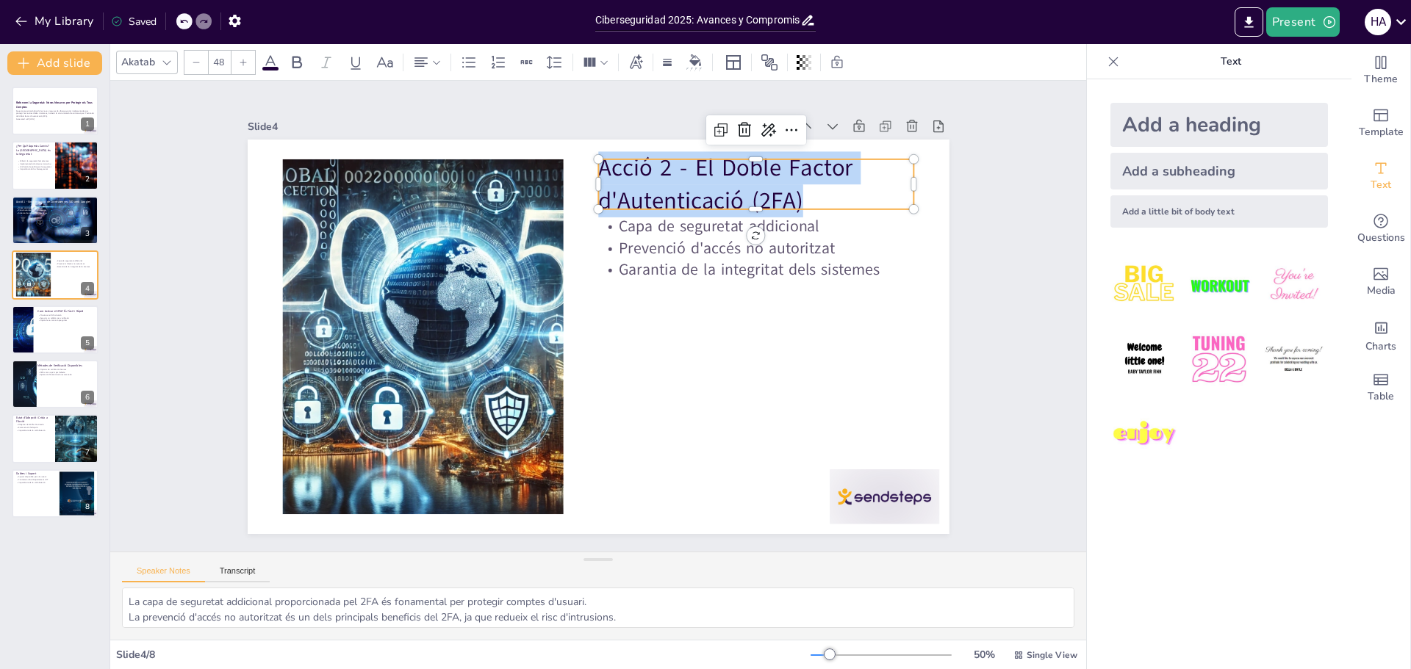
click at [1021, 287] on div "Slide 1 Reforcem la Seguretat: Noves Mesures per Protegir els Teus Comptes Aque…" at bounding box center [598, 316] width 1020 height 570
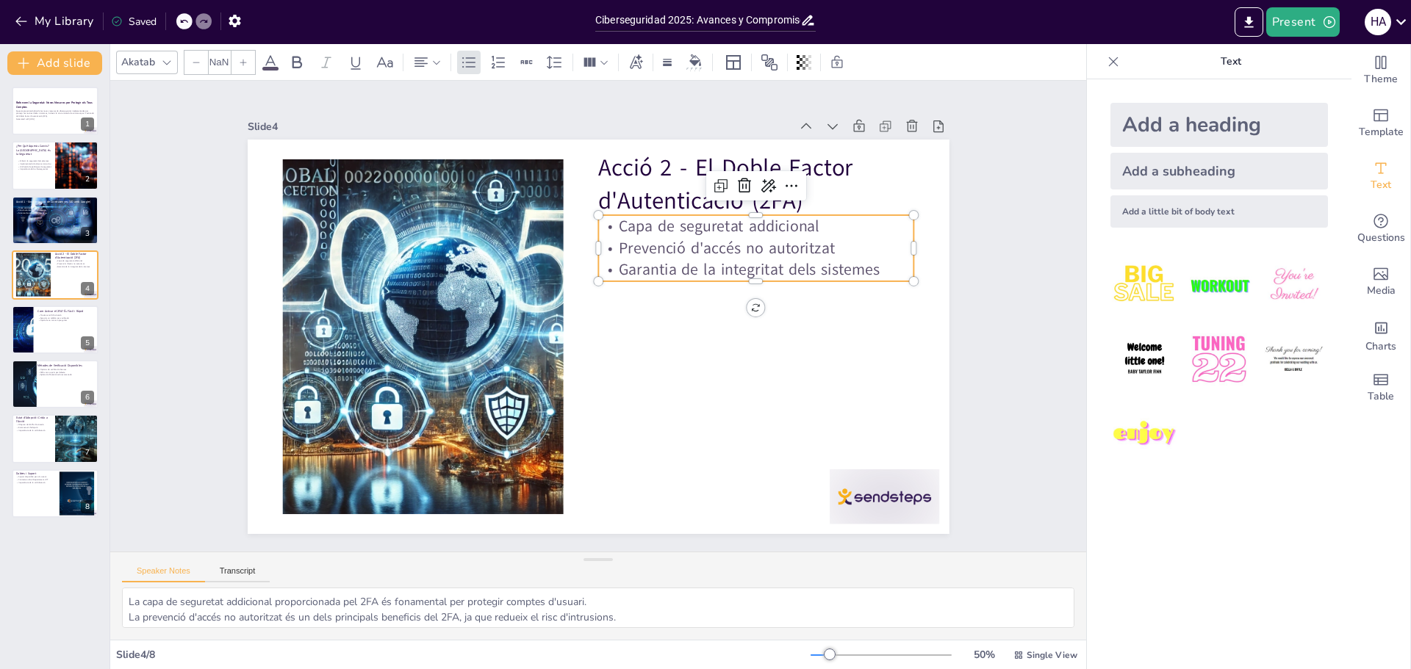
type input "32"
click at [657, 249] on p "Capa de seguretat addicional" at bounding box center [770, 373] width 227 height 249
click at [640, 224] on p "Capa de seguretat addicional" at bounding box center [764, 243] width 316 height 54
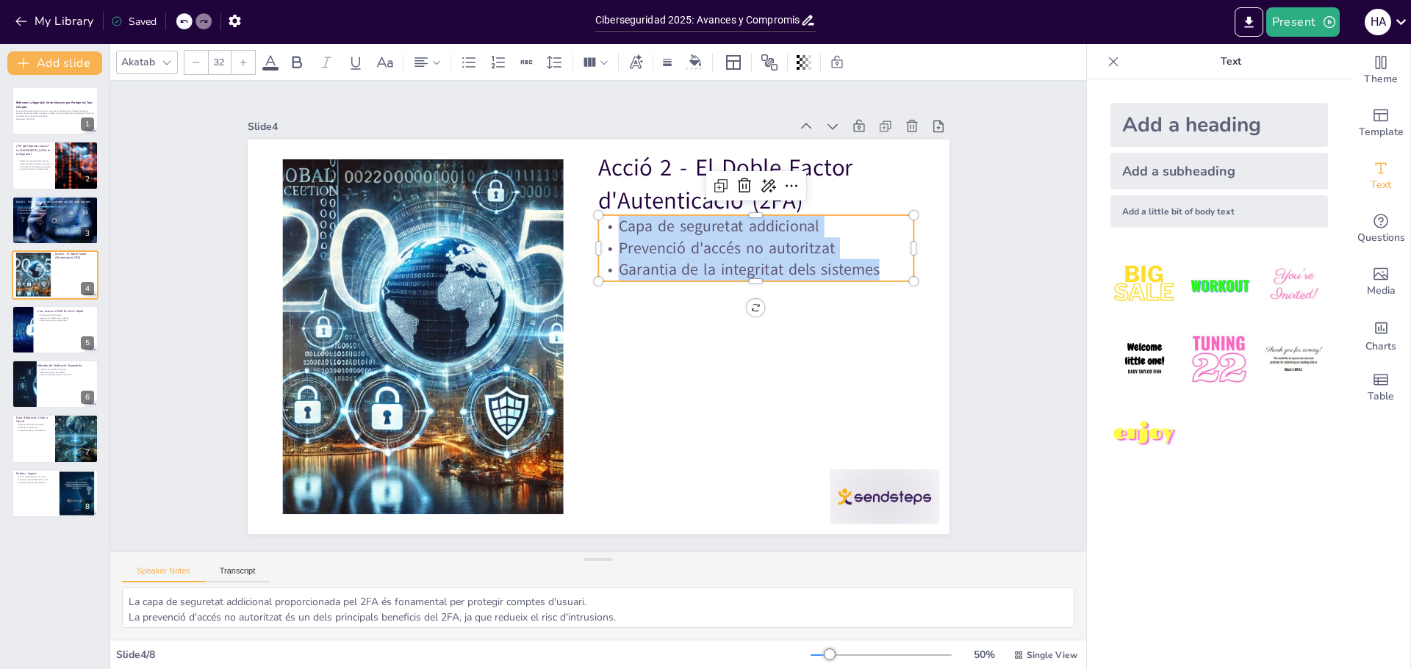
drag, startPoint x: 611, startPoint y: 221, endPoint x: 876, endPoint y: 266, distance: 269.7
click at [876, 266] on div "Capa de seguretat addicional Prevenció d'accés no autoritzat Garantia de la int…" at bounding box center [762, 265] width 321 height 98
copy div "Capa de seguretat addicional Prevenció d'accés no autoritzat Garantia de la int…"
click at [49, 336] on div at bounding box center [55, 330] width 88 height 50
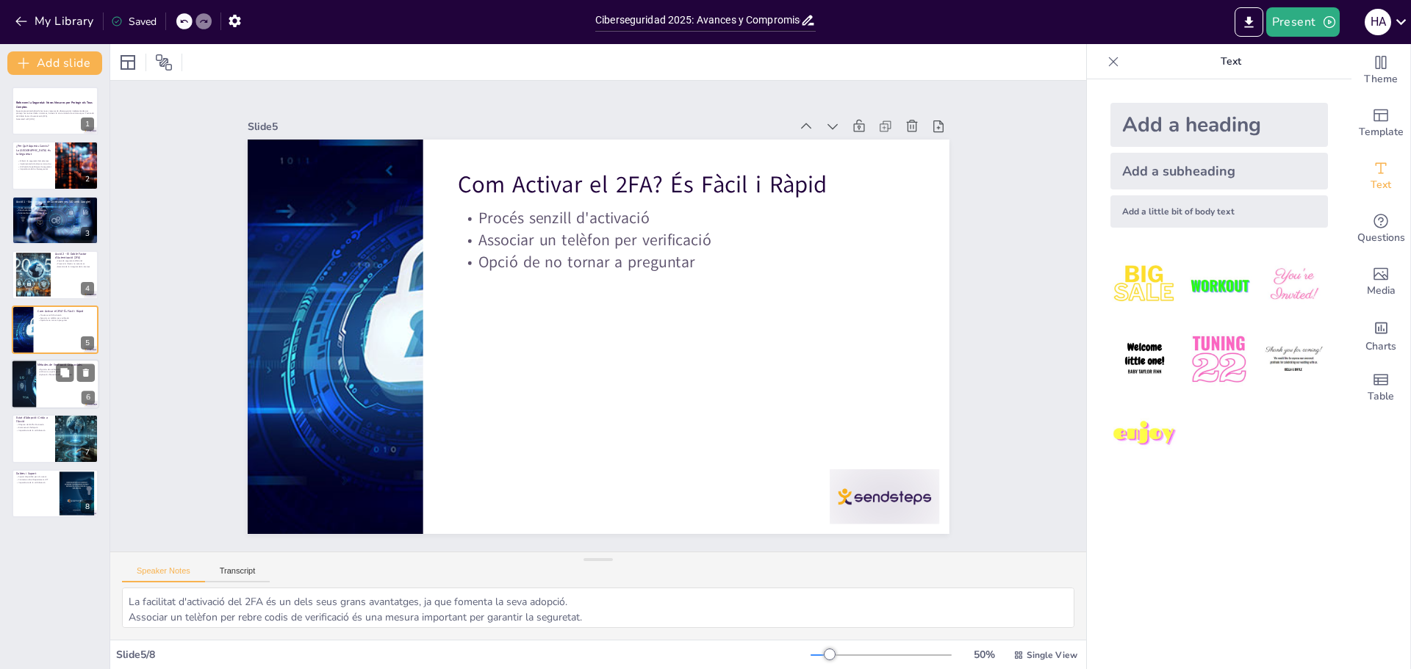
click at [54, 400] on div at bounding box center [55, 384] width 88 height 50
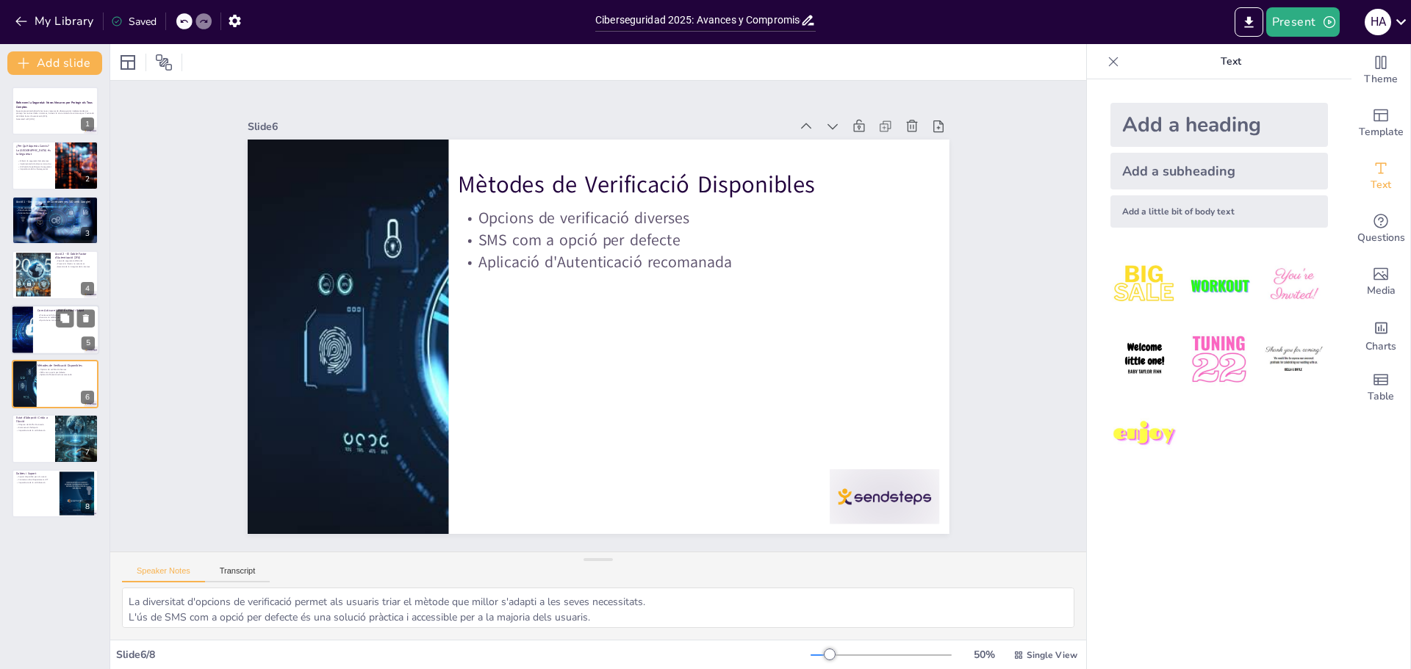
click at [58, 337] on div at bounding box center [55, 330] width 88 height 50
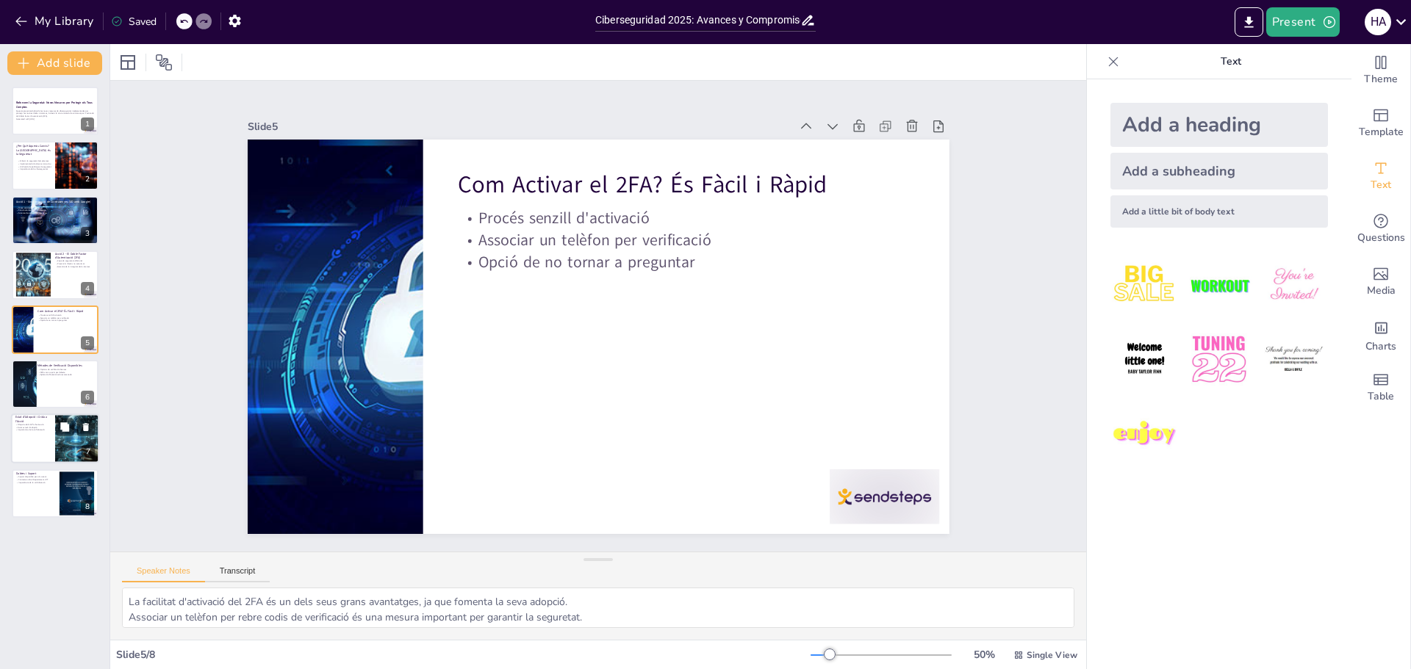
click at [44, 430] on p "Importància de la col·laboració" at bounding box center [32, 430] width 35 height 3
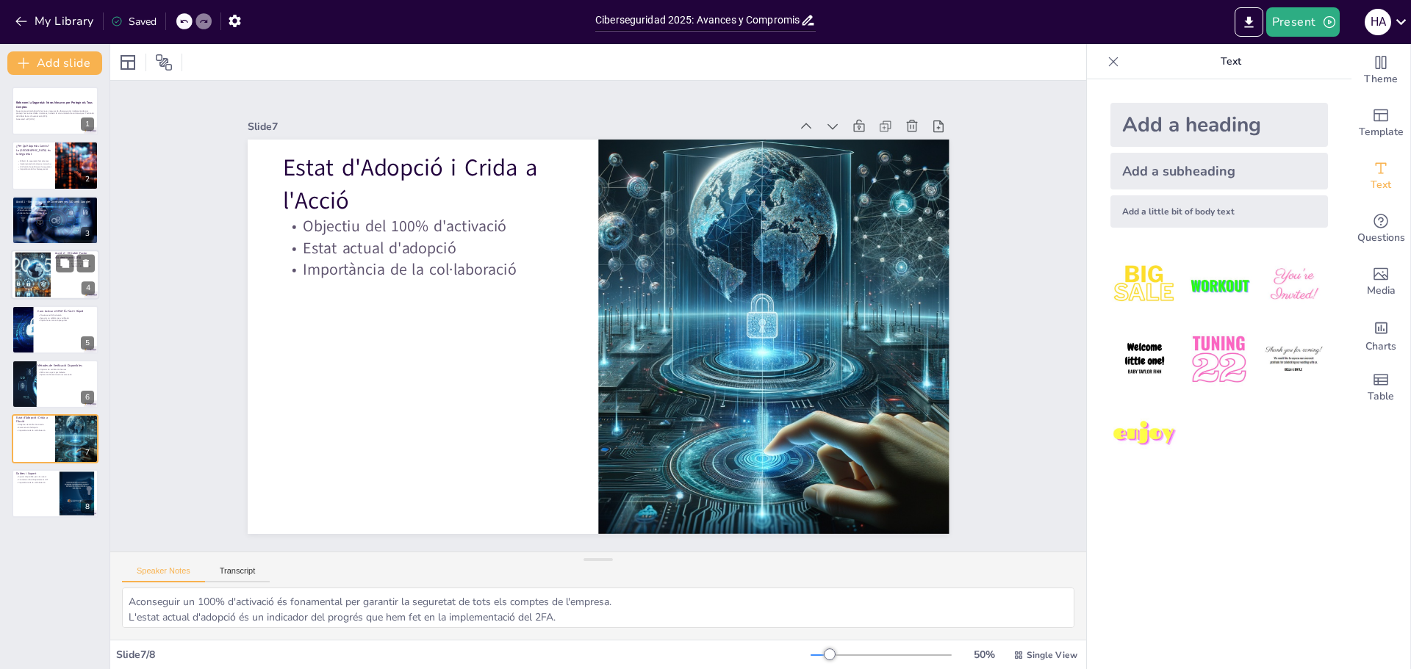
click at [60, 279] on div at bounding box center [55, 275] width 88 height 50
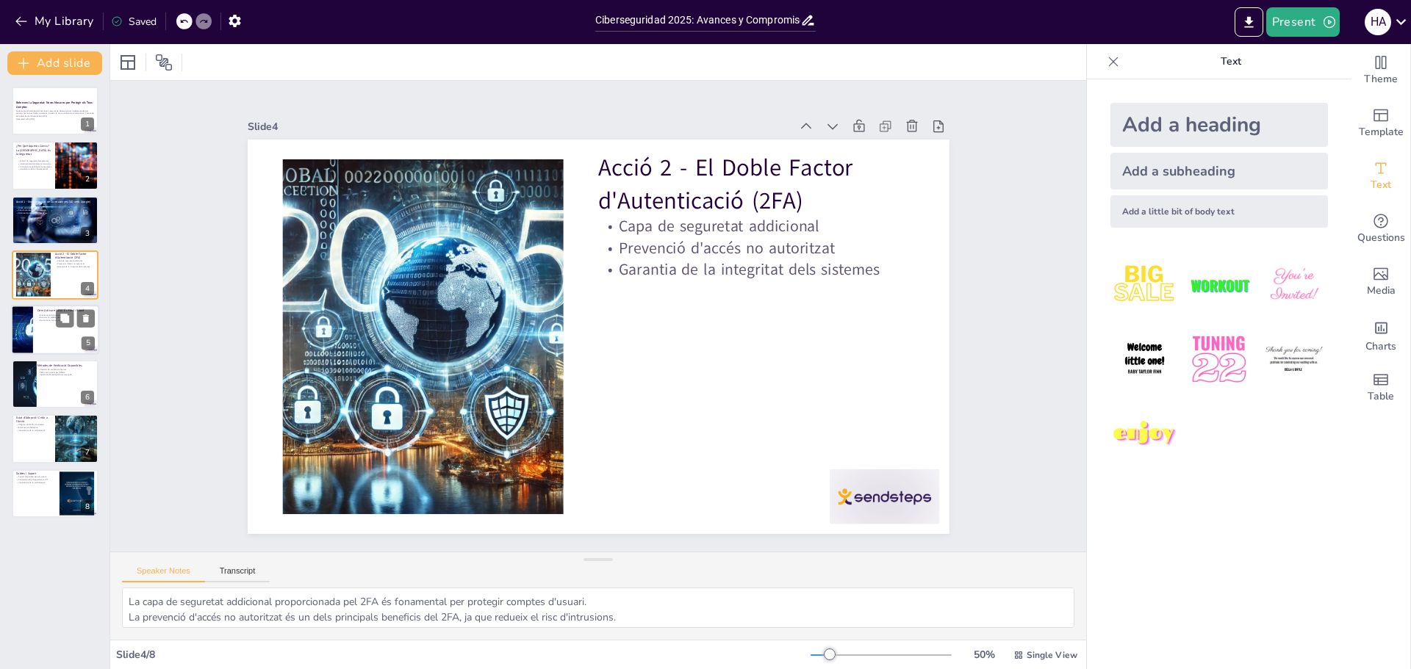
click at [55, 318] on p "Associar un telèfon per verificació" at bounding box center [65, 317] width 57 height 3
type textarea "La facilitat d'activació del 2FA és un dels seus grans avantatges, ja que fomen…"
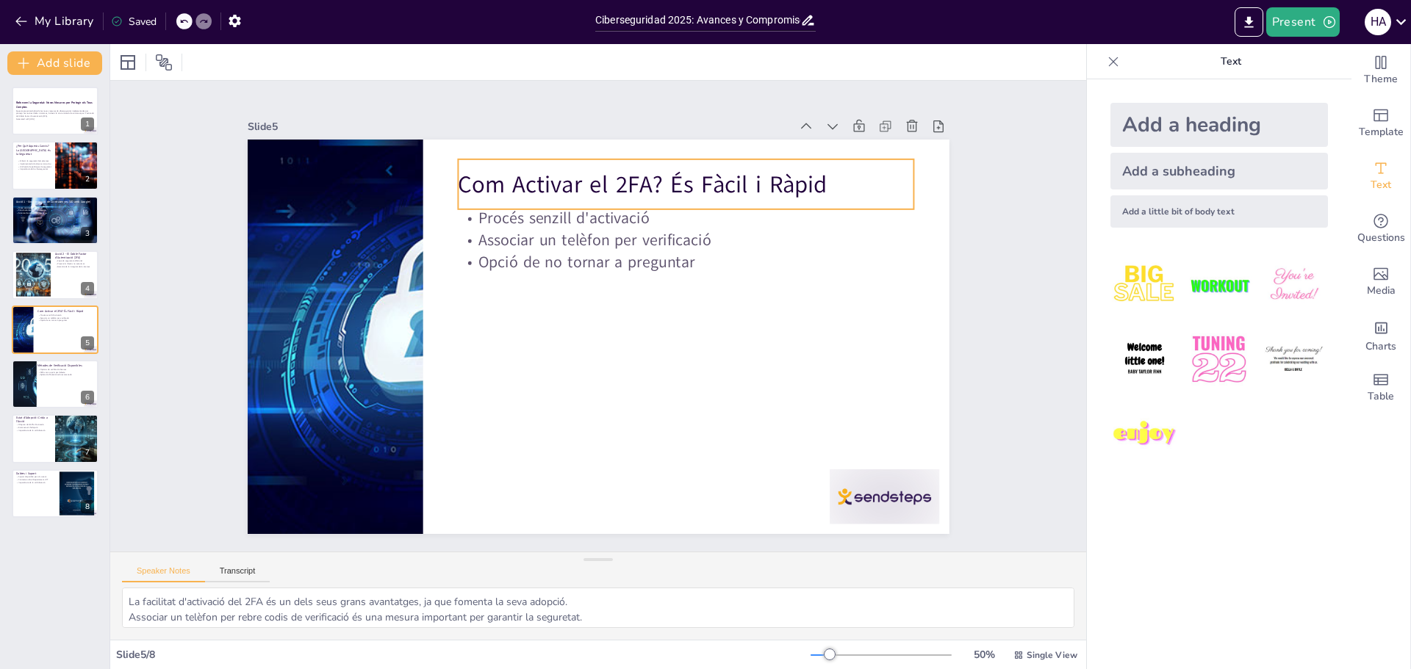
click at [471, 180] on p "Com Activar el 2FA? És Fàcil i Ràpid" at bounding box center [699, 194] width 457 height 80
click at [458, 180] on p "Com Activar el 2FA? És Fàcil i Ràpid" at bounding box center [686, 184] width 456 height 33
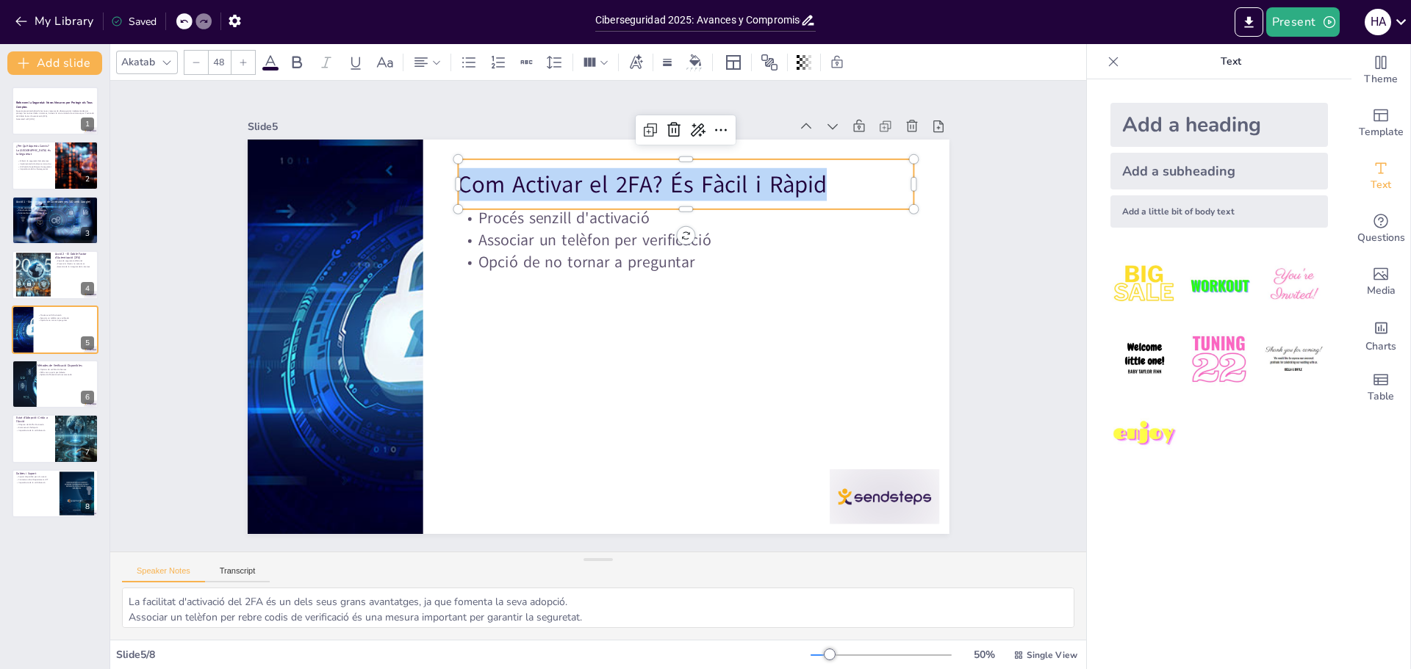
click at [571, 180] on p "Com Activar el 2FA? És Fàcil i Ràpid" at bounding box center [751, 276] width 361 height 329
click at [471, 180] on p "Com Activar el 2FA? És Fàcil i Ràpid" at bounding box center [699, 194] width 457 height 80
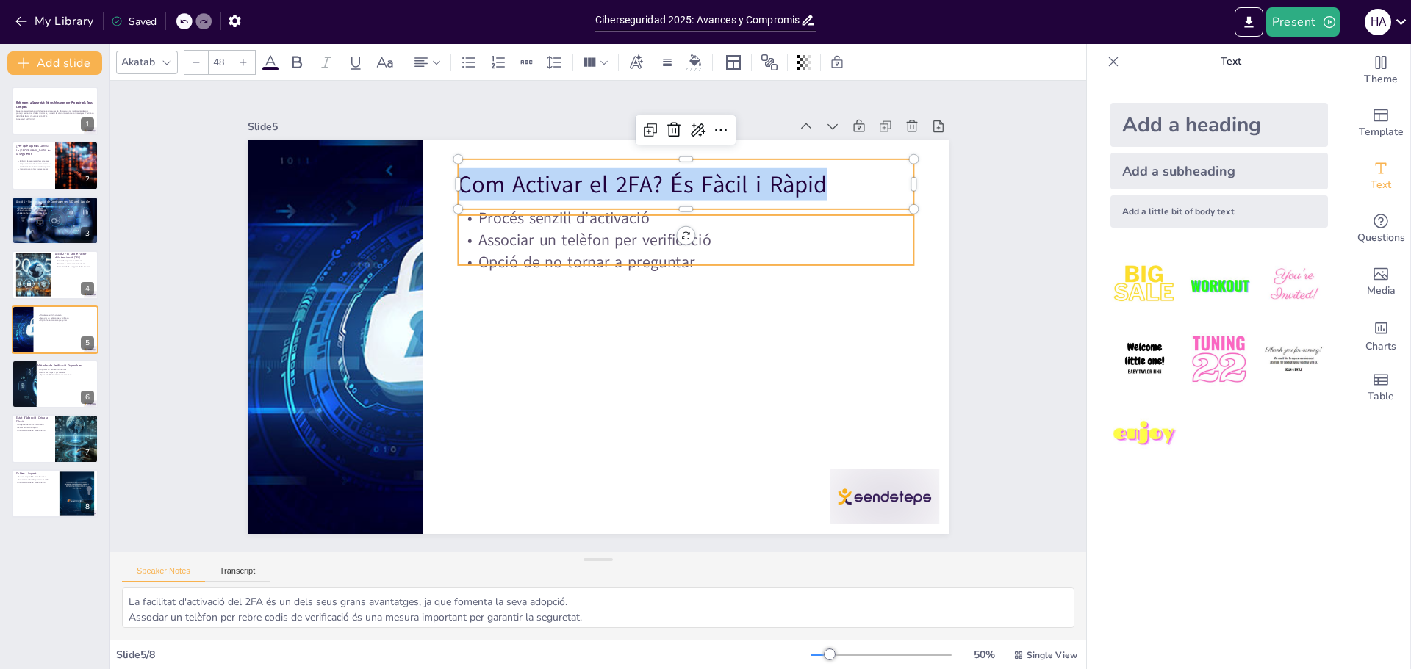
click at [586, 240] on p "Associar un telèfon per verificació" at bounding box center [693, 250] width 456 height 70
type input "32"
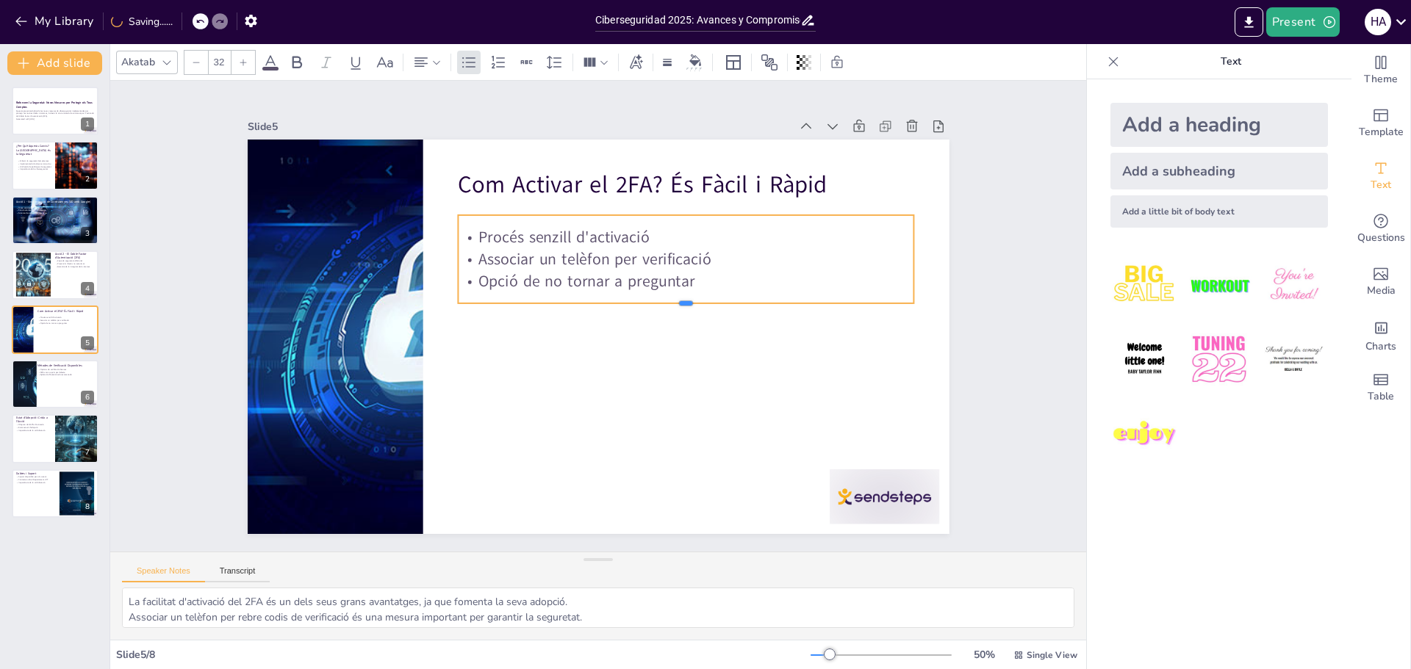
drag, startPoint x: 677, startPoint y: 263, endPoint x: 674, endPoint y: 301, distance: 38.4
click at [674, 301] on div at bounding box center [685, 319] width 455 height 60
click at [603, 227] on p "Procés senzill d'activació" at bounding box center [705, 363] width 205 height 425
click at [472, 227] on p "Procés senzill d'activació" at bounding box center [694, 246] width 456 height 69
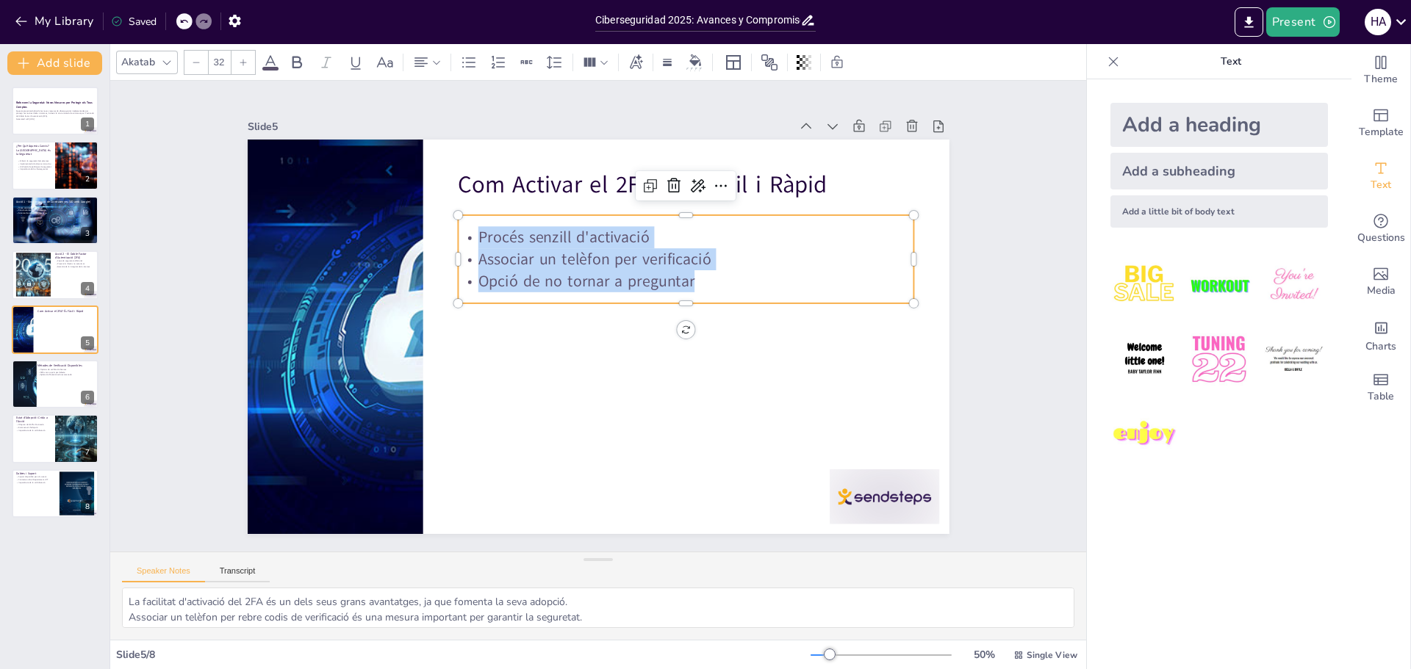
drag, startPoint x: 469, startPoint y: 231, endPoint x: 686, endPoint y: 283, distance: 223.6
click at [686, 283] on div "Procés senzill d'activació Associar un telèfon per verificació Opció de no torn…" at bounding box center [686, 258] width 456 height 65
copy div "Procés senzill d'activació Associar un telèfon per verificació Opció de no torn…"
click at [51, 388] on div at bounding box center [55, 384] width 88 height 50
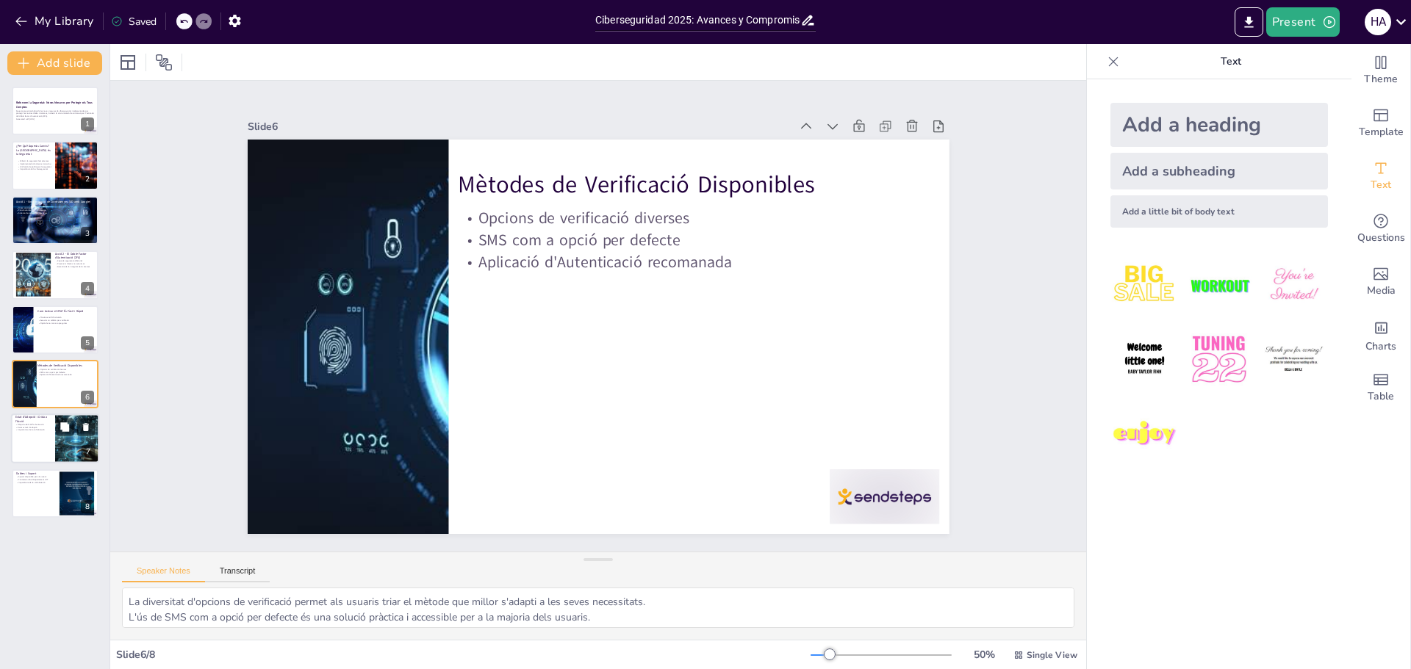
click at [54, 453] on div at bounding box center [55, 439] width 88 height 50
type textarea "Aconseguir un 100% d'activació és fonamental per garantir la seguretat de tots …"
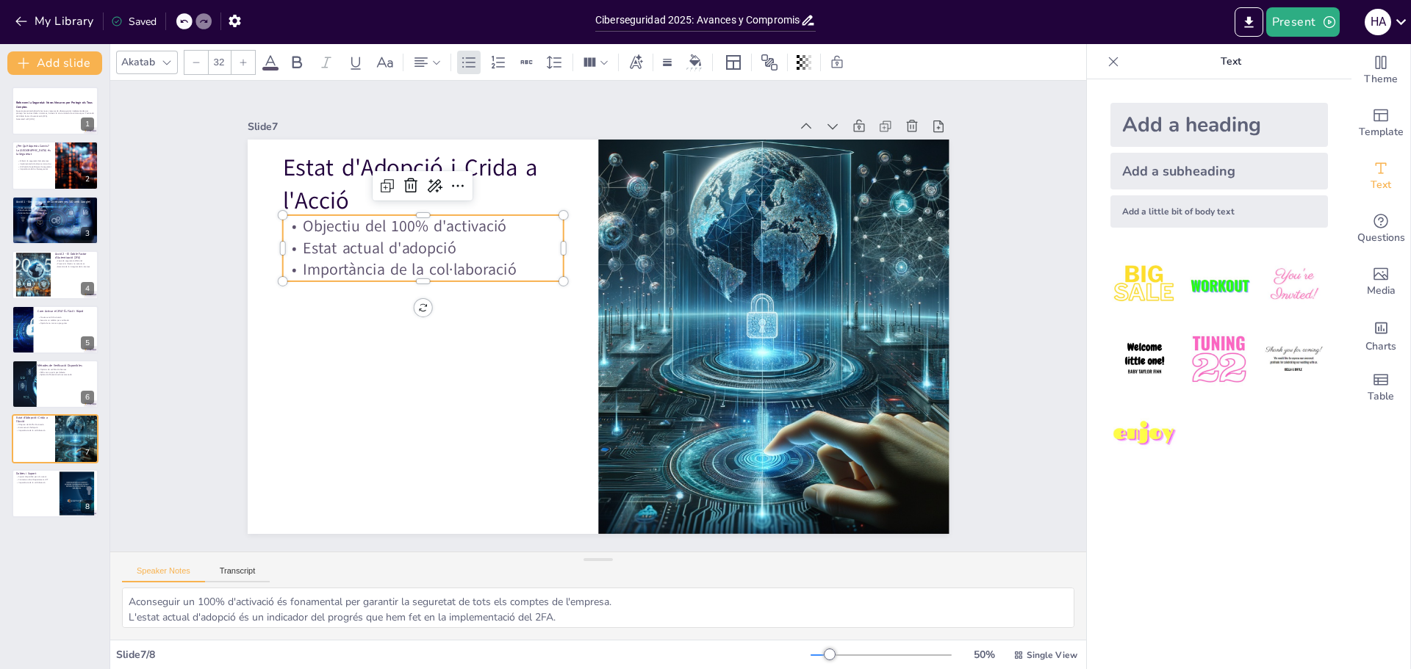
click at [367, 264] on p "Importància de la col·laboració" at bounding box center [428, 251] width 281 height 51
type input "48"
click at [321, 154] on div "Estat d'Adopció i Crida a l'Acció Objectiu del 100% d'activació Estat actual d'…" at bounding box center [595, 337] width 739 height 466
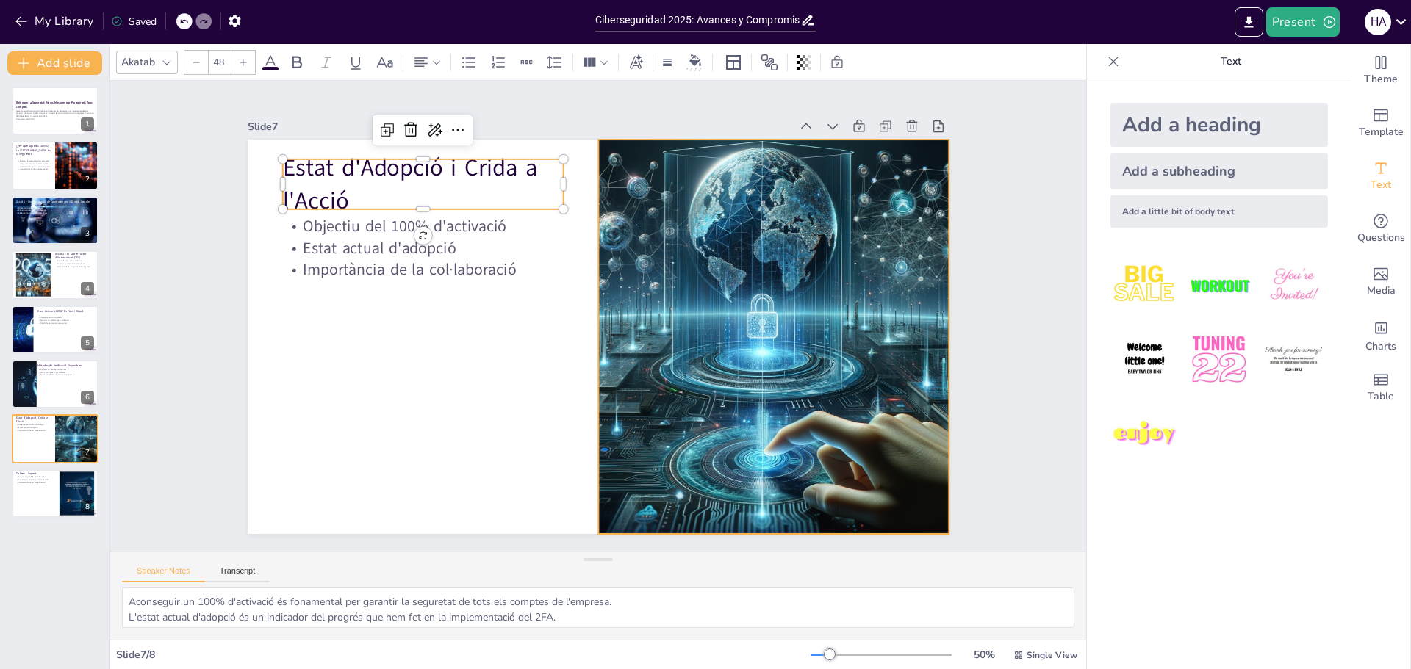
click at [773, 373] on div at bounding box center [770, 355] width 728 height 464
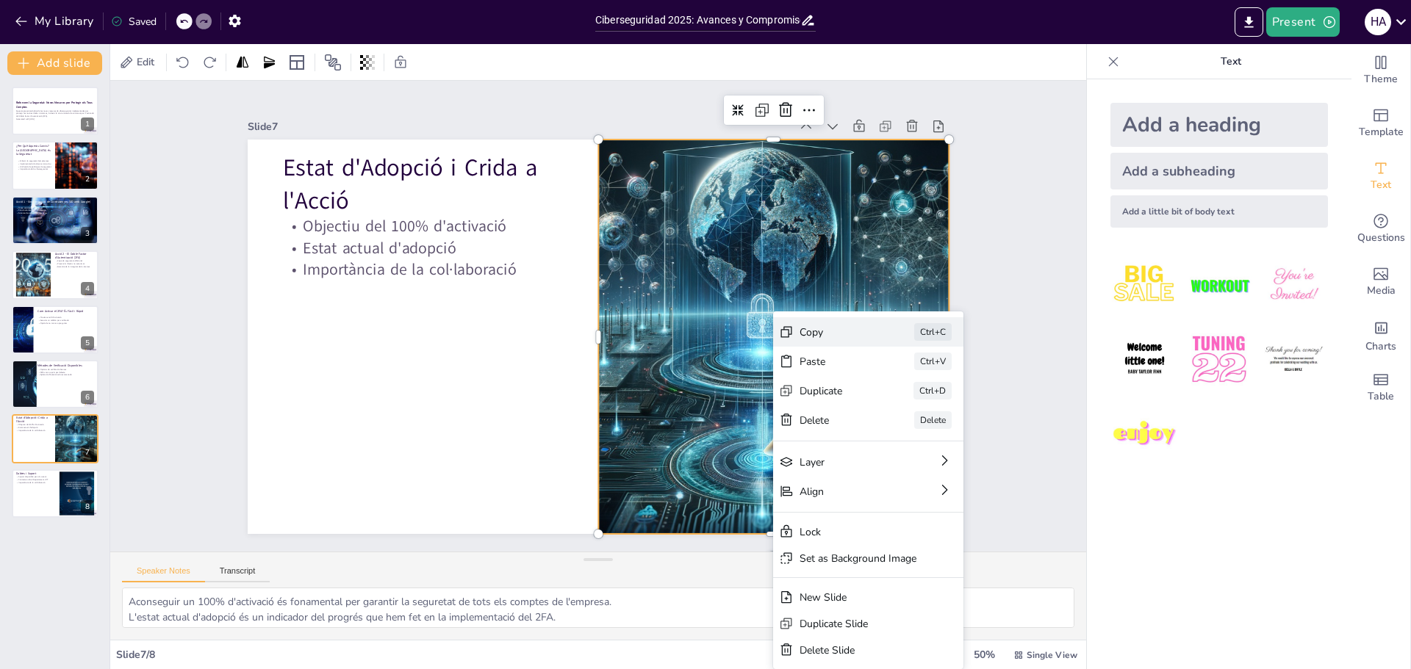
click at [910, 406] on div "Copy" at bounding box center [946, 413] width 73 height 14
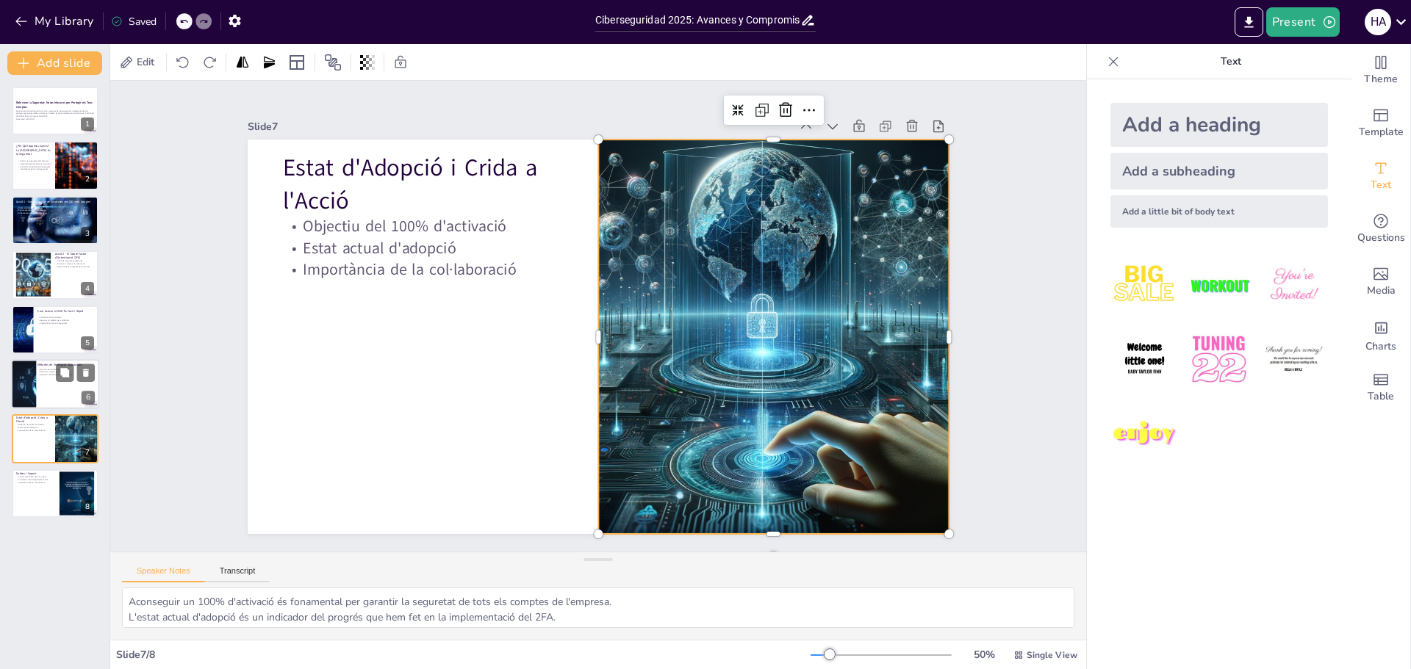
click at [22, 396] on div at bounding box center [46, 384] width 71 height 51
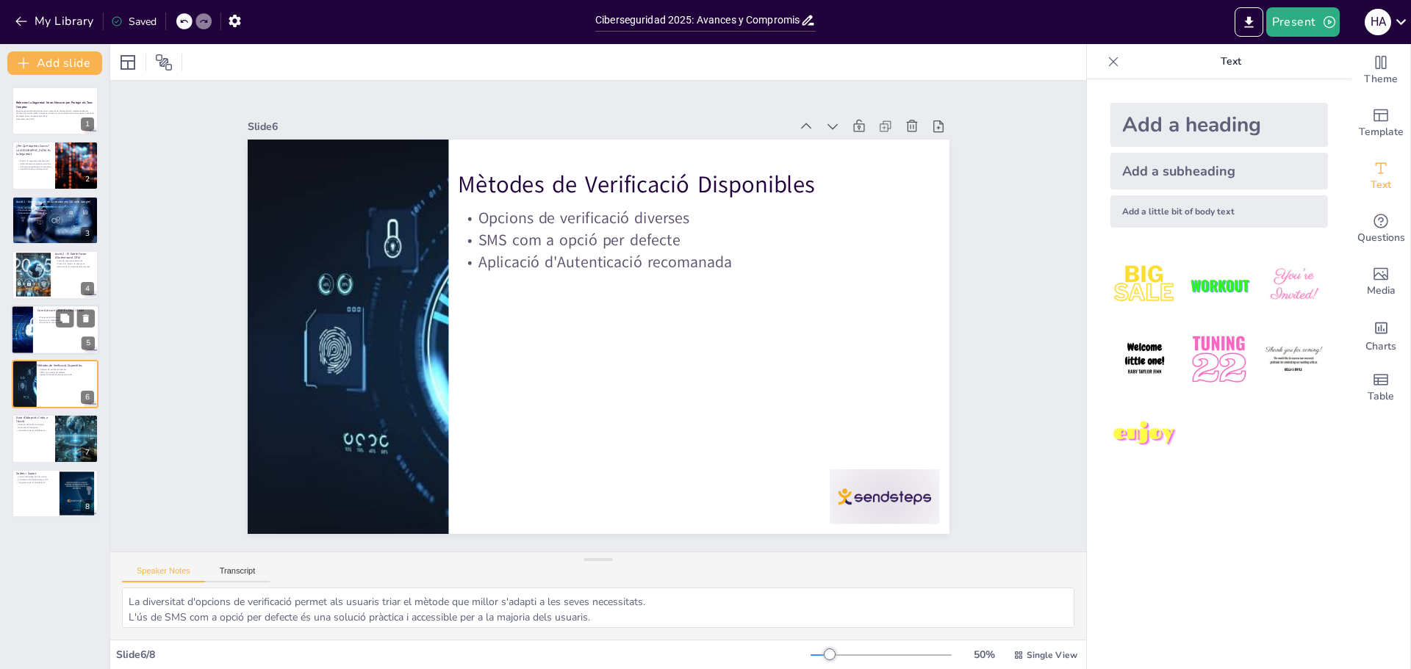
click at [18, 336] on div at bounding box center [21, 330] width 93 height 50
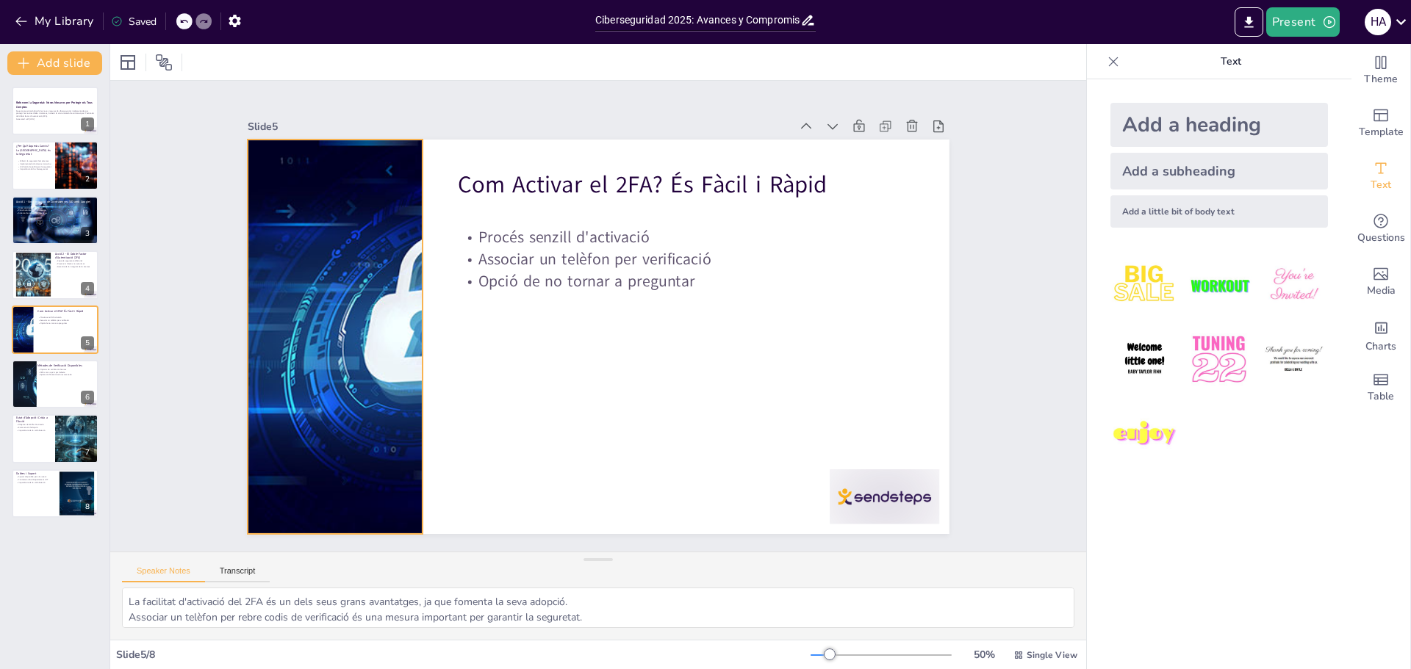
click at [339, 327] on div at bounding box center [335, 337] width 742 height 395
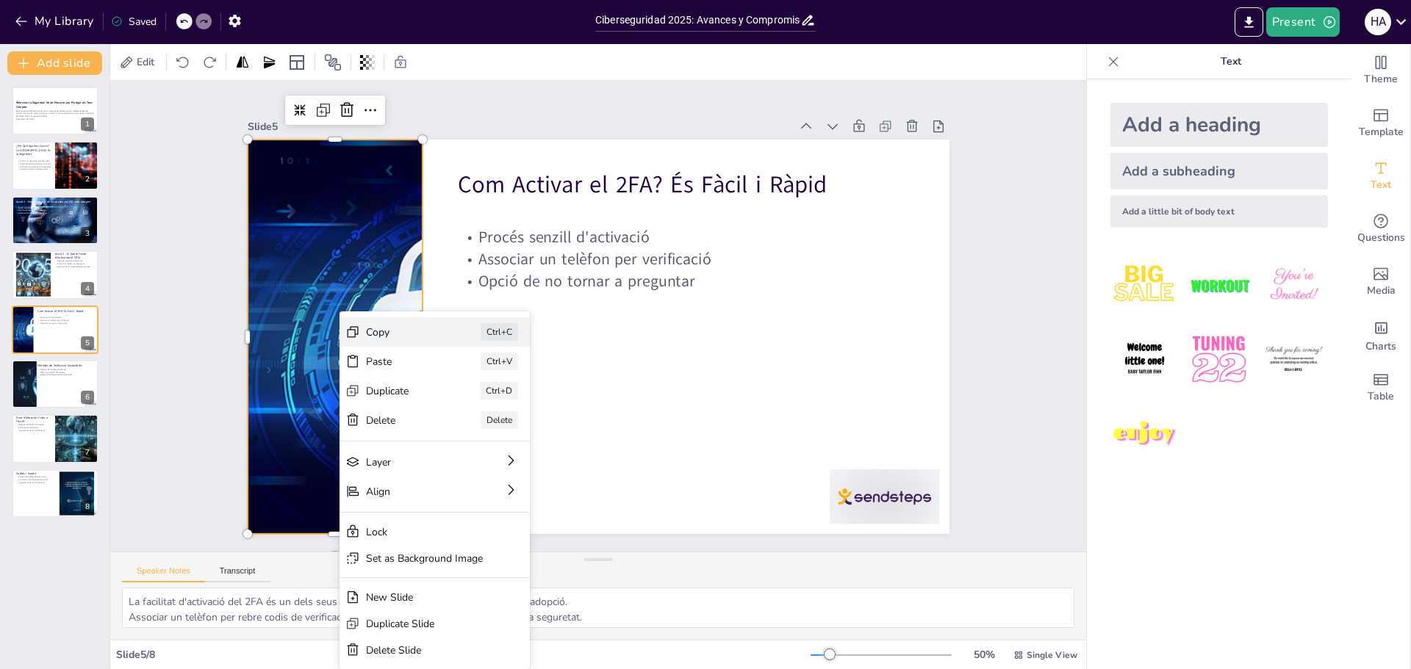
click at [466, 393] on div "Copy" at bounding box center [503, 403] width 74 height 21
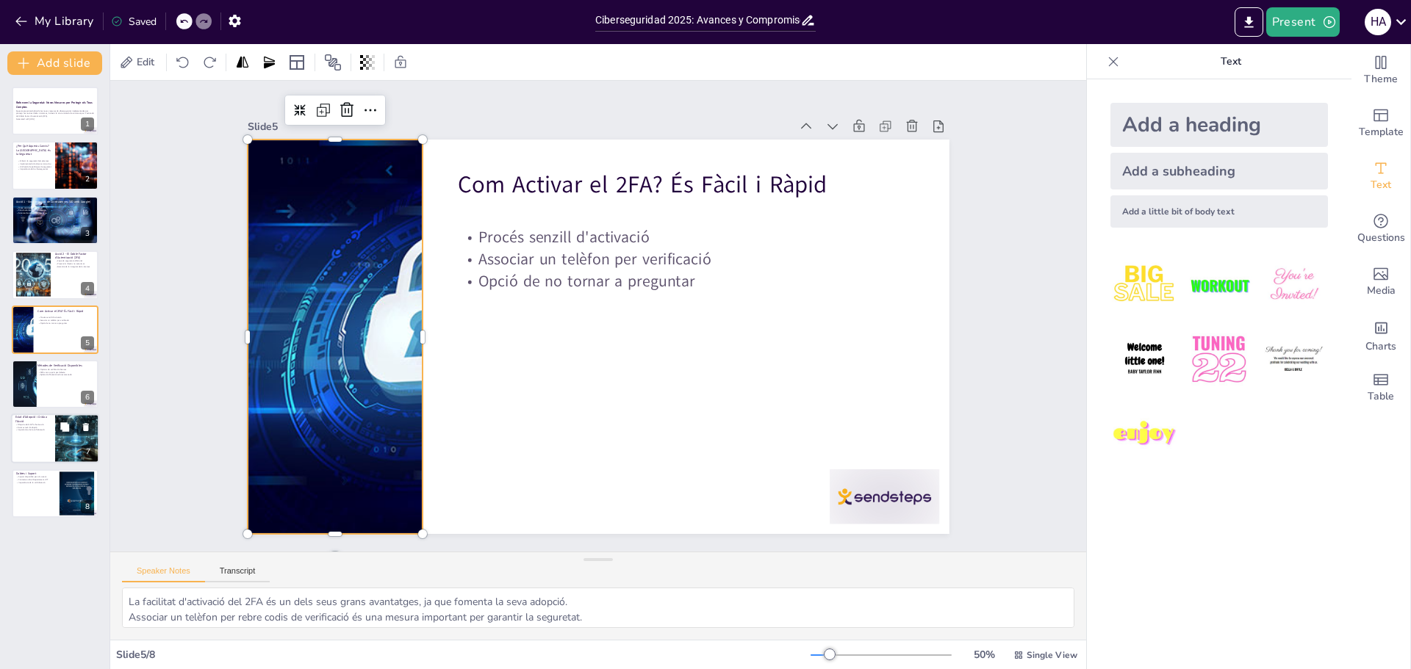
click at [37, 450] on div at bounding box center [55, 439] width 88 height 50
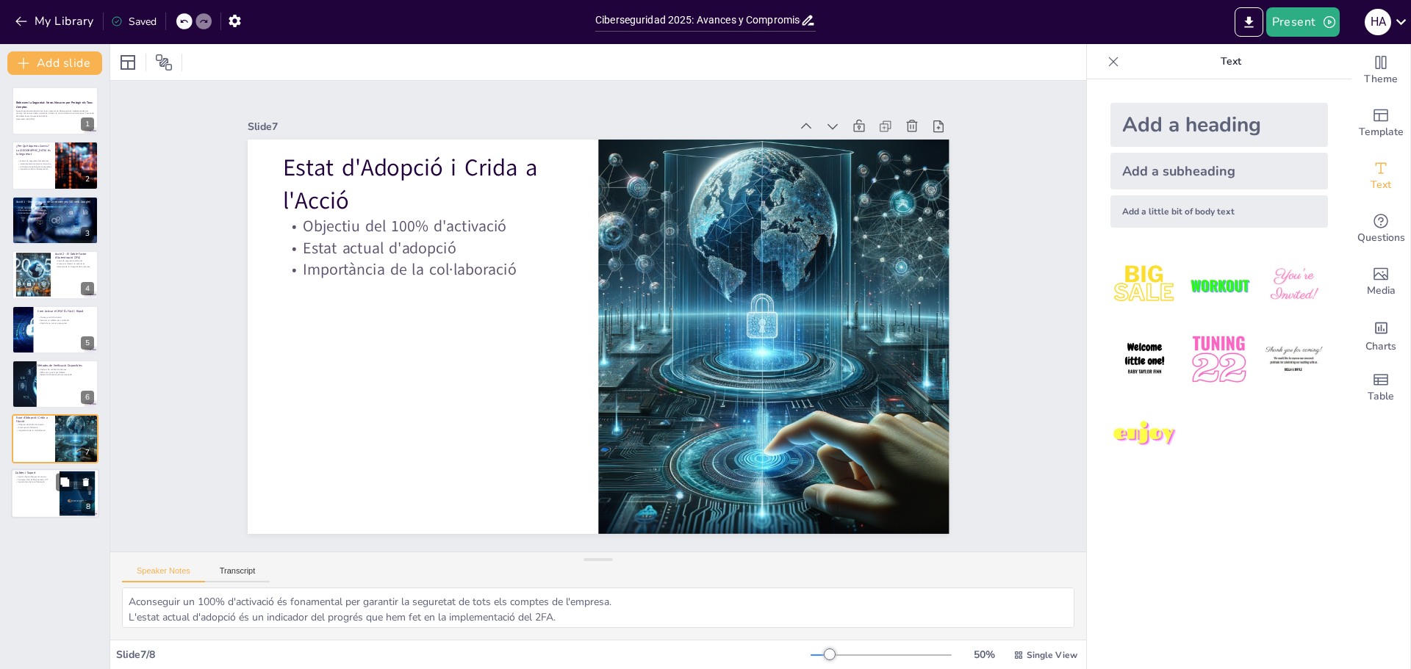
click at [42, 494] on div at bounding box center [55, 494] width 88 height 50
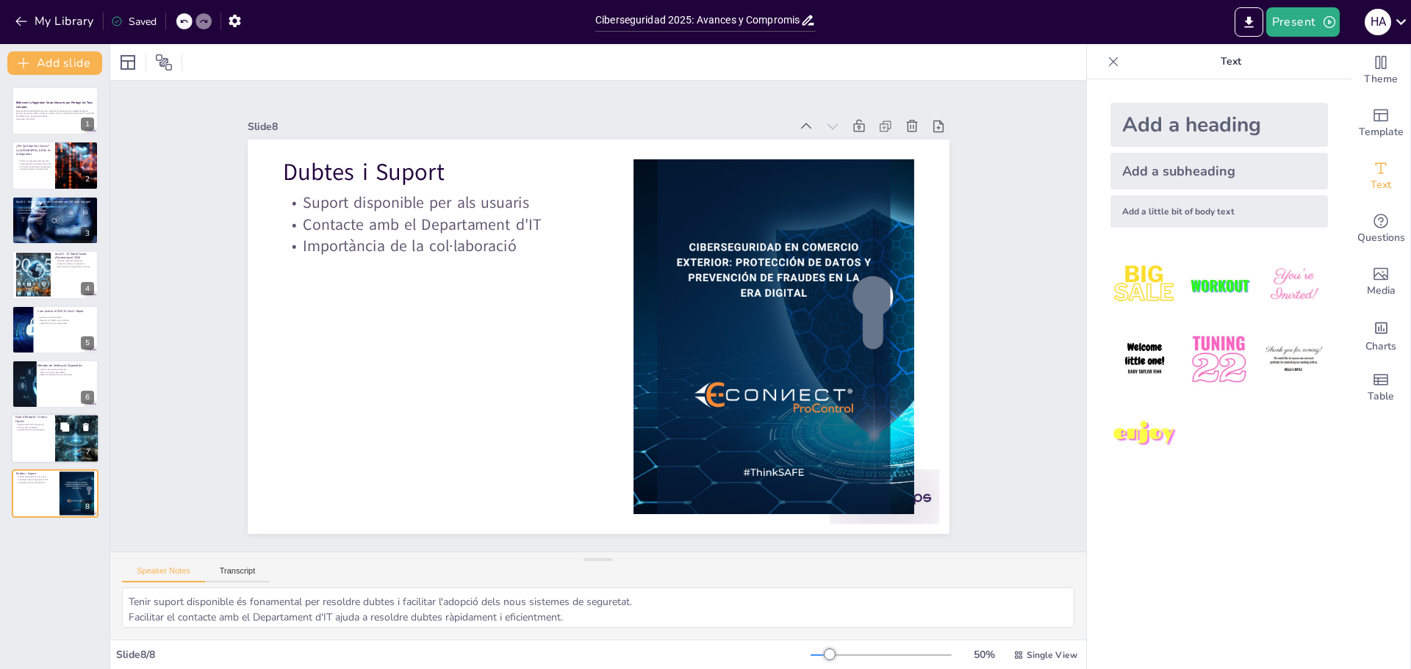
click at [26, 426] on p "Estat actual d'adopció" at bounding box center [32, 427] width 35 height 3
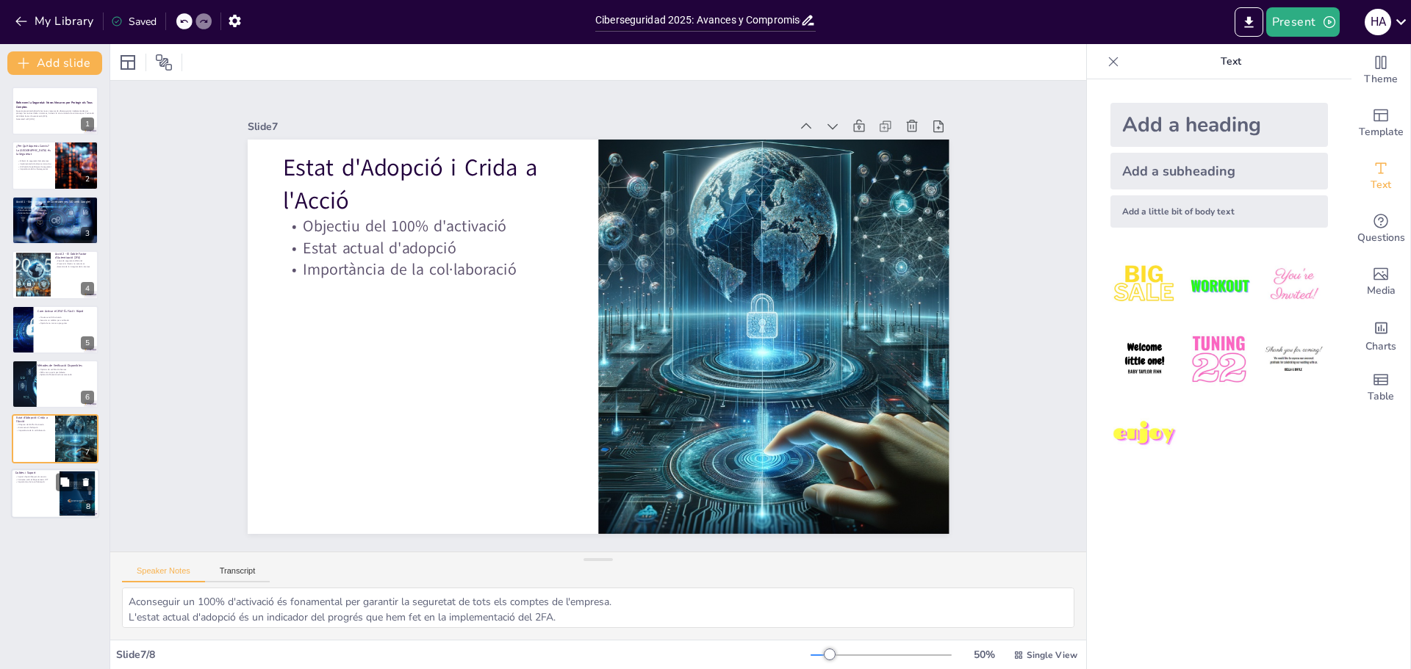
click at [33, 495] on div at bounding box center [55, 494] width 88 height 50
type textarea "Tenir suport disponible és fonamental per resoldre dubtes i facilitar l'adopció…"
